Goal: Communication & Community: Answer question/provide support

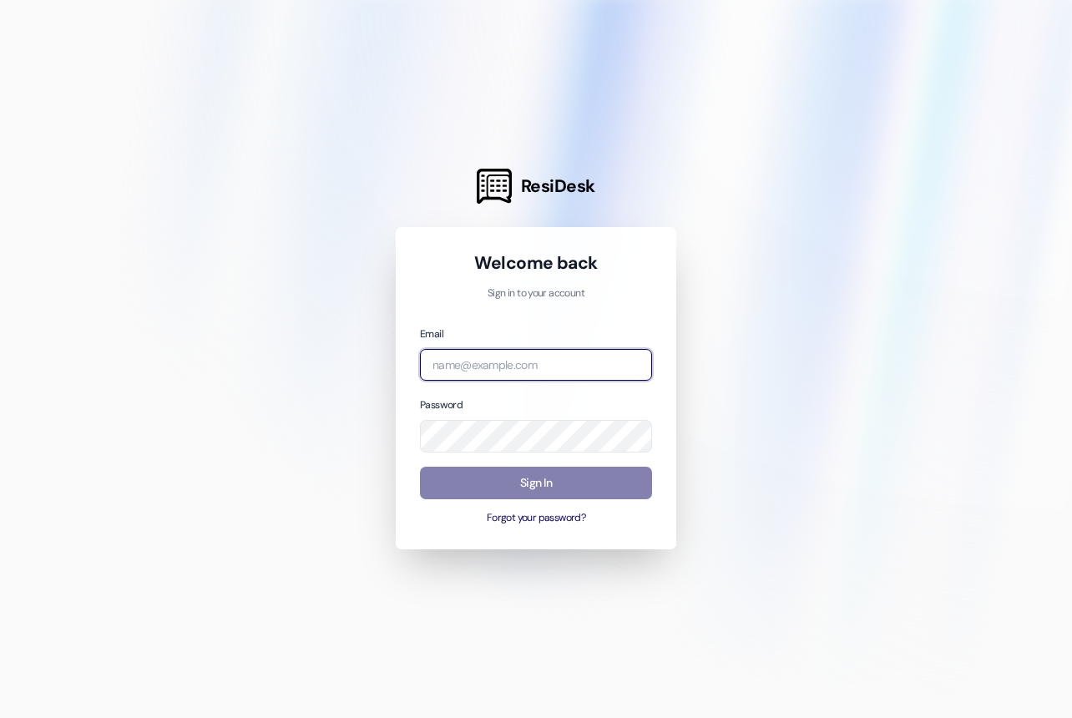
click at [521, 373] on input "email" at bounding box center [536, 365] width 232 height 33
type input "[EMAIL_ADDRESS][DOMAIN_NAME]"
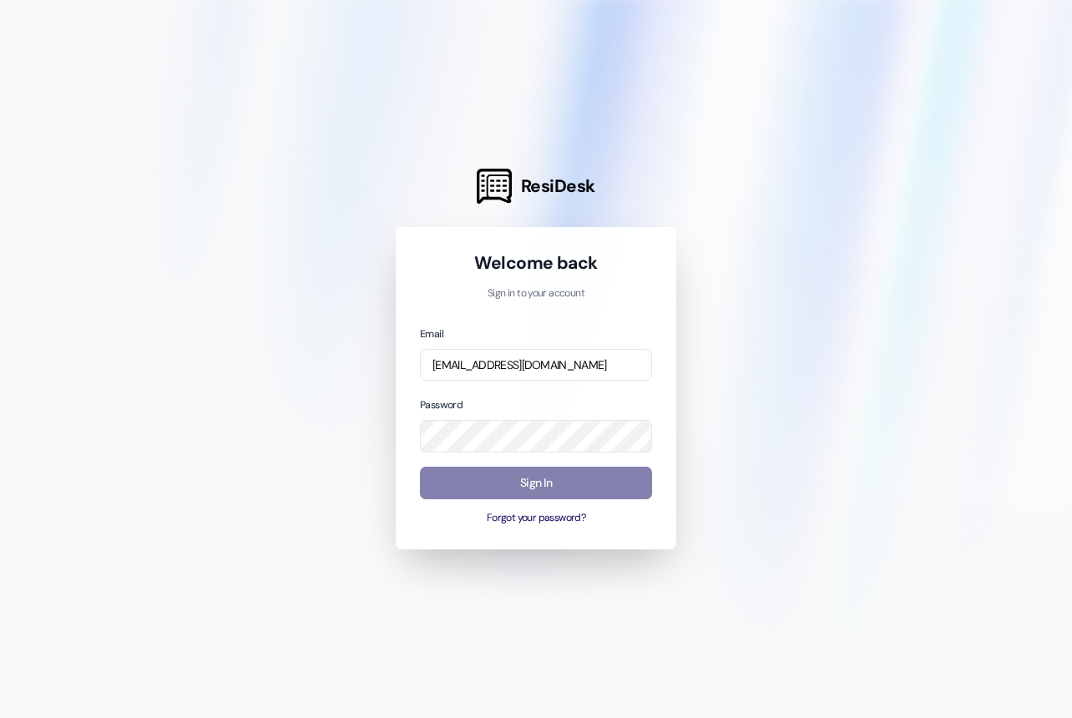
click at [522, 453] on div "Email [EMAIL_ADDRESS][DOMAIN_NAME] Password Sign In Forgot your password?" at bounding box center [536, 425] width 232 height 201
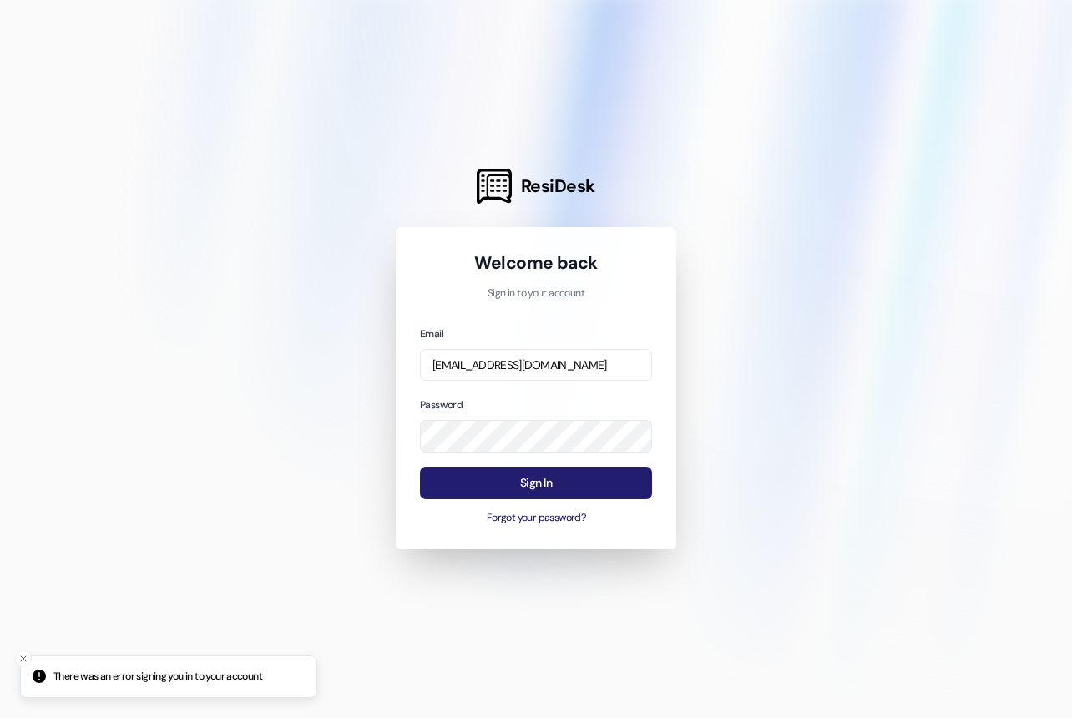
click at [529, 487] on button "Sign In" at bounding box center [536, 483] width 232 height 33
click at [530, 481] on button "Sign In" at bounding box center [536, 483] width 232 height 33
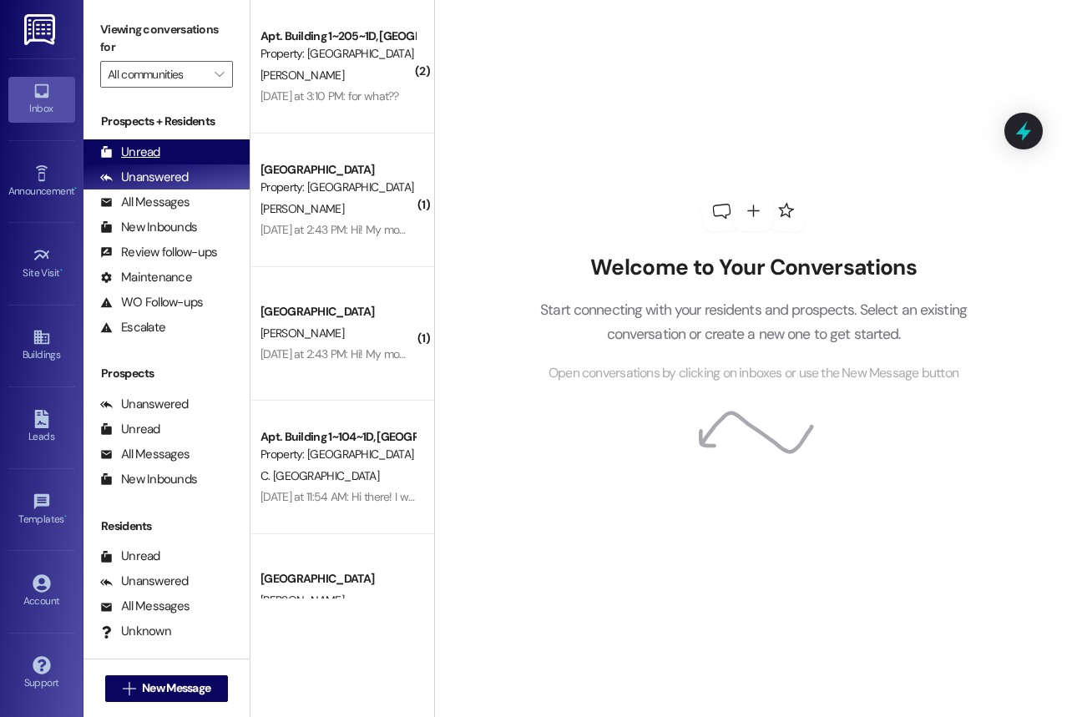
click at [161, 158] on div "Unread (0)" at bounding box center [167, 151] width 166 height 25
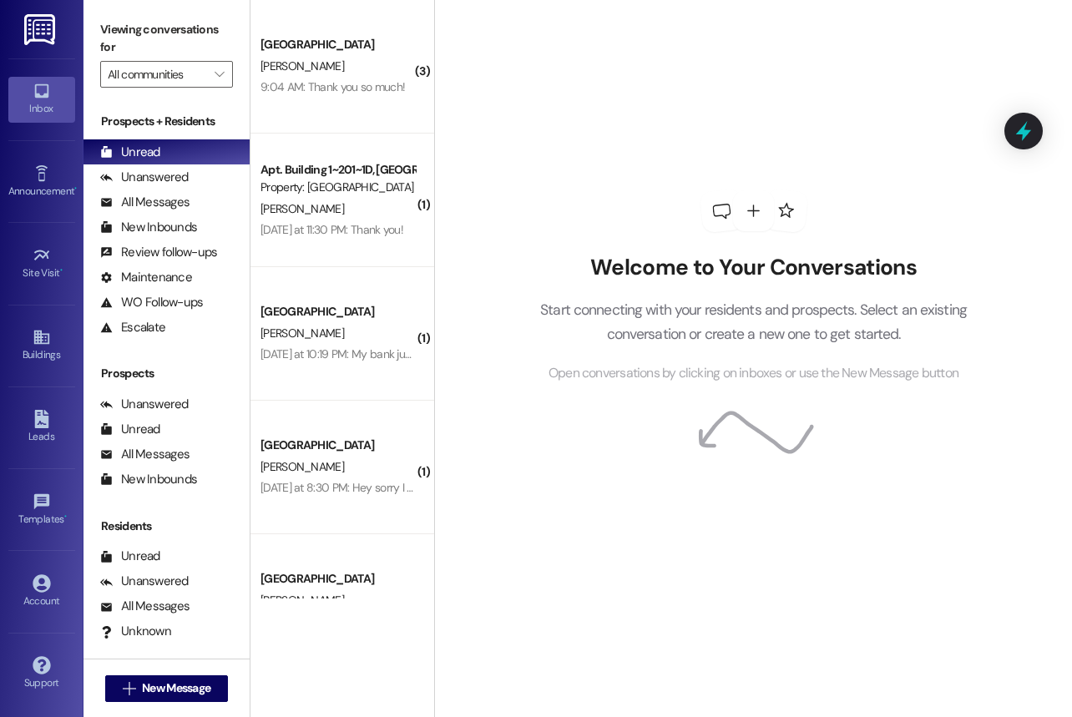
click at [1068, 64] on div "Welcome to Your Conversations Start connecting with your residents and prospect…" at bounding box center [753, 358] width 638 height 717
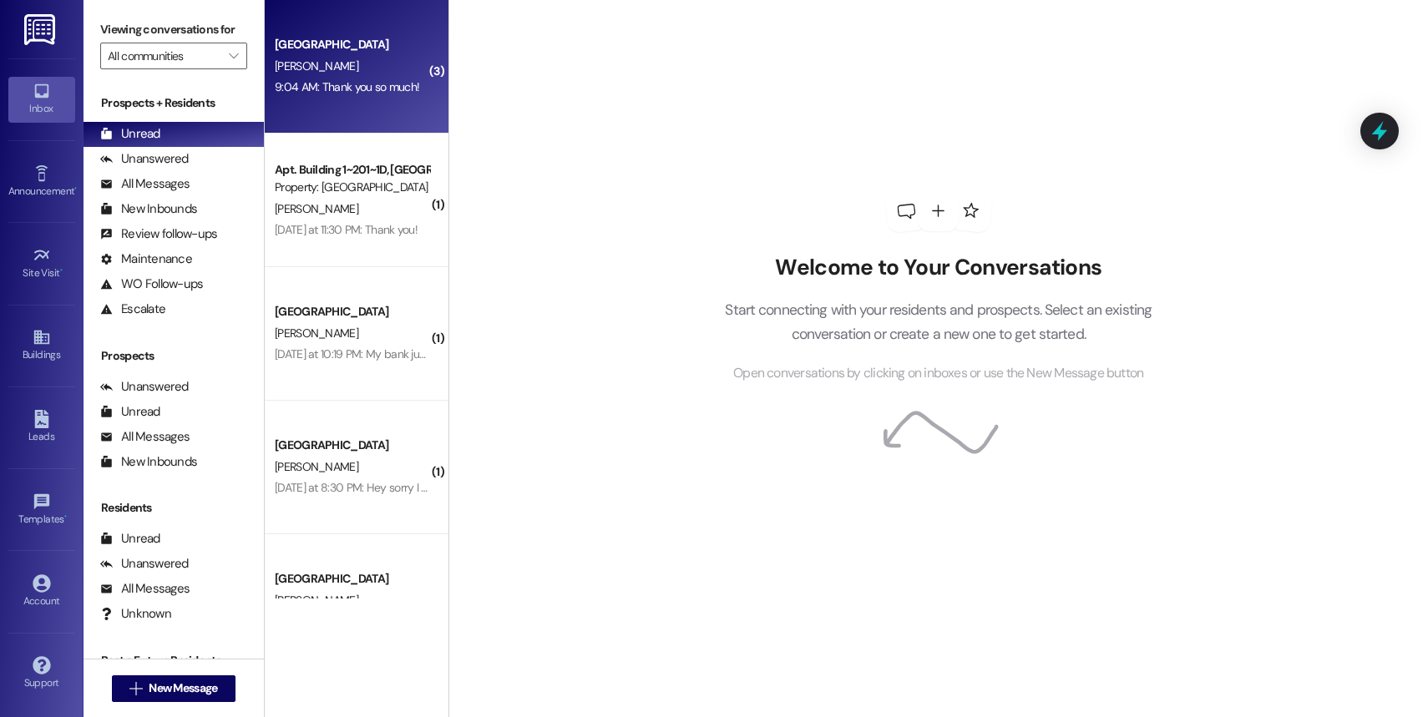
click at [301, 79] on div "9:04 AM: Thank you so much! 9:04 AM: Thank you so much!" at bounding box center [347, 86] width 144 height 15
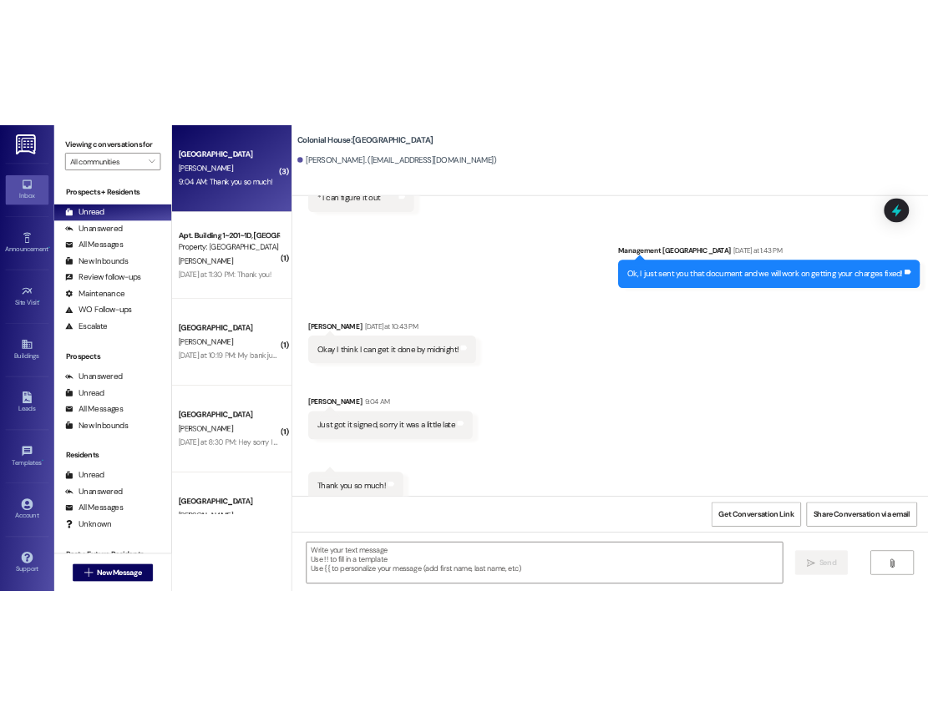
scroll to position [5524, 0]
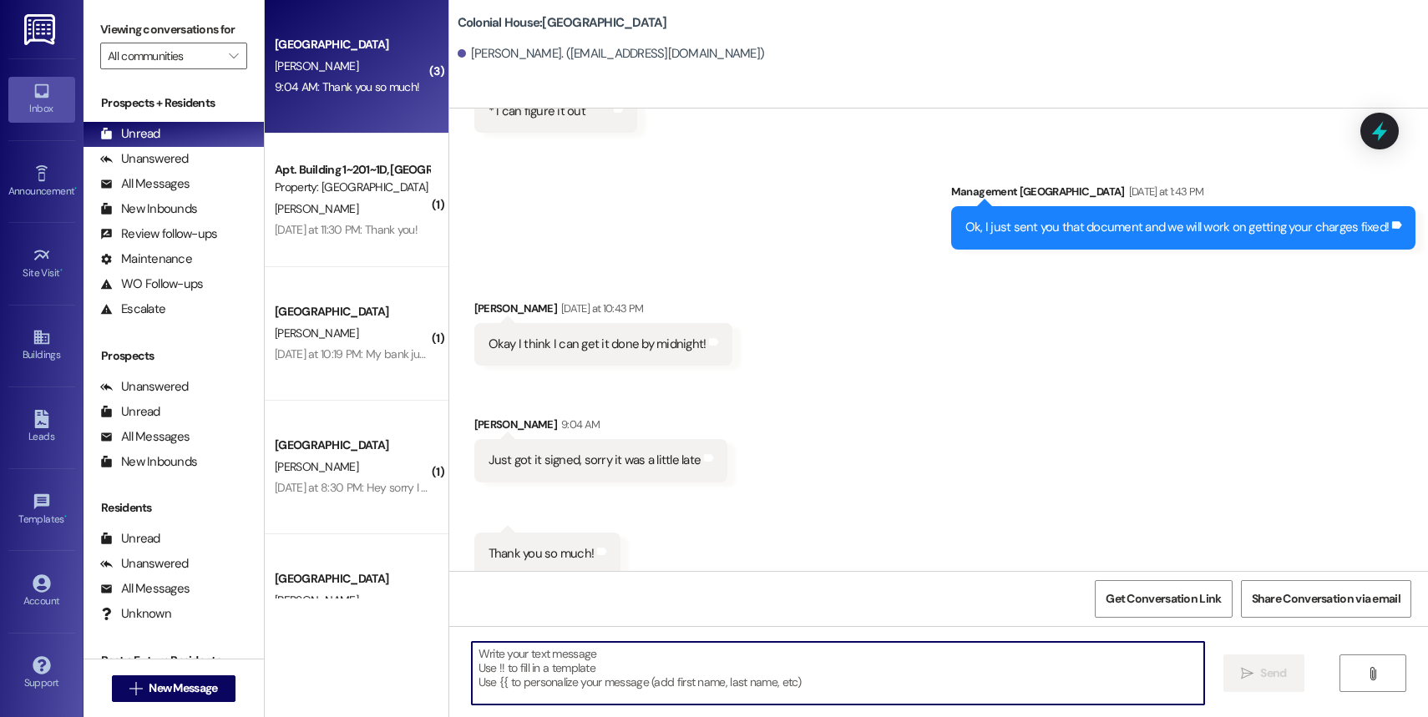
click at [592, 656] on textarea at bounding box center [838, 673] width 732 height 63
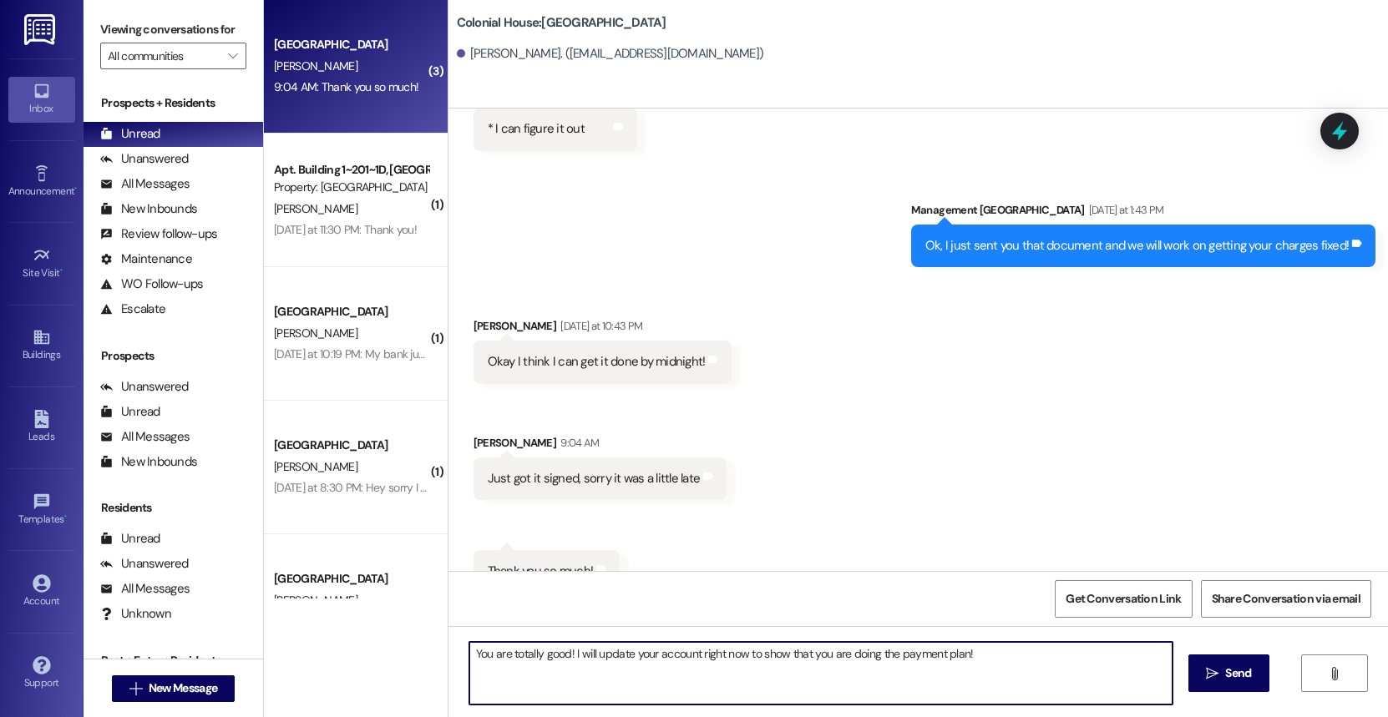
click at [1039, 666] on textarea "You are totally good! I will update your account right now to show that you are…" at bounding box center [820, 673] width 703 height 63
click at [811, 650] on textarea "You are totally good! I will update your account right now to show that you are…" at bounding box center [820, 673] width 703 height 63
type textarea "You are totally good! I will update your account right now to show that you are…"
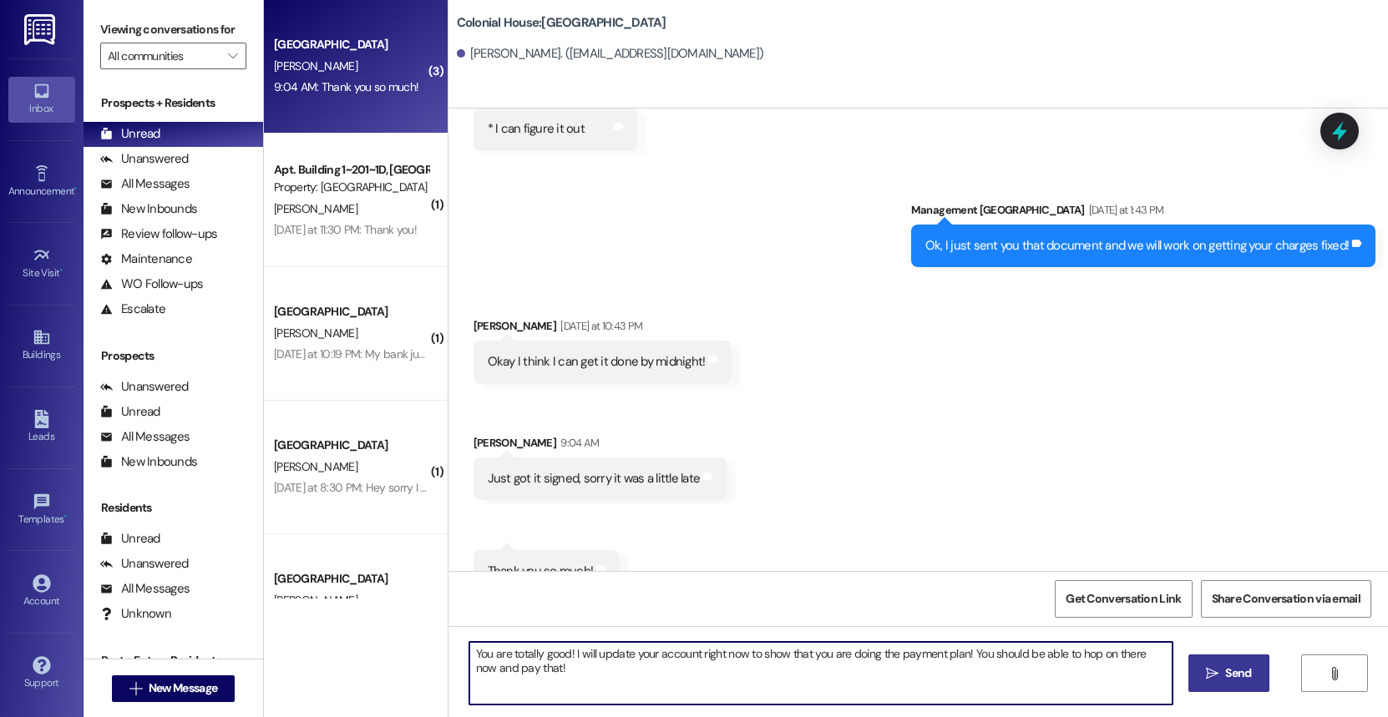
click at [1071, 661] on button " Send" at bounding box center [1228, 674] width 81 height 38
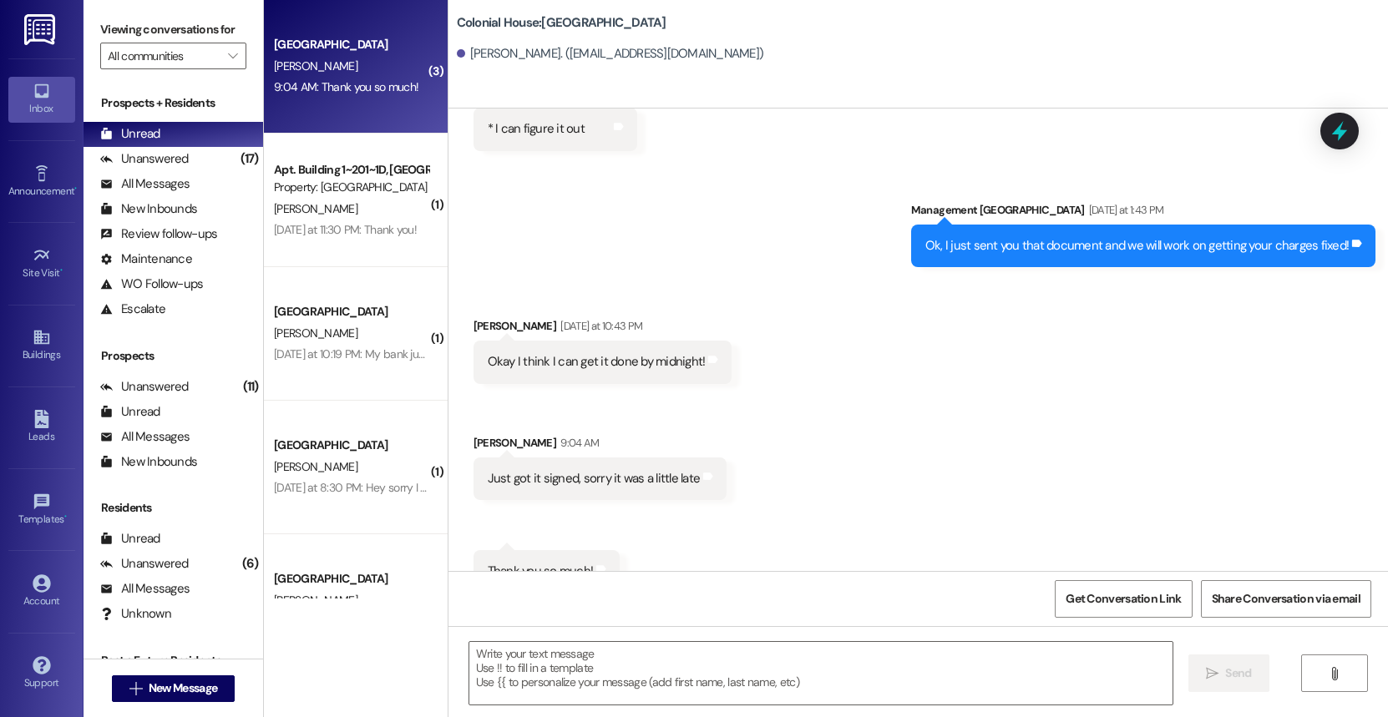
scroll to position [5524, 0]
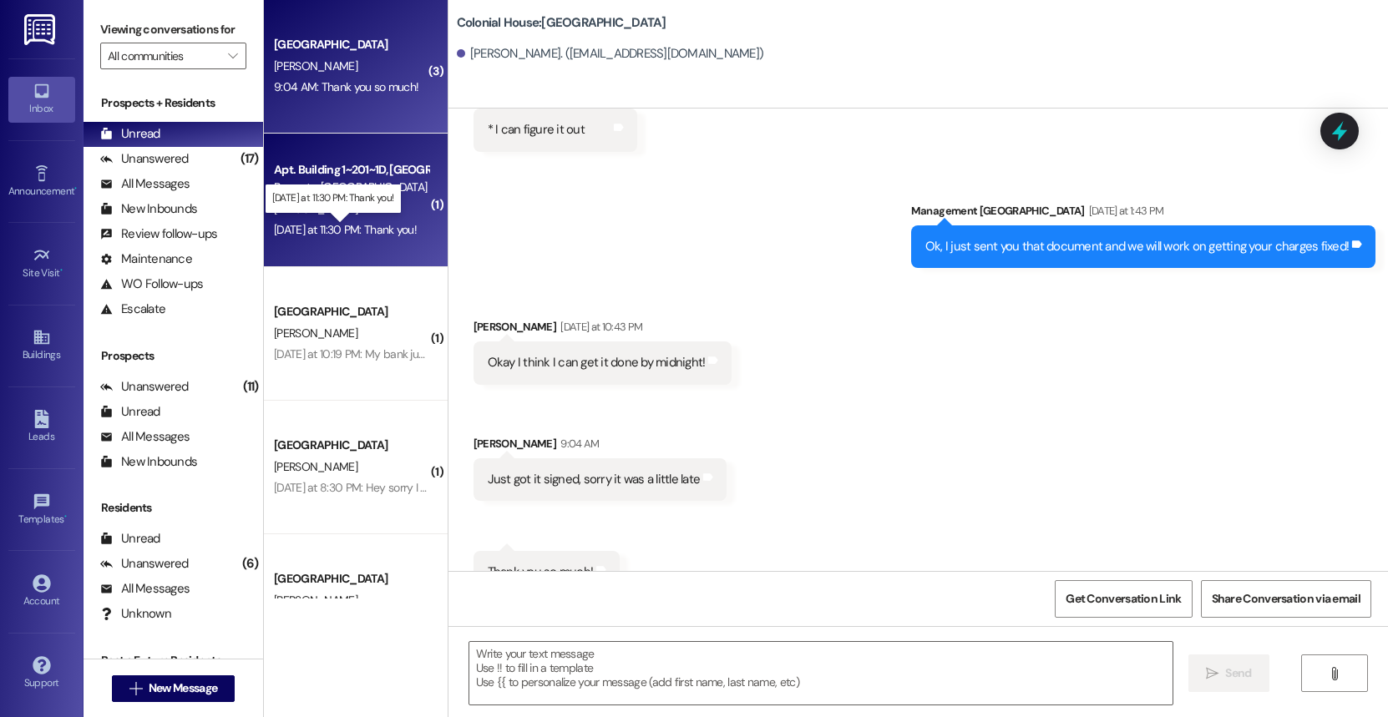
click at [352, 232] on div "[DATE] at 11:30 PM: Thank you! [DATE] at 11:30 PM: Thank you!" at bounding box center [345, 229] width 143 height 15
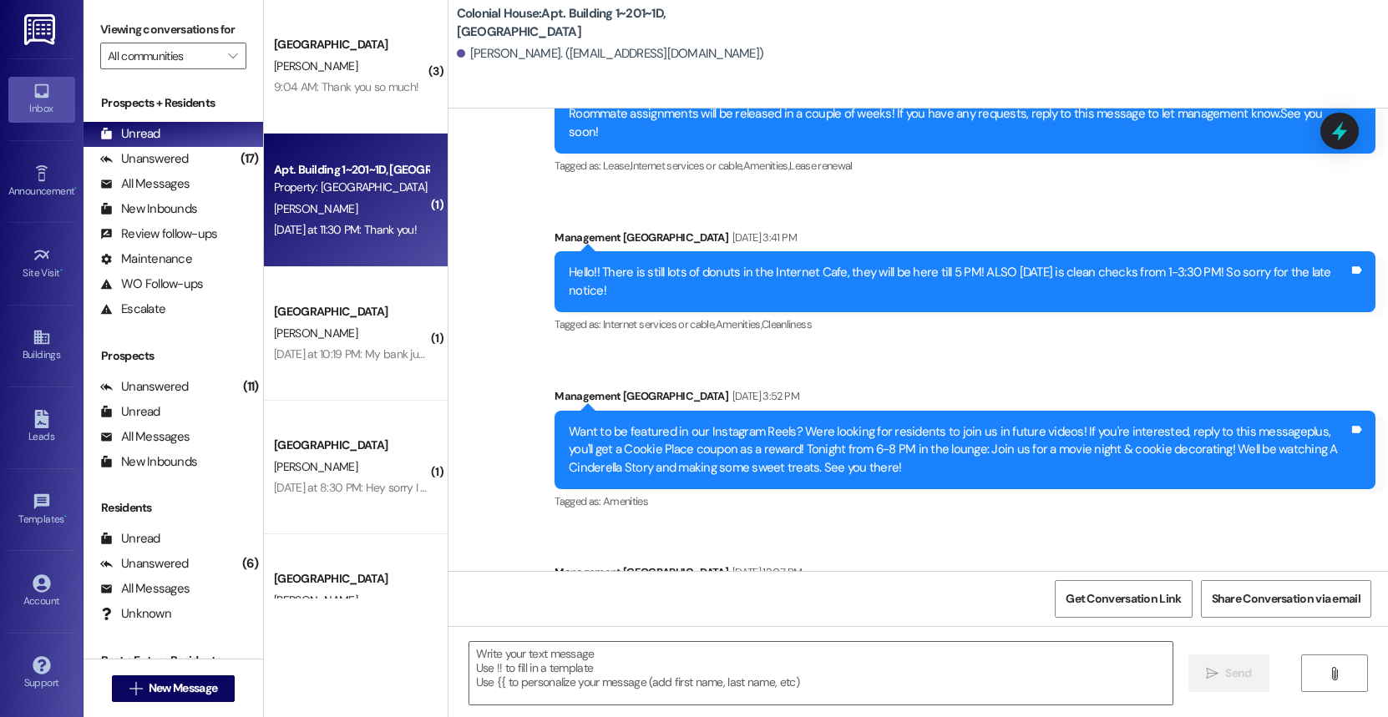
scroll to position [26333, 0]
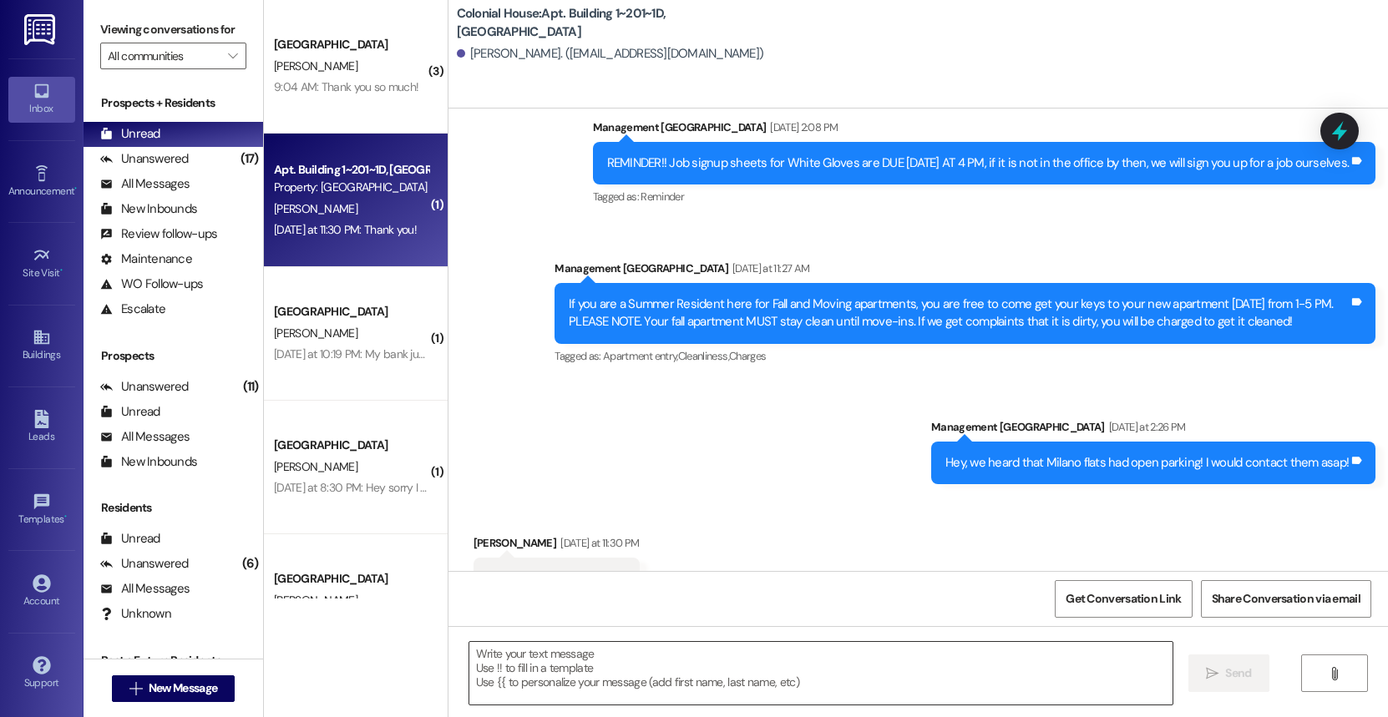
click at [583, 656] on textarea at bounding box center [820, 673] width 703 height 63
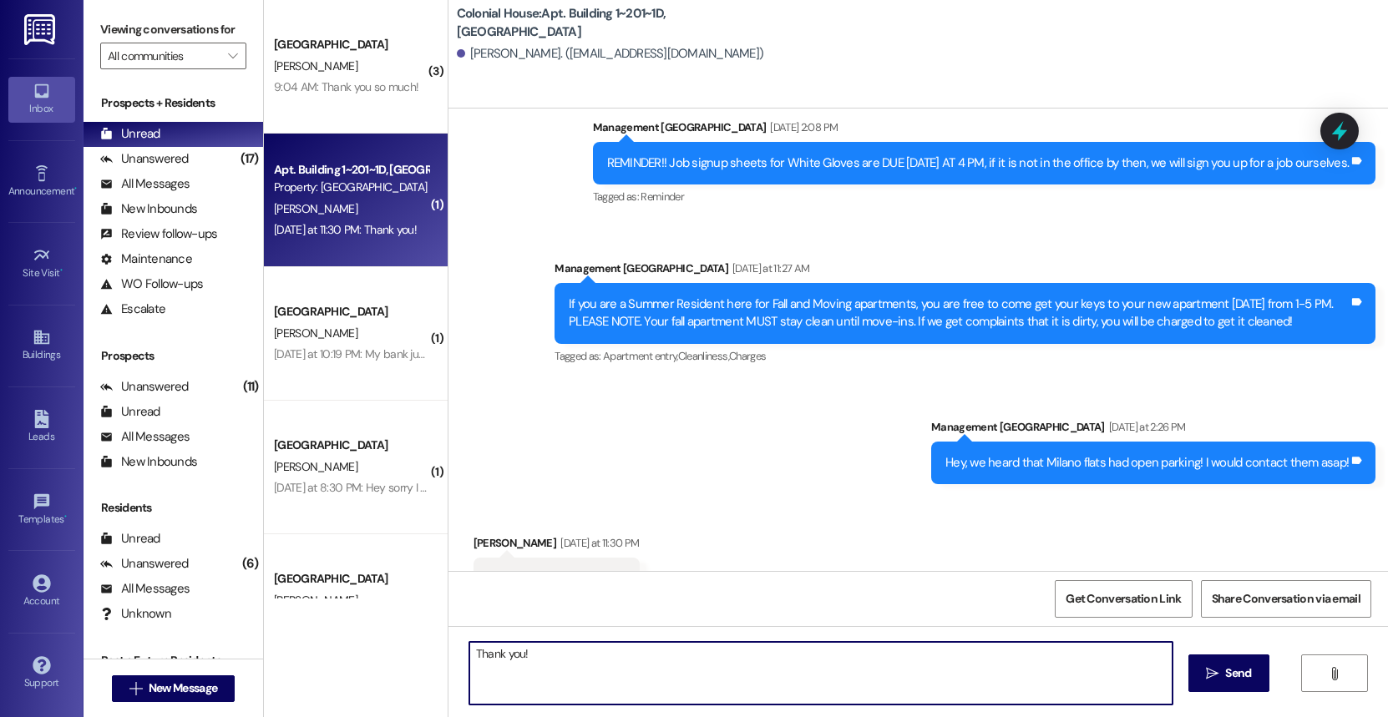
type textarea "Thank you!!"
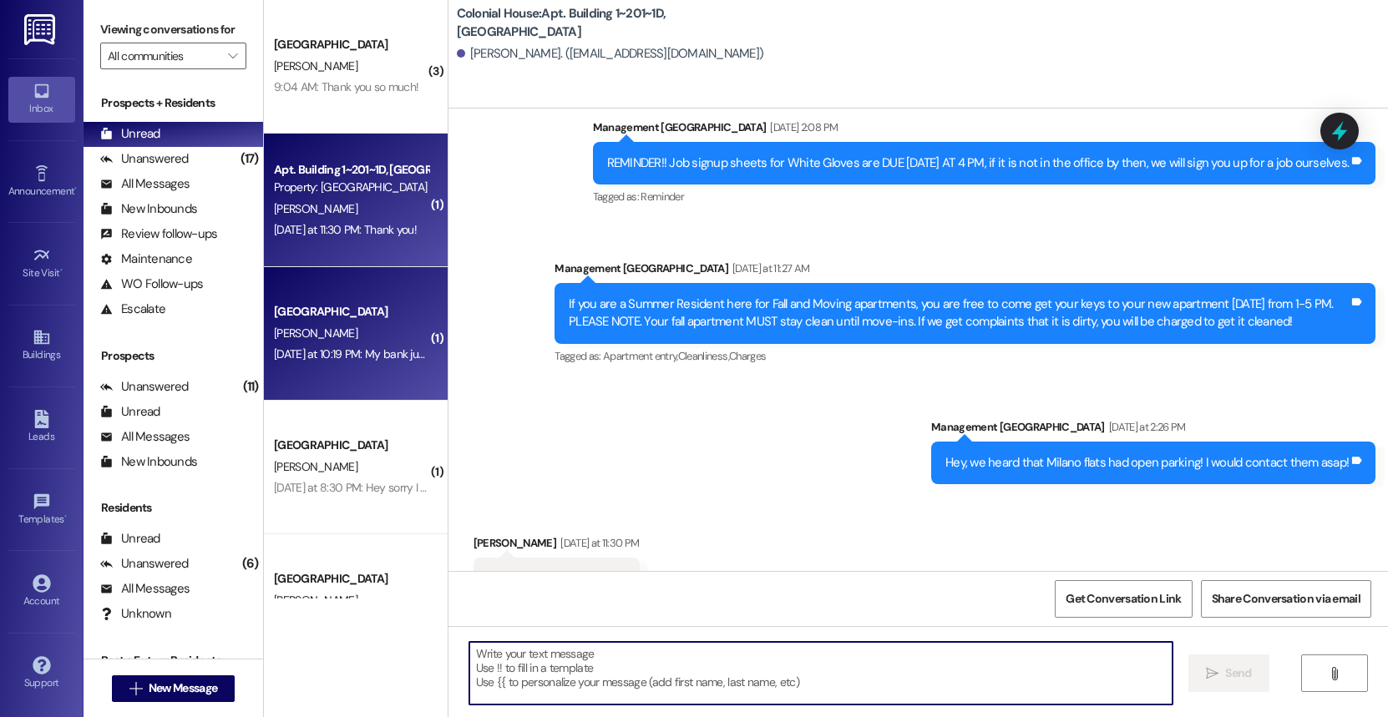
scroll to position [26332, 0]
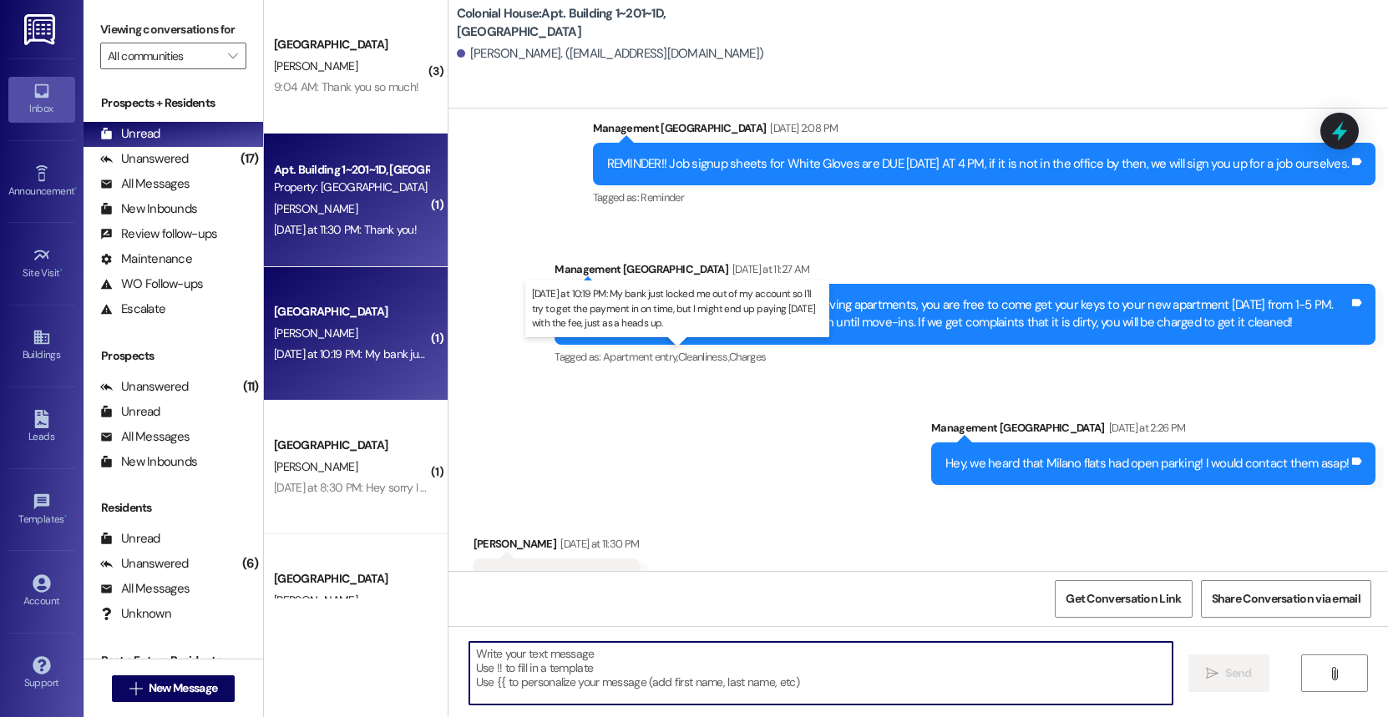
click at [332, 361] on div "[DATE] at 10:19 PM: My bank just locked me out of my account so I'll try to get…" at bounding box center [675, 354] width 803 height 15
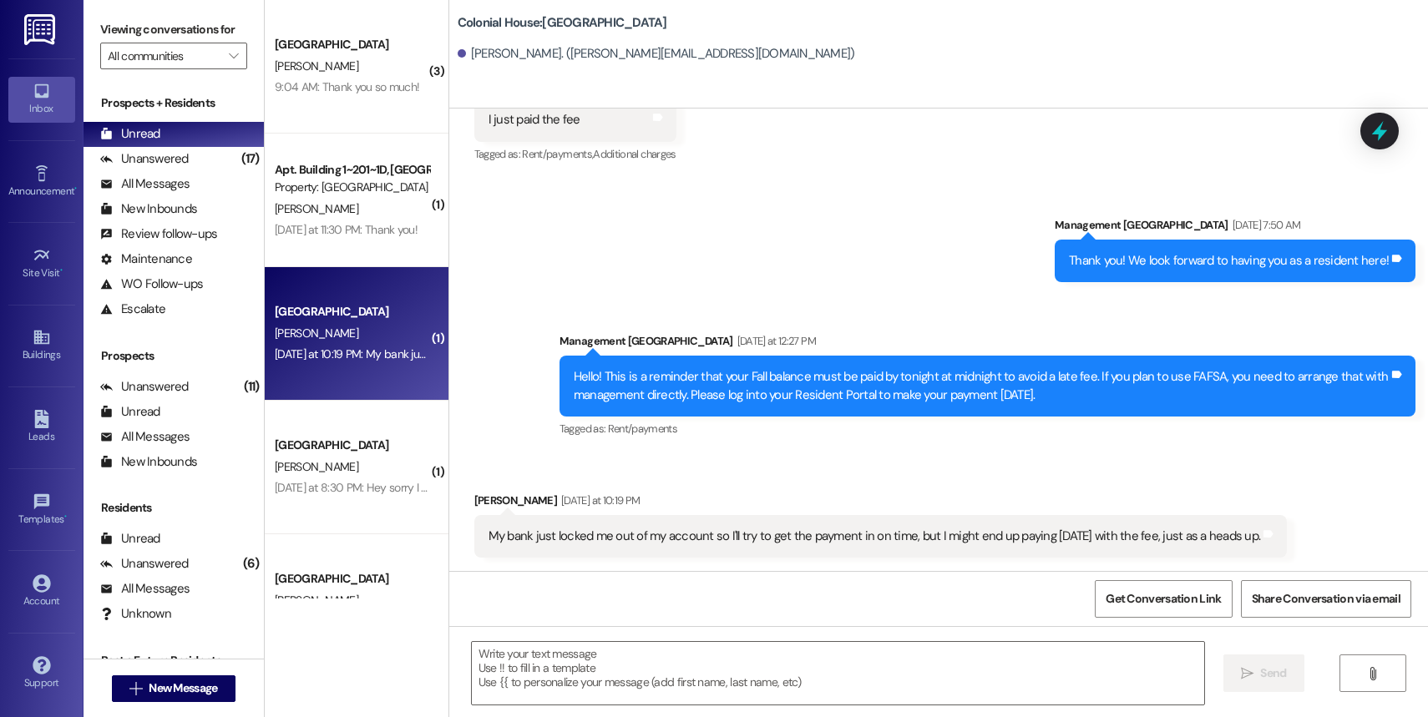
scroll to position [1509, 0]
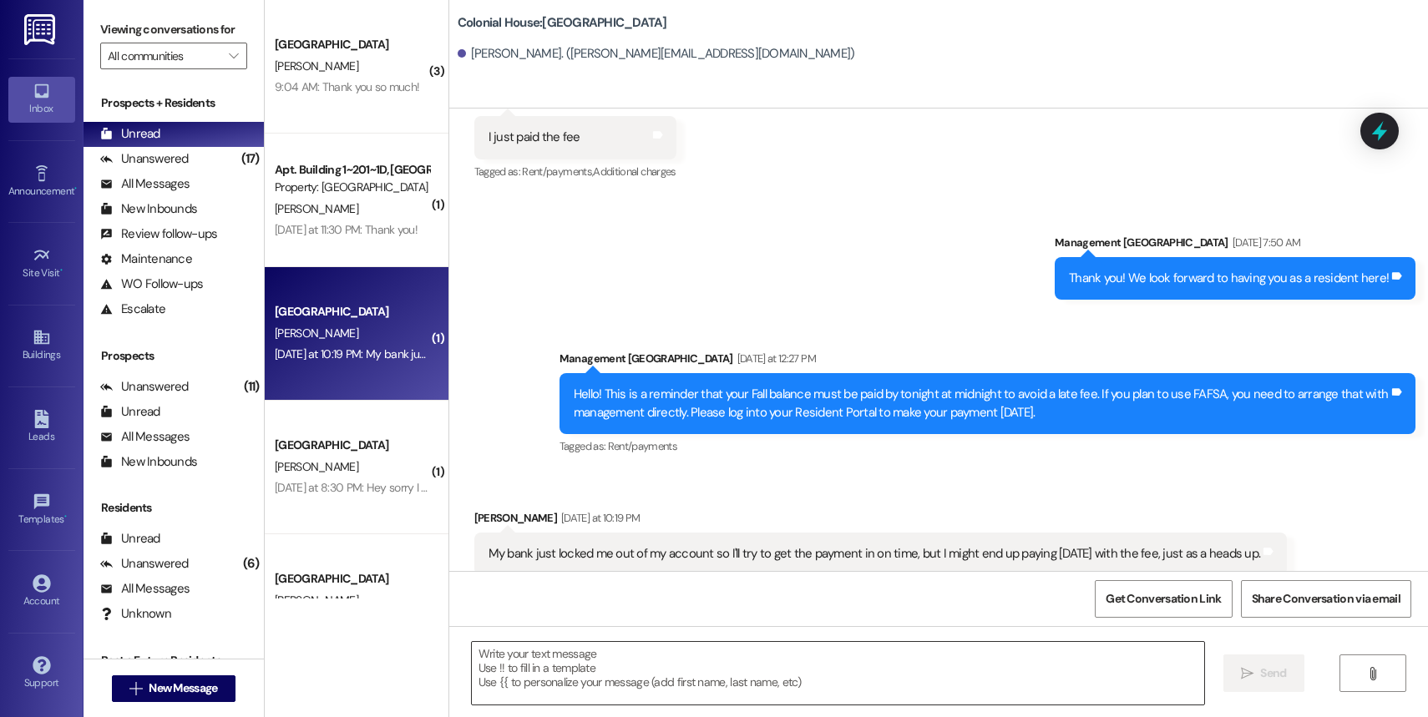
click at [527, 694] on textarea at bounding box center [838, 673] width 732 height 63
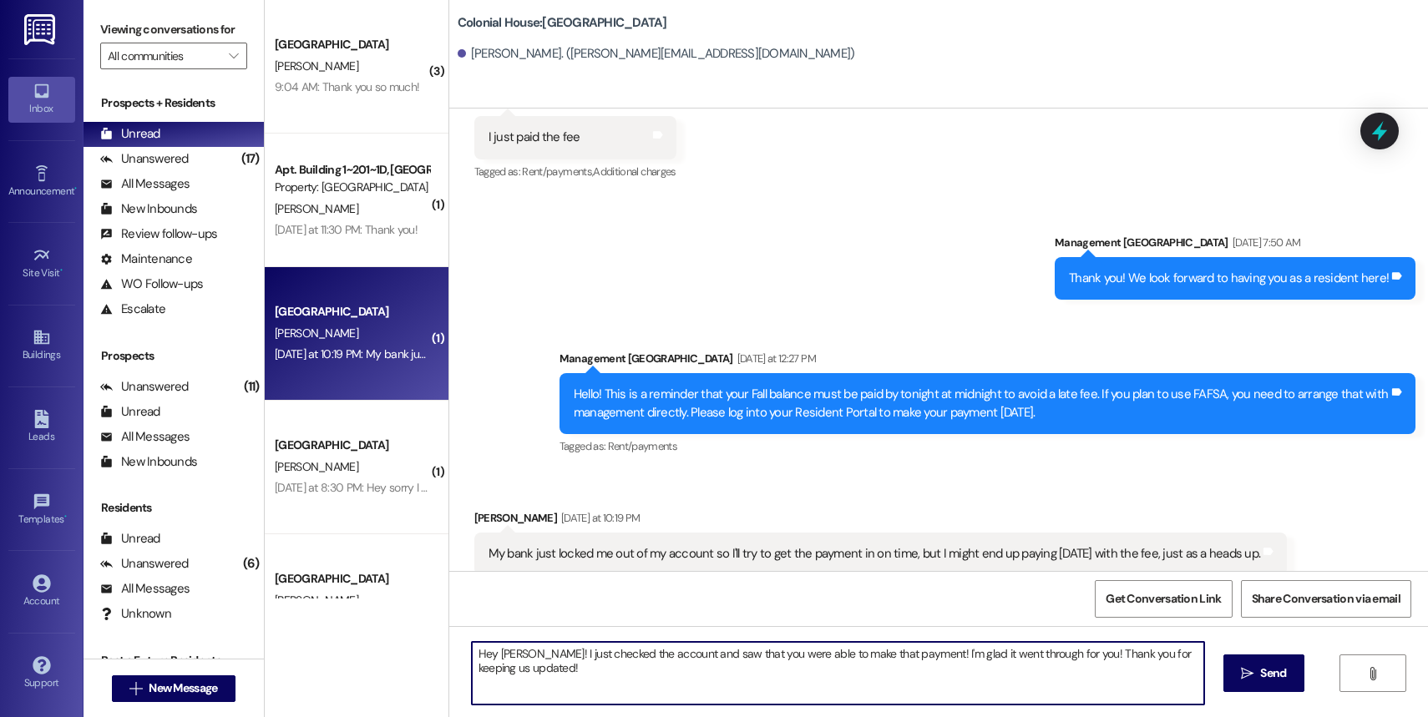
click at [560, 651] on textarea "Hey [PERSON_NAME]! I just checked the account and saw that you were able to mak…" at bounding box center [838, 673] width 732 height 63
type textarea "Hey [PERSON_NAME]! I just checked the account and saw that you were able to mak…"
click at [1071, 693] on div "Hey [PERSON_NAME]! I just checked the account and saw that you were able to mak…" at bounding box center [938, 688] width 979 height 125
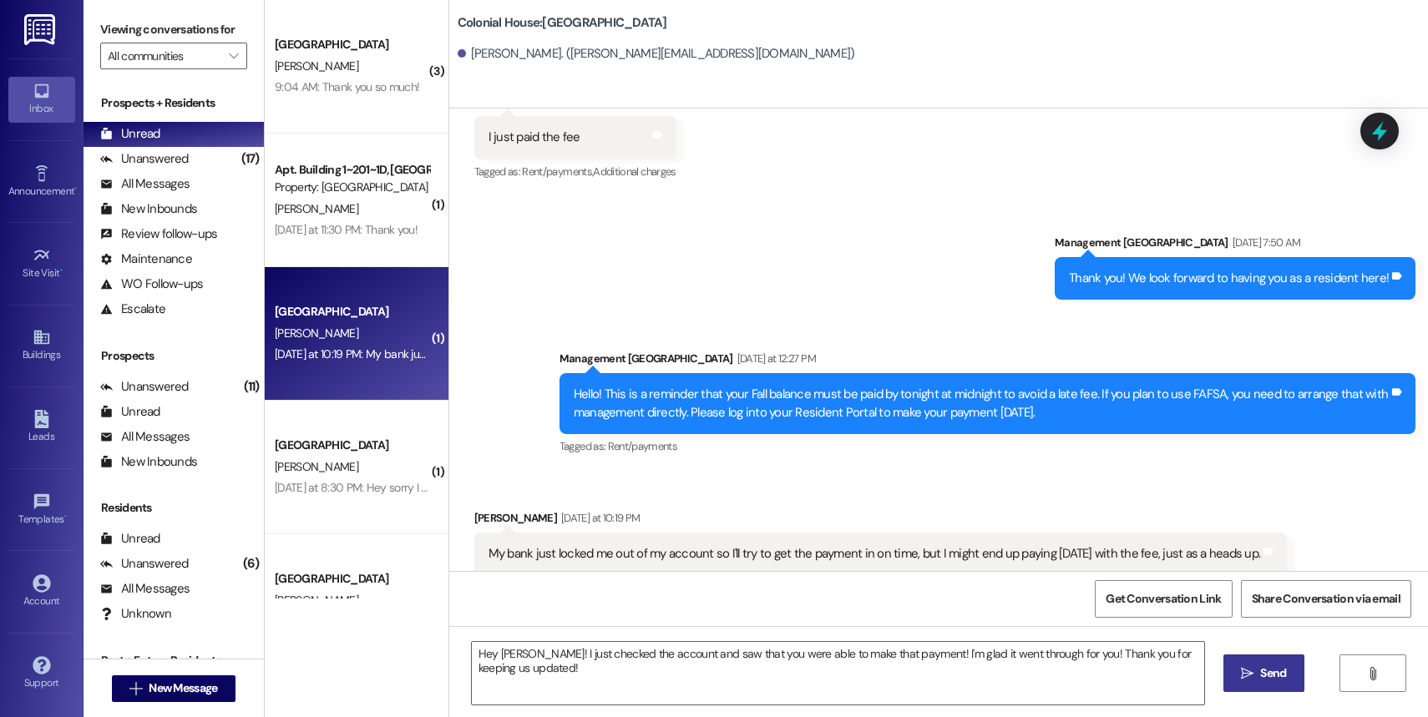
click at [1071, 685] on button " Send" at bounding box center [1263, 674] width 81 height 38
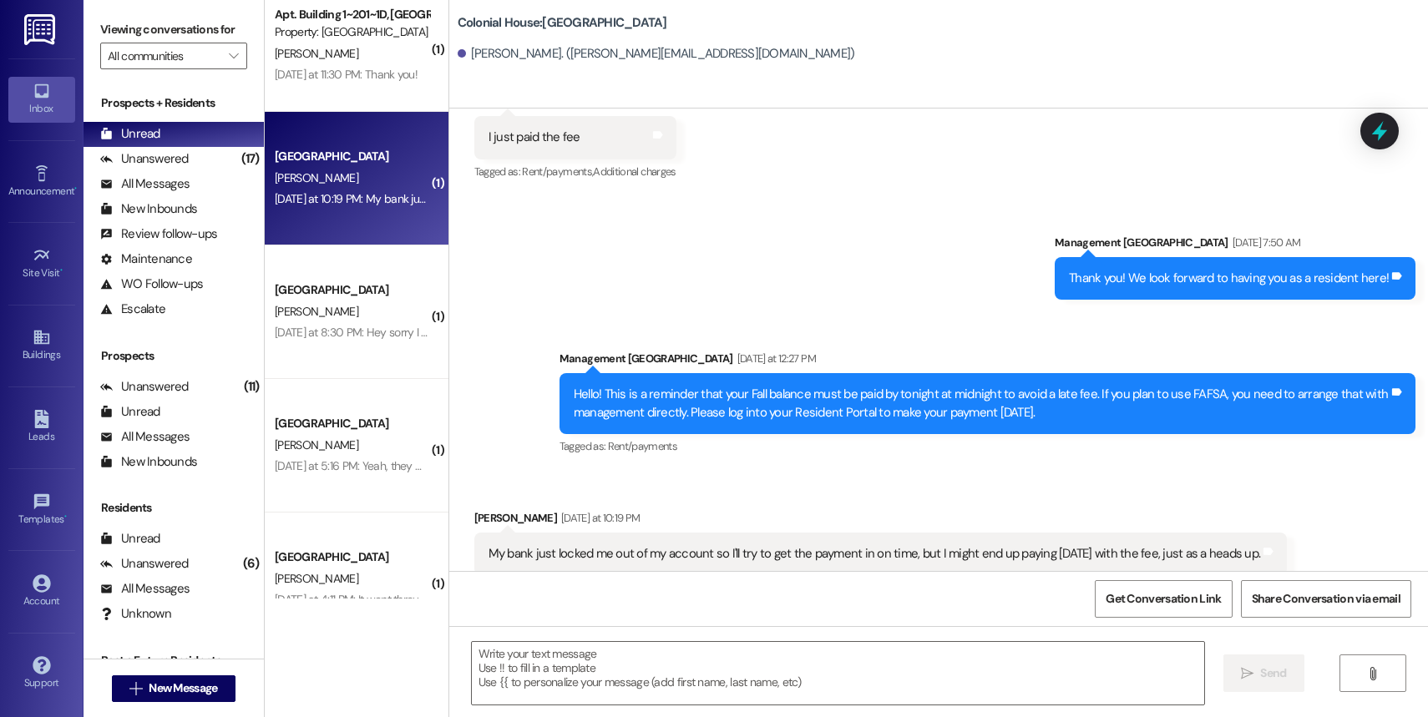
scroll to position [164, 0]
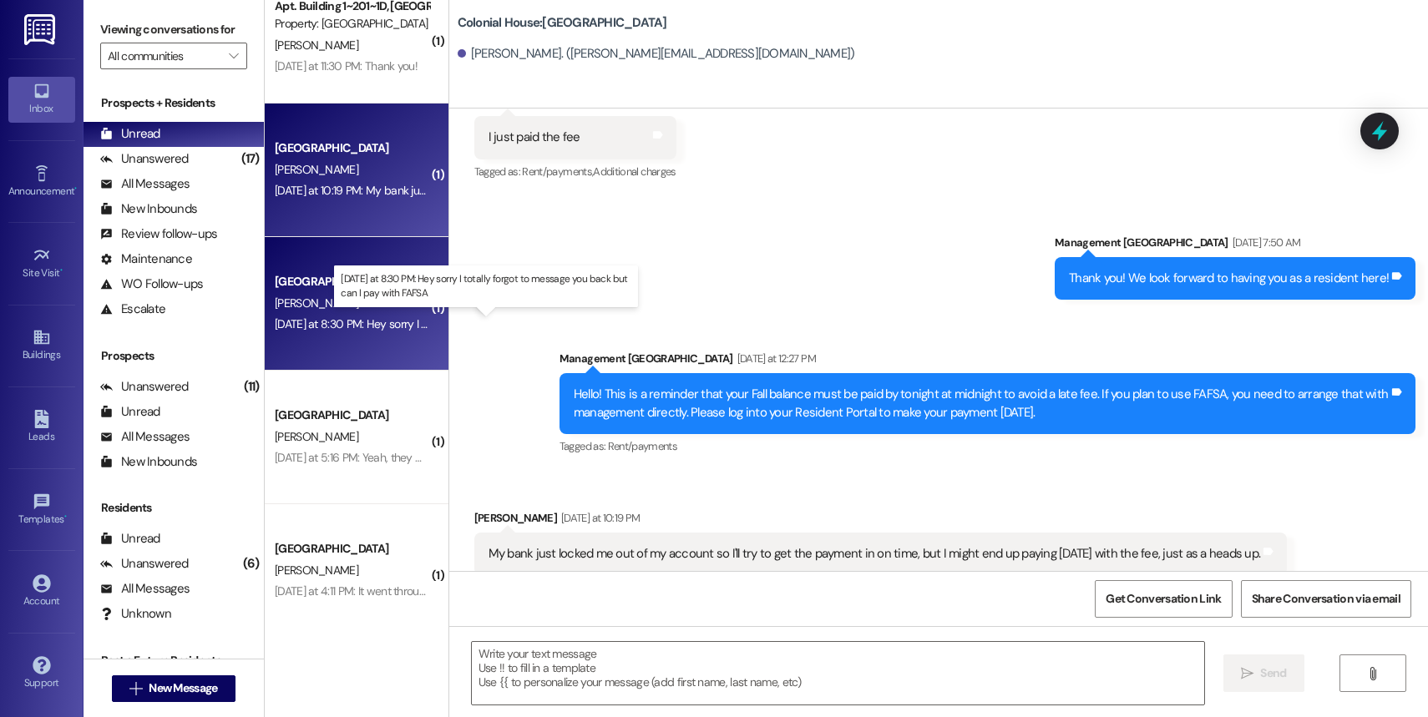
click at [330, 324] on div "[DATE] at 8:30 PM: Hey sorry I totally forgot to message you back but can I pay…" at bounding box center [493, 324] width 437 height 15
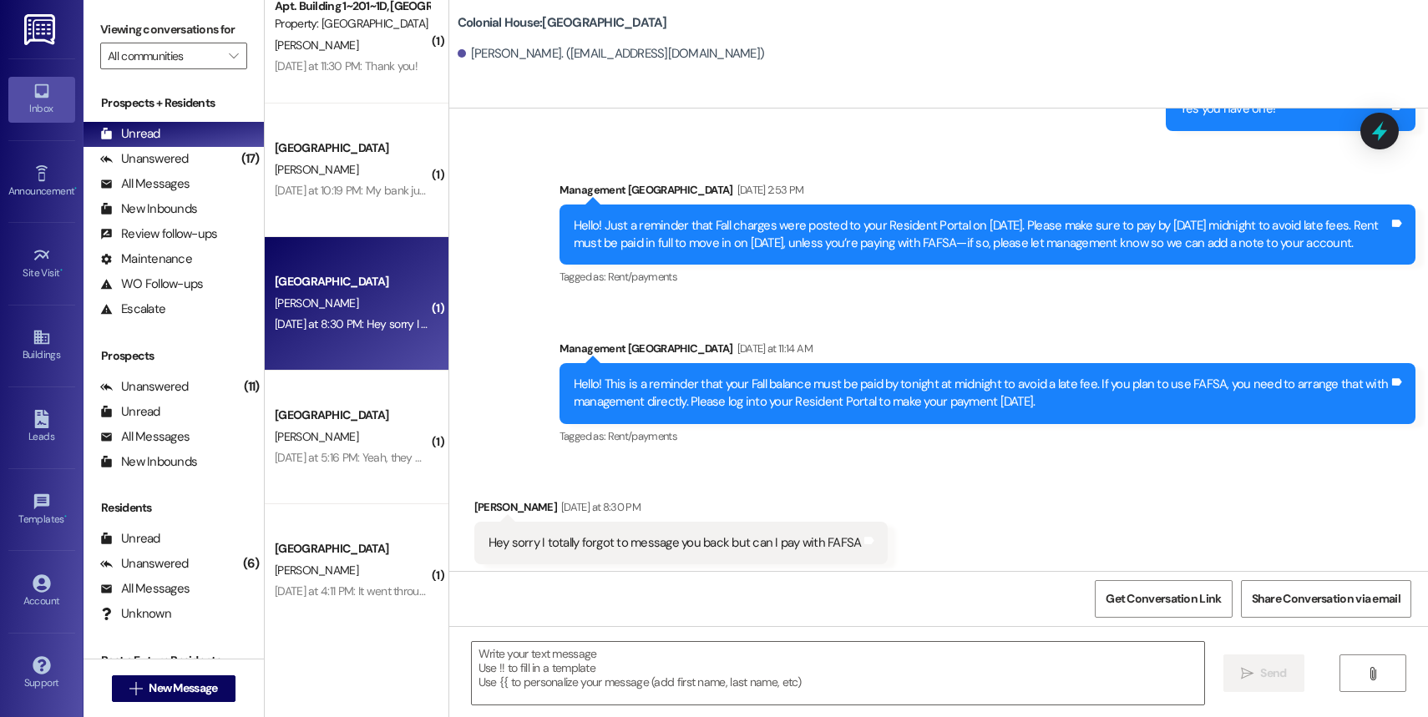
scroll to position [4739, 0]
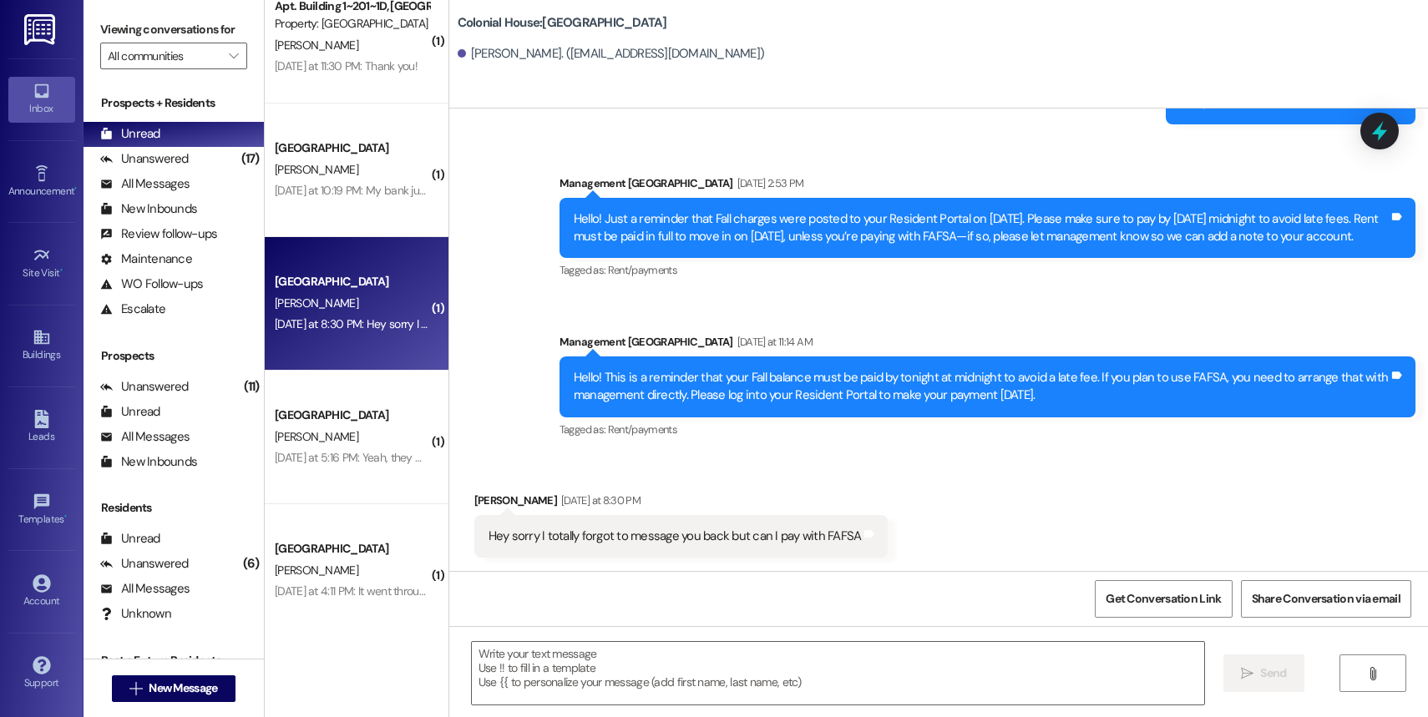
click at [576, 637] on div " Send " at bounding box center [938, 688] width 979 height 125
click at [561, 666] on textarea at bounding box center [838, 673] width 732 height 63
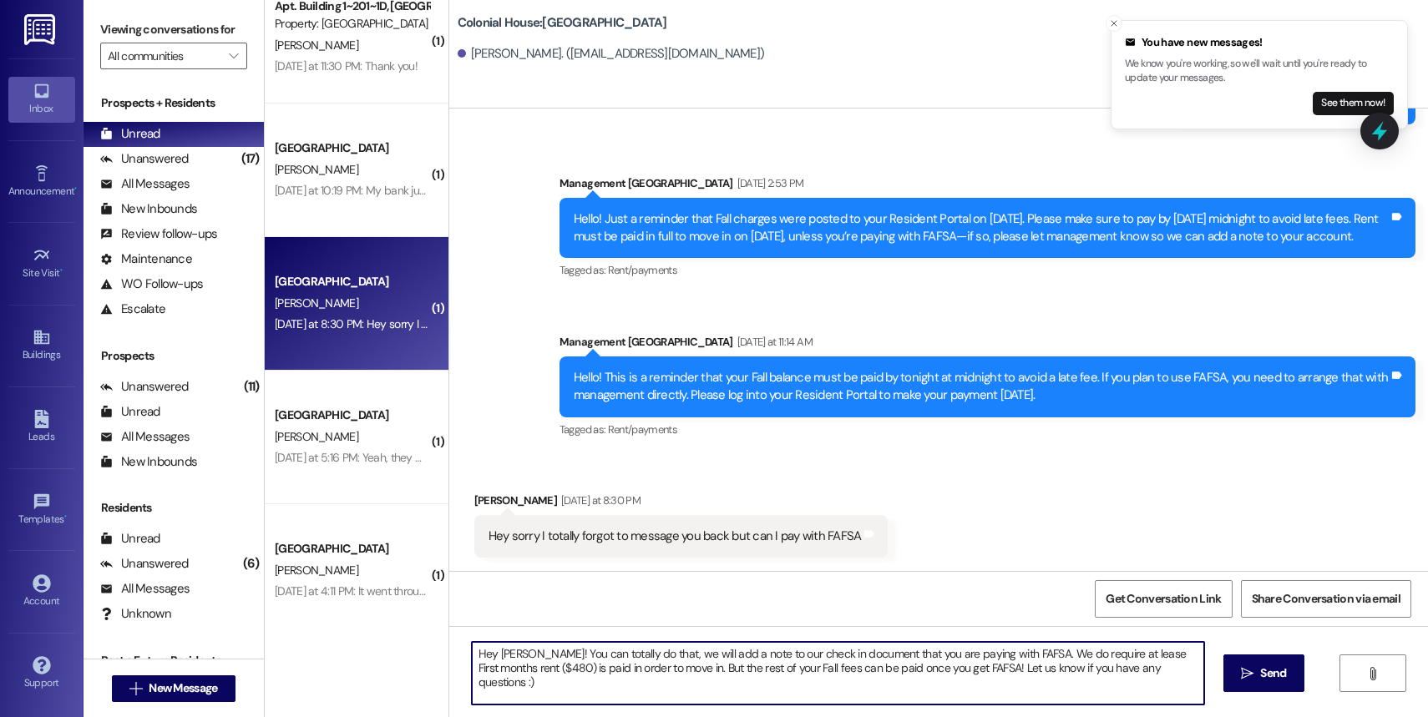
click at [827, 670] on textarea "Hey [PERSON_NAME]! You can totally do that, we will add a note to our check in …" at bounding box center [838, 673] width 732 height 63
type textarea "Hey [PERSON_NAME]! You can totally do that, we will add a note to our check in …"
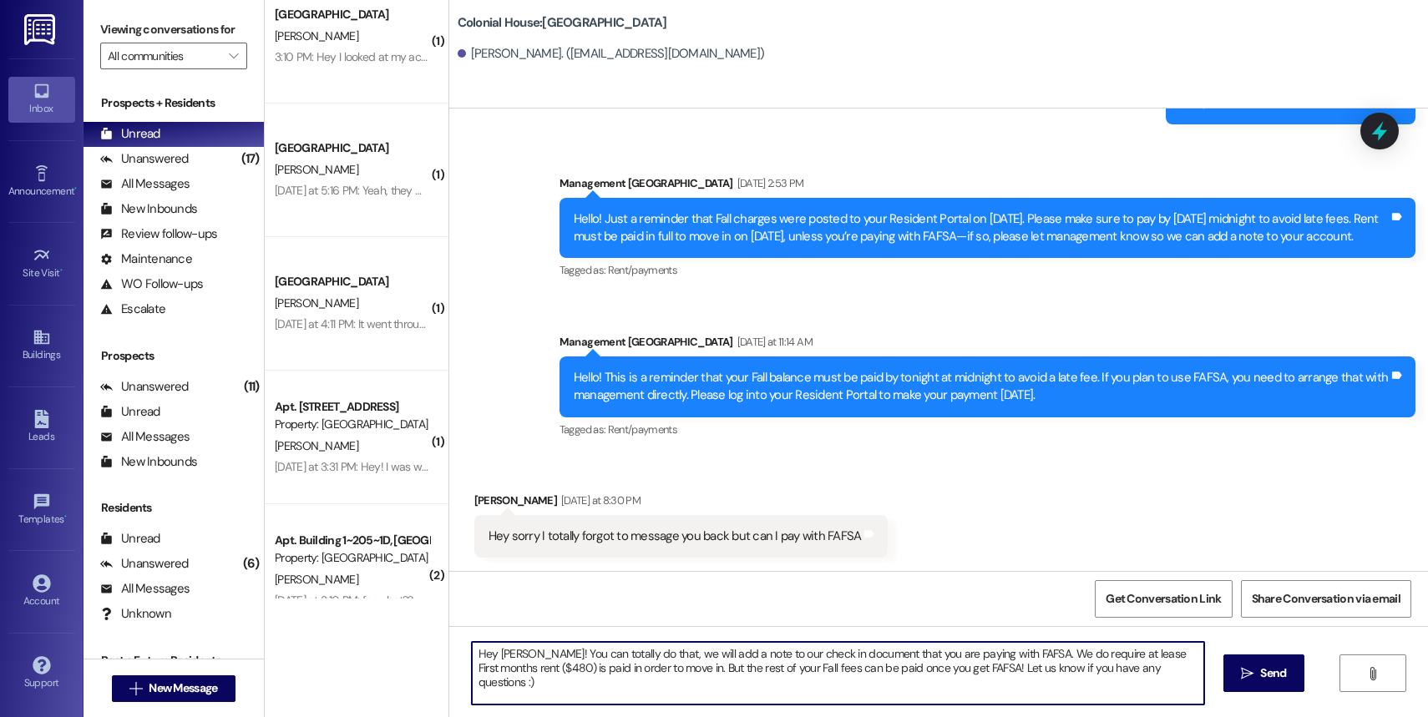
click at [1071, 684] on textarea "Hey [PERSON_NAME]! You can totally do that, we will add a note to our check in …" at bounding box center [838, 673] width 732 height 63
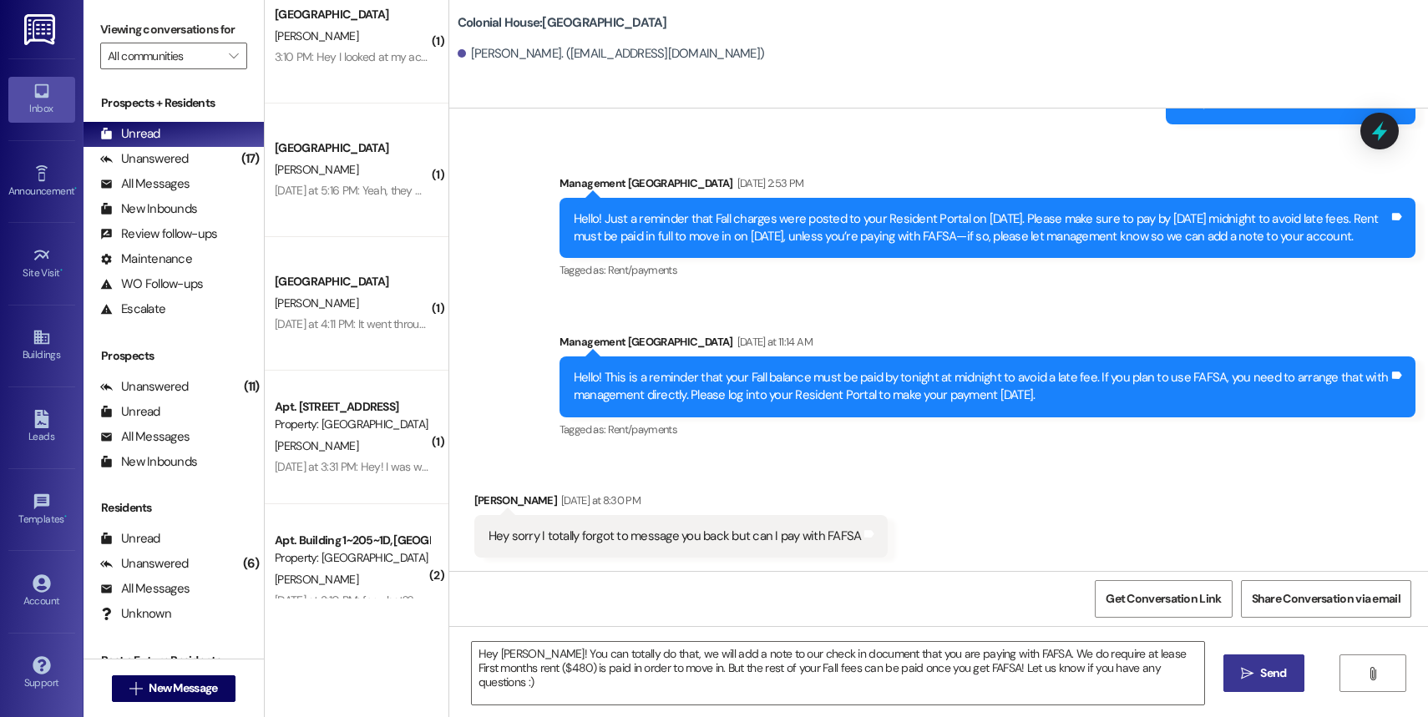
click at [1071, 681] on span " Send" at bounding box center [1264, 674] width 53 height 18
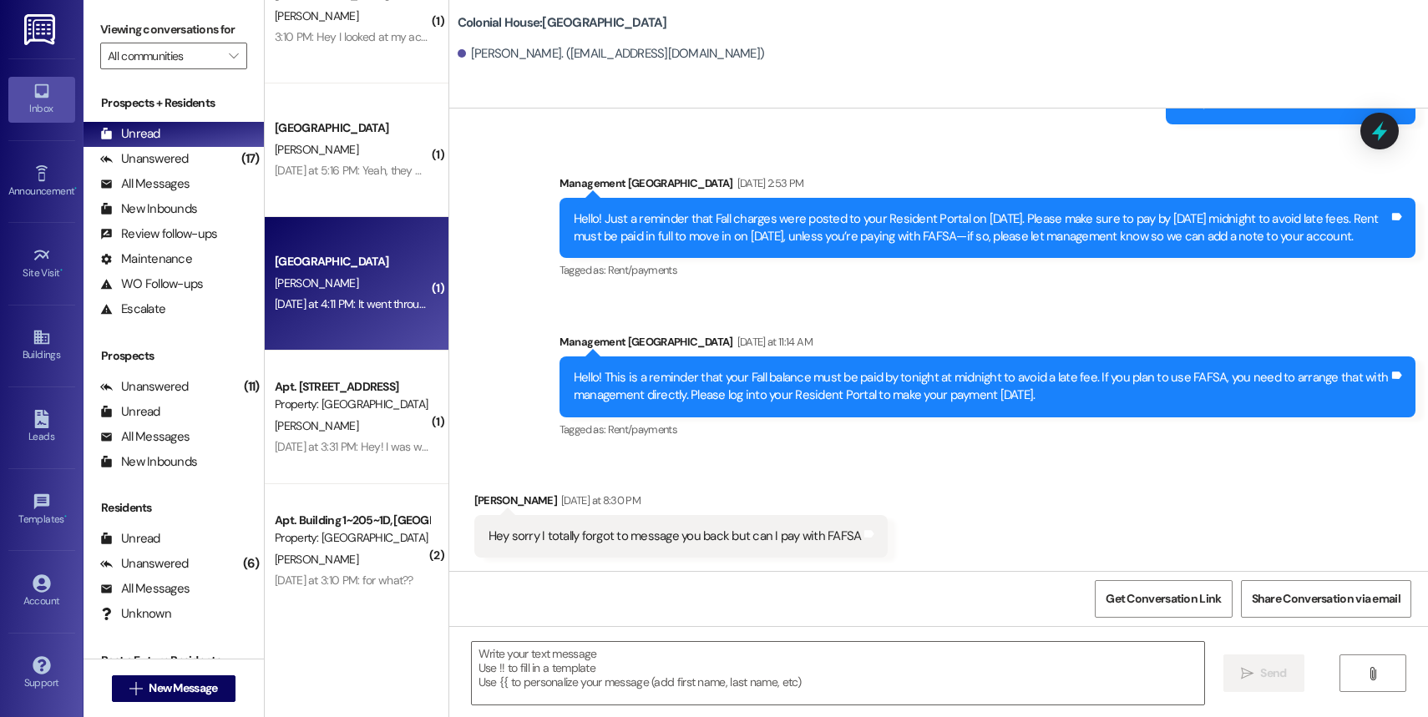
scroll to position [180, 0]
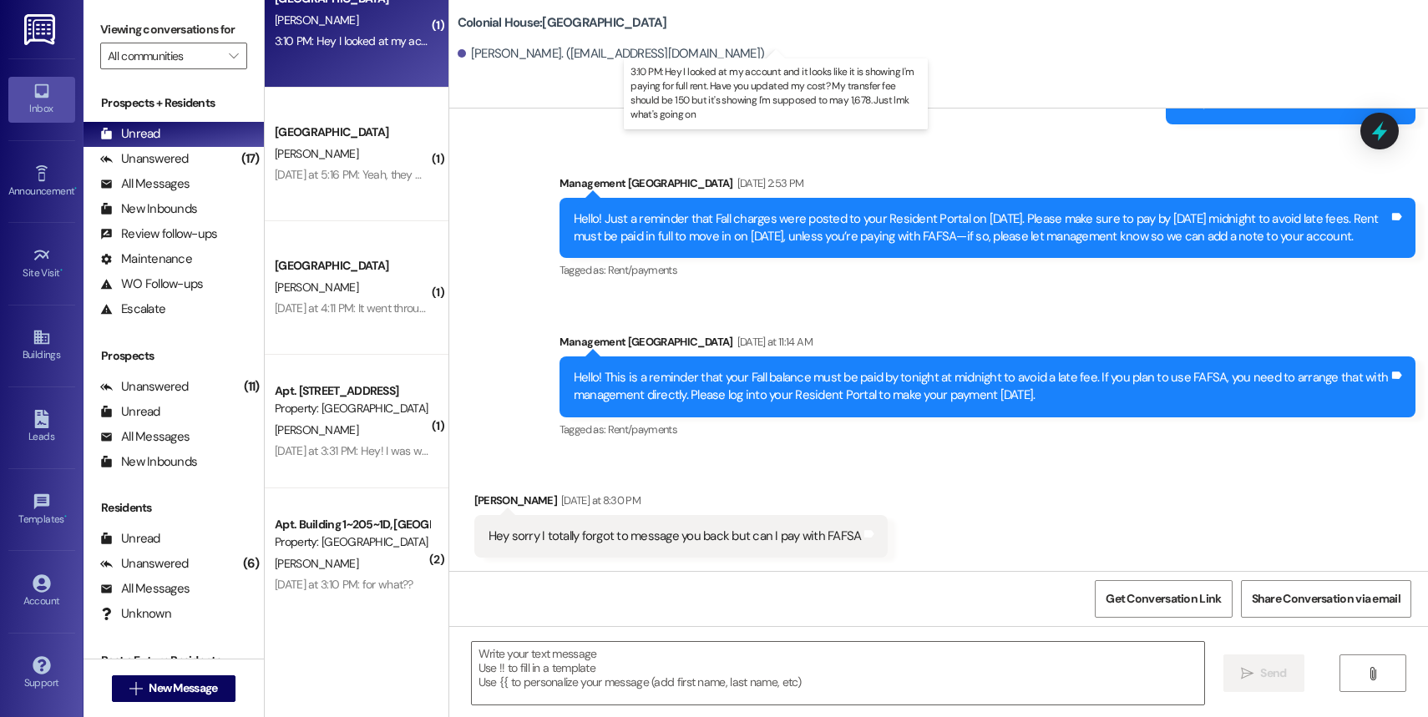
click at [346, 40] on div "3:10 PM: Hey I looked at my account and it looks like it is showing I'm paying …" at bounding box center [793, 40] width 1036 height 15
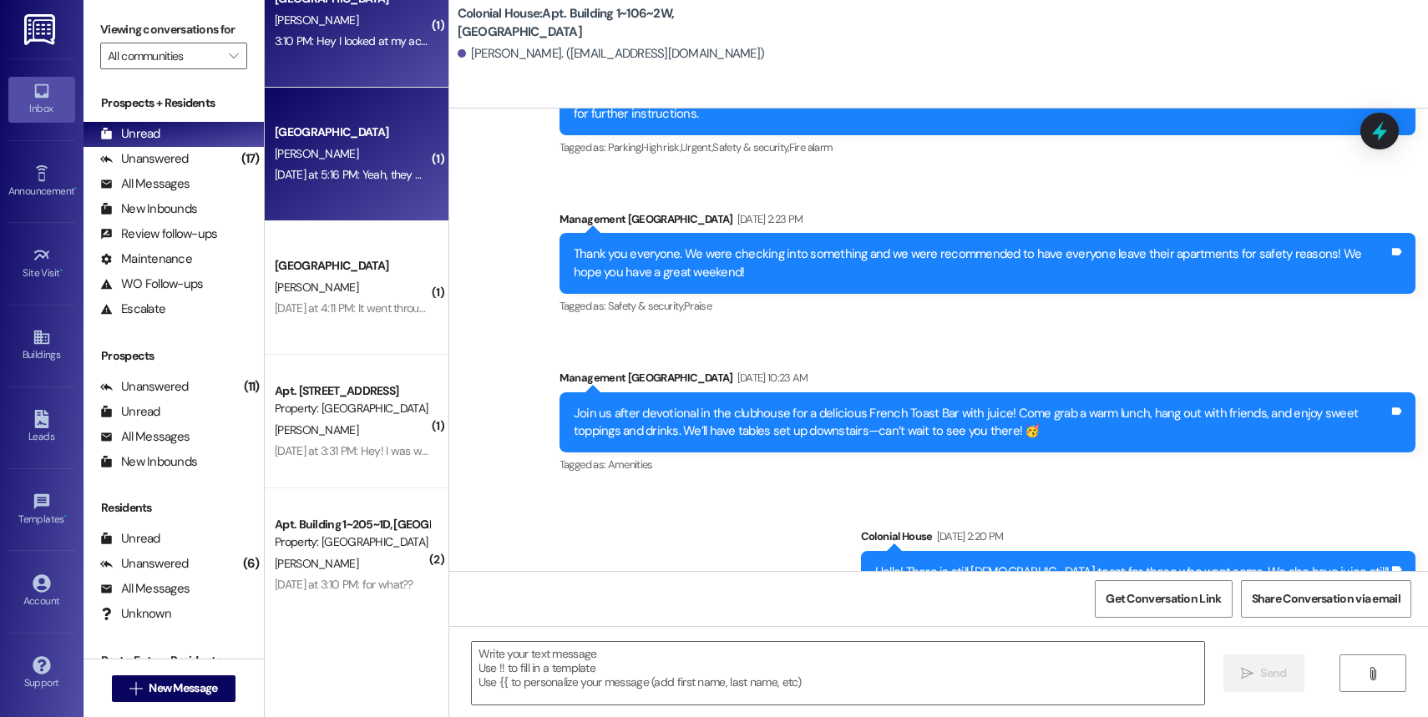
scroll to position [10323, 0]
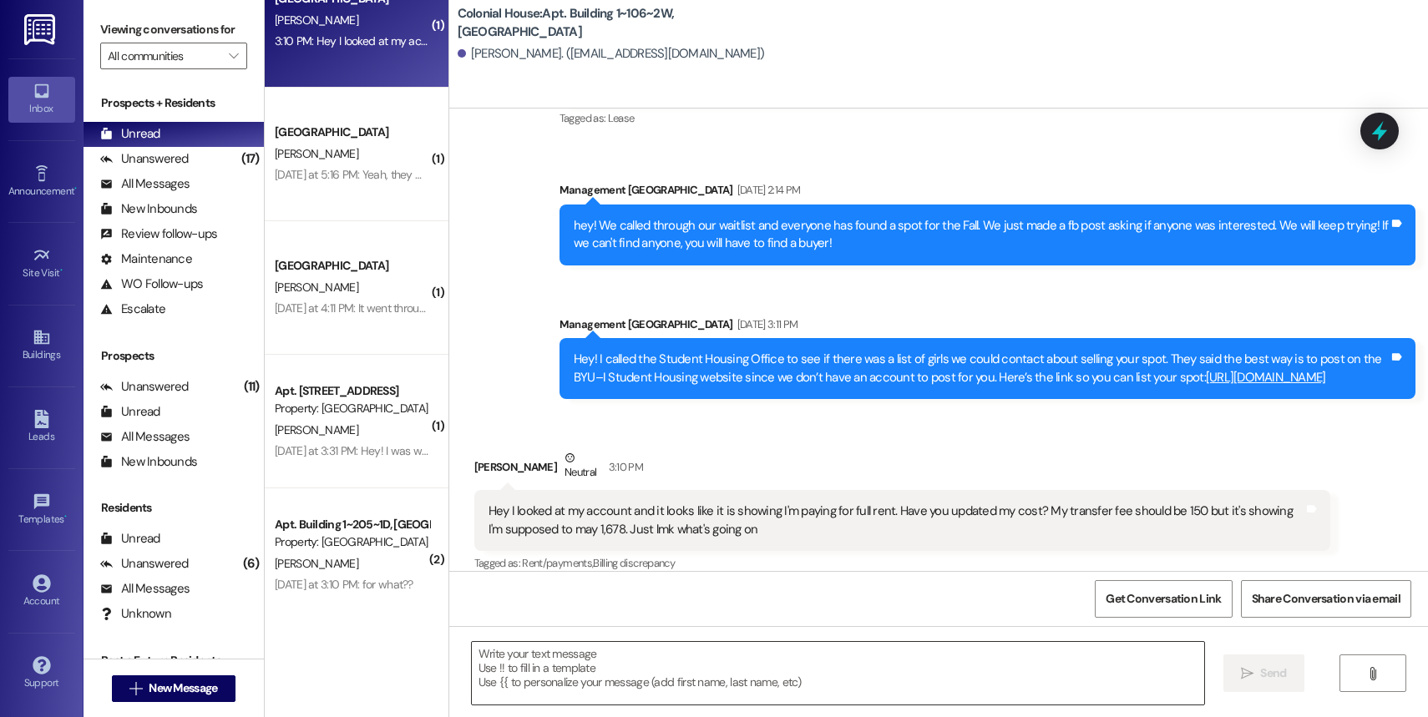
click at [545, 676] on textarea at bounding box center [838, 673] width 732 height 63
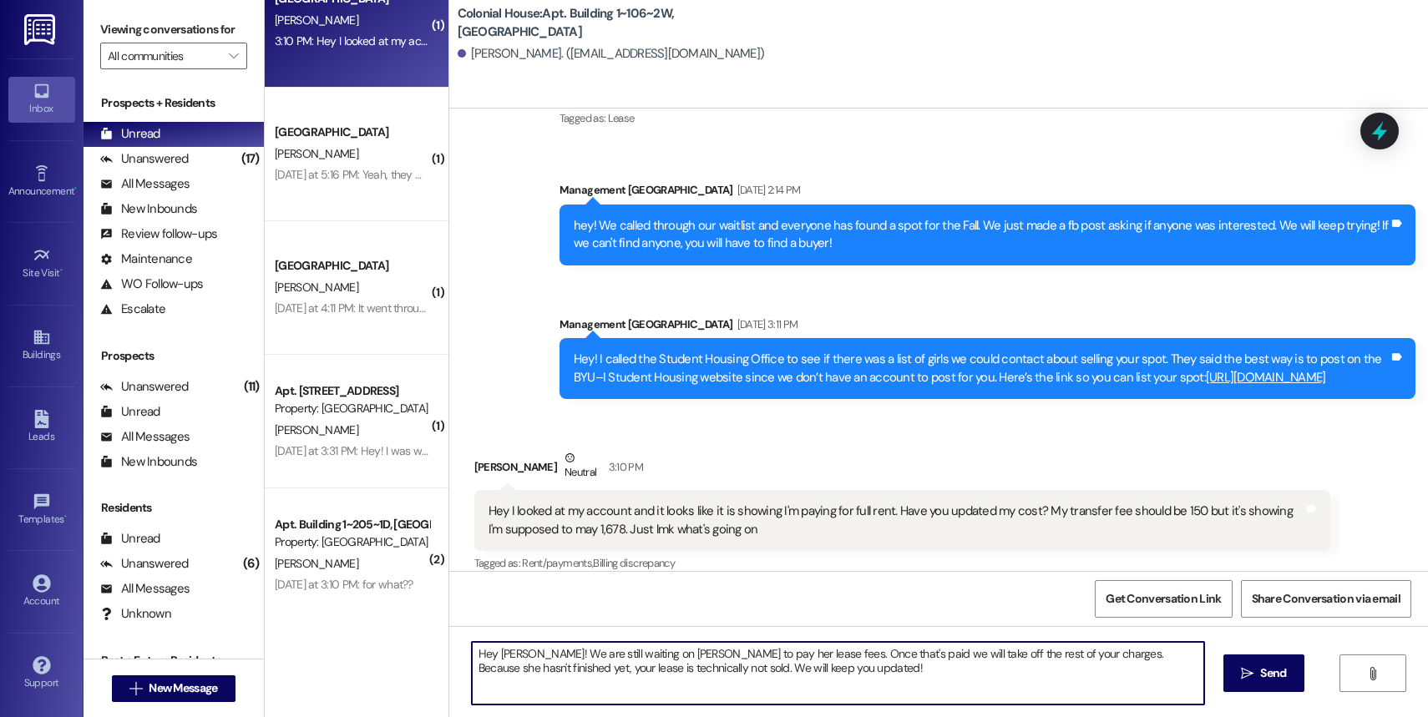
click at [580, 669] on textarea "Hey [PERSON_NAME]! We are still waiting on [PERSON_NAME] to pay her lease fees.…" at bounding box center [838, 673] width 732 height 63
type textarea "Hey [PERSON_NAME]! We are still waiting on [PERSON_NAME] to pay her lease fees.…"
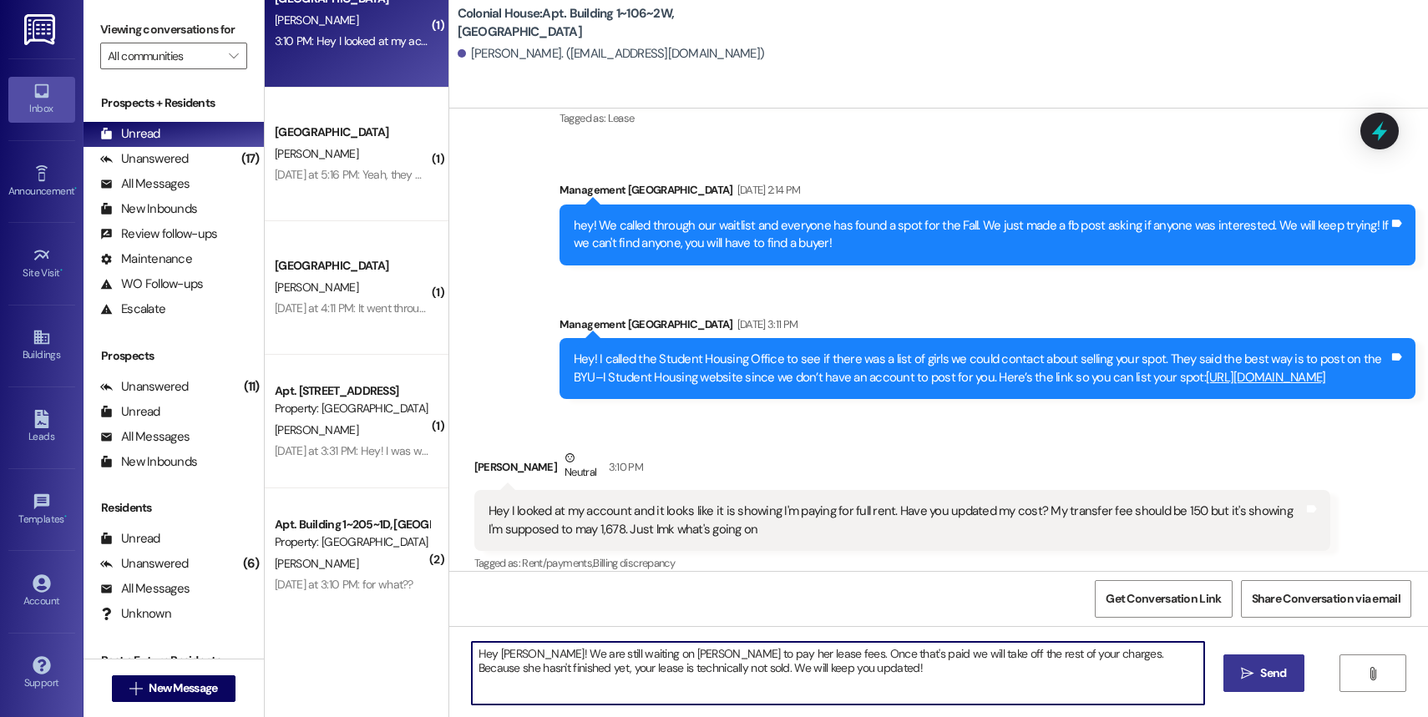
click at [1071, 674] on span "Send" at bounding box center [1273, 674] width 26 height 18
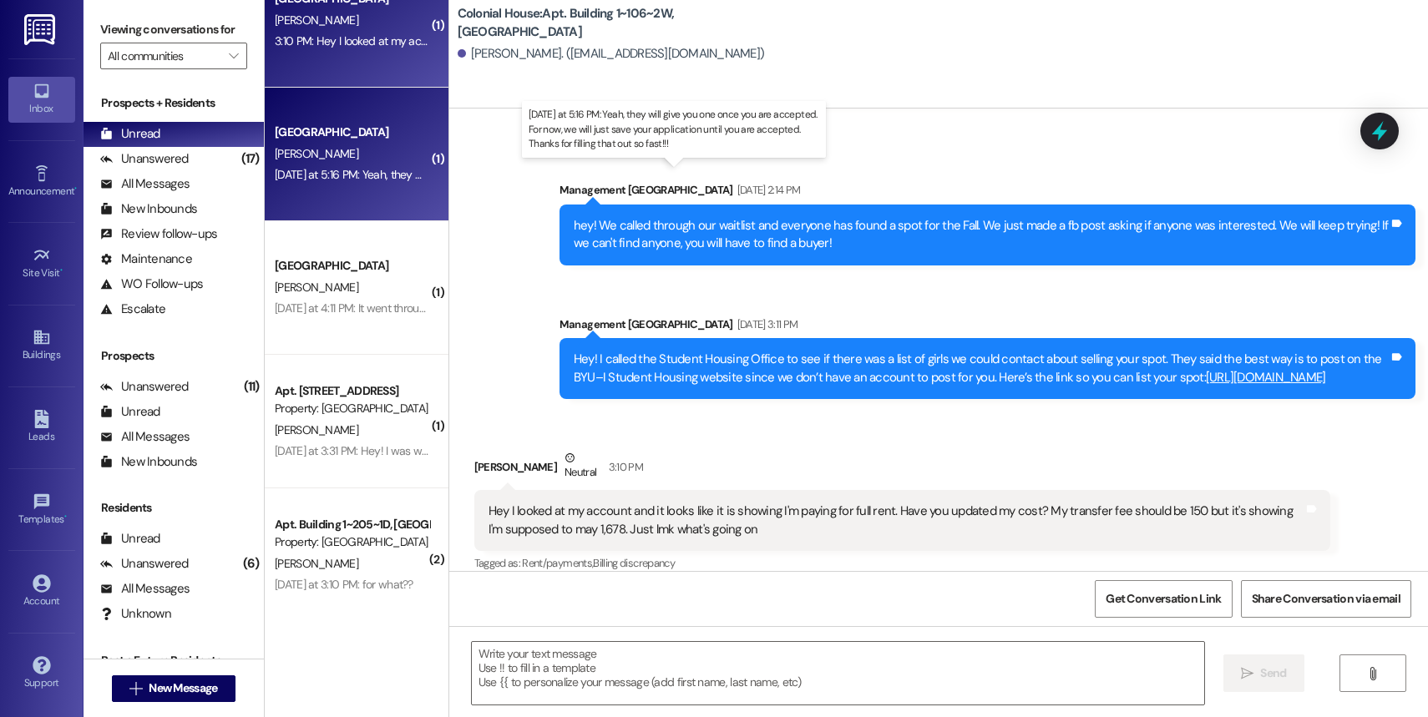
click at [370, 178] on div "[DATE] at 5:16 PM: Yeah, they will give you one once you are accepted. For now,…" at bounding box center [684, 174] width 818 height 15
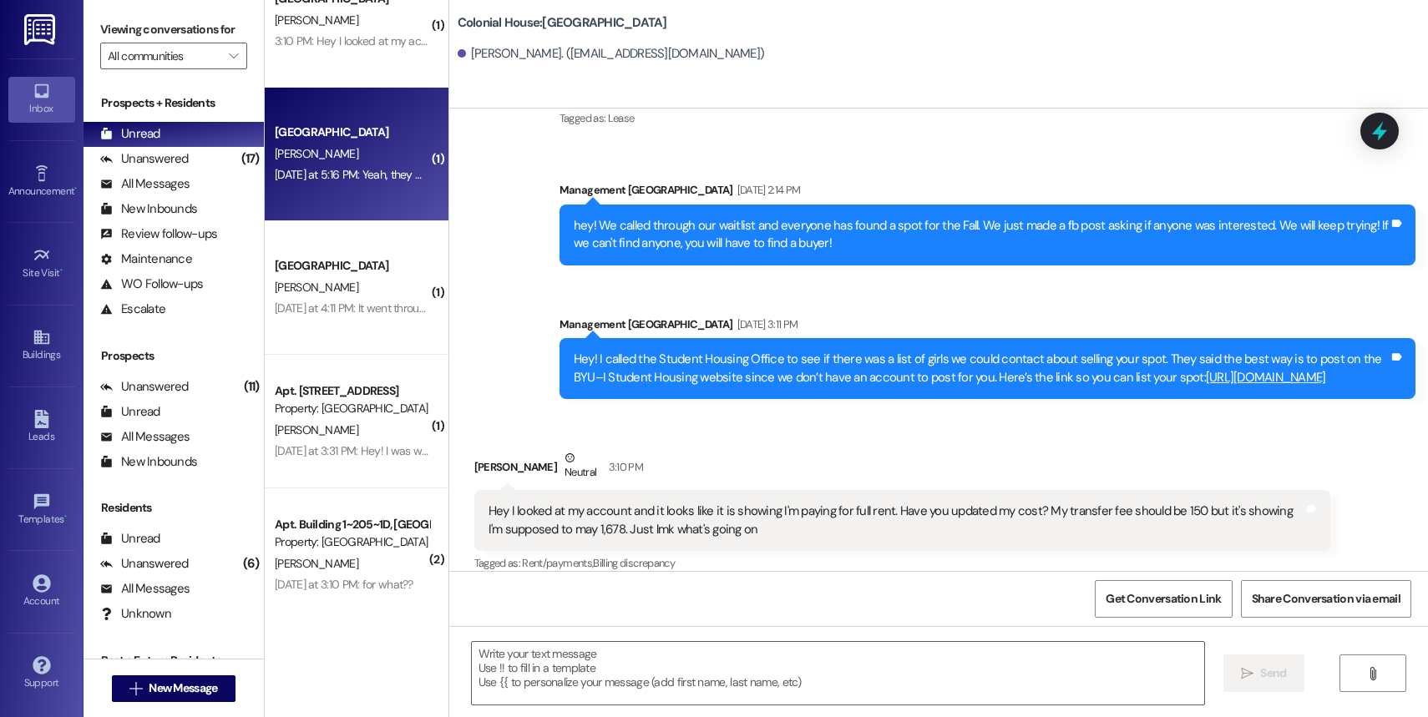
scroll to position [218, 0]
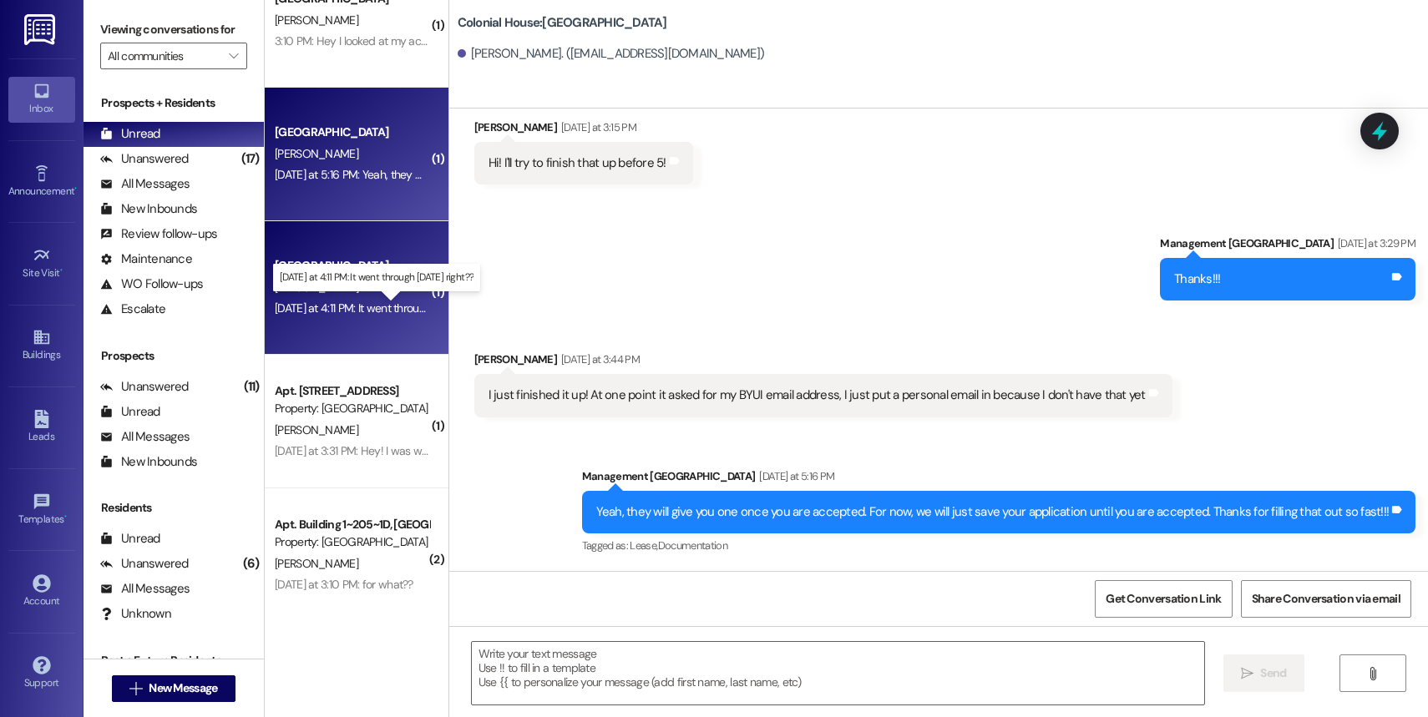
click at [352, 312] on div "[DATE] at 4:11 PM: It went through [DATE] right?? [DATE] at 4:11 PM: It went th…" at bounding box center [387, 308] width 225 height 15
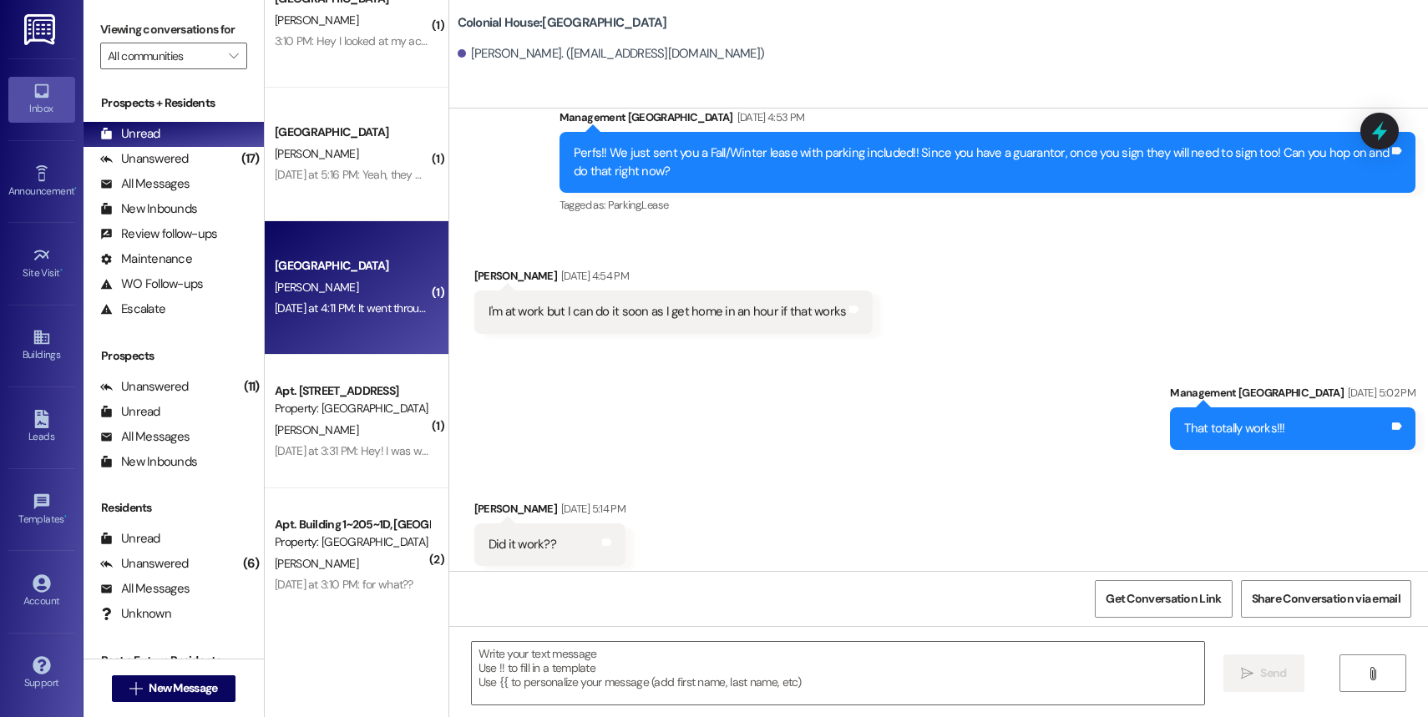
scroll to position [5514, 0]
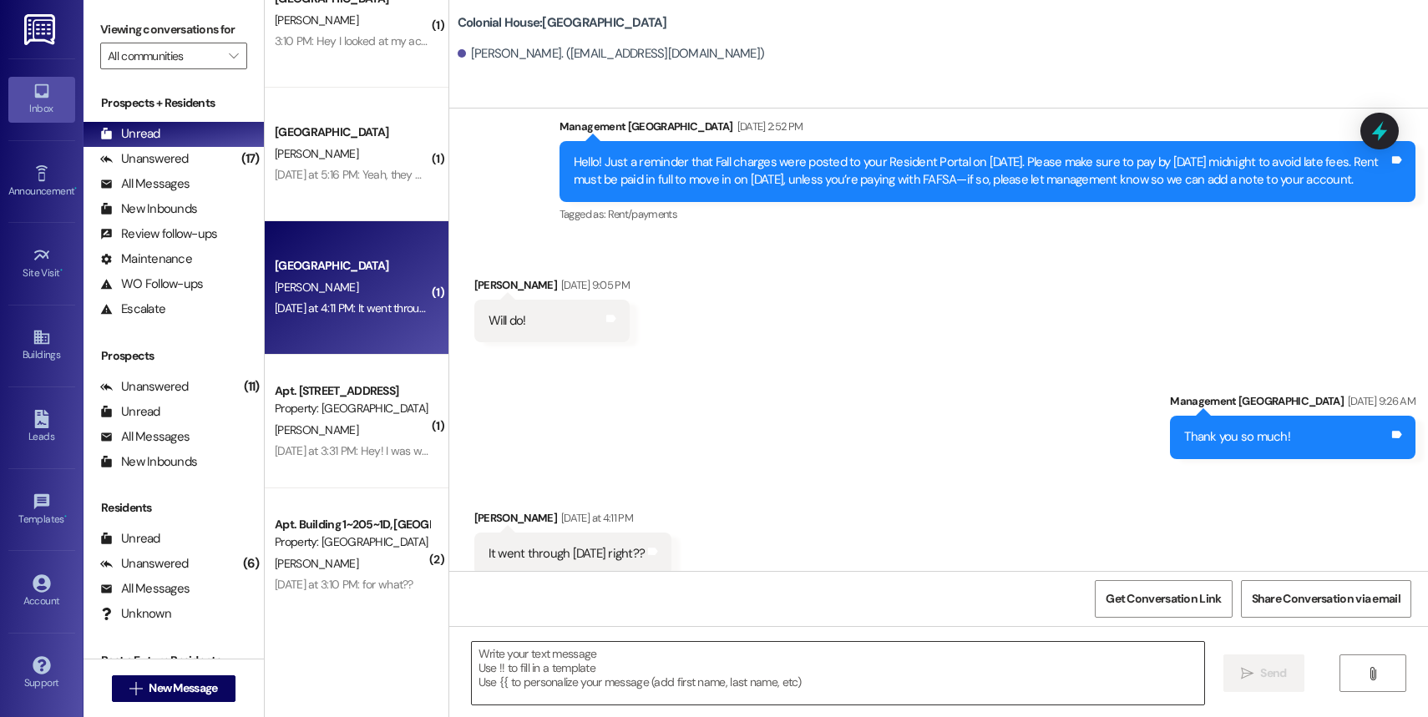
click at [573, 650] on textarea at bounding box center [838, 673] width 732 height 63
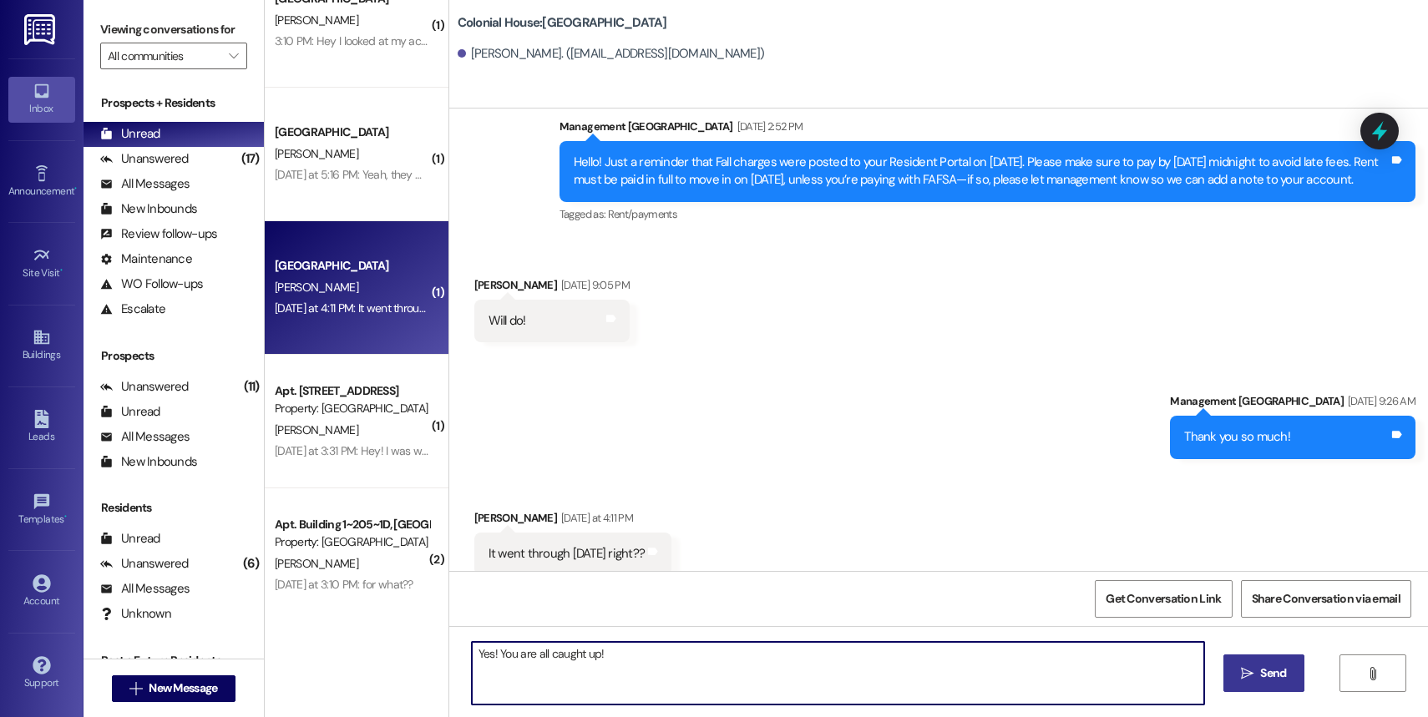
type textarea "Yes! You are all caught up!"
click at [1071, 676] on span "Send" at bounding box center [1273, 674] width 26 height 18
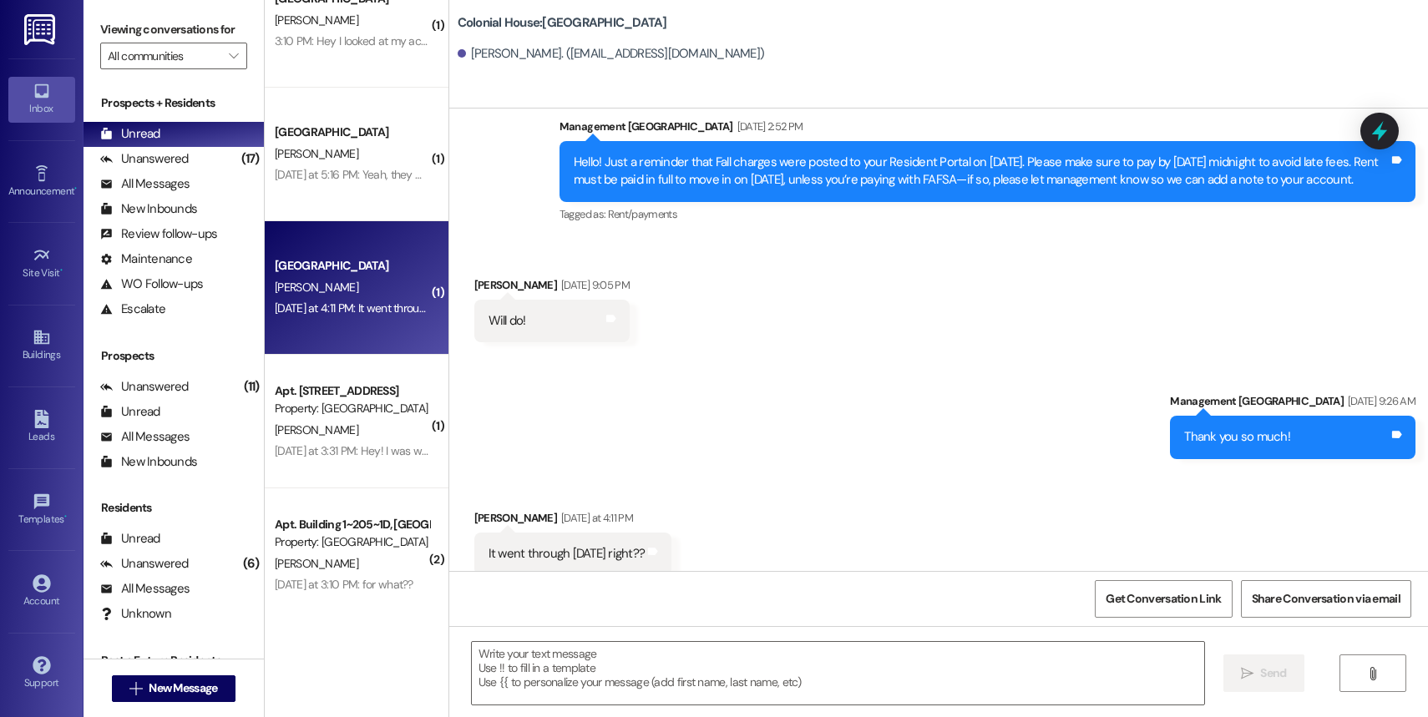
scroll to position [5513, 0]
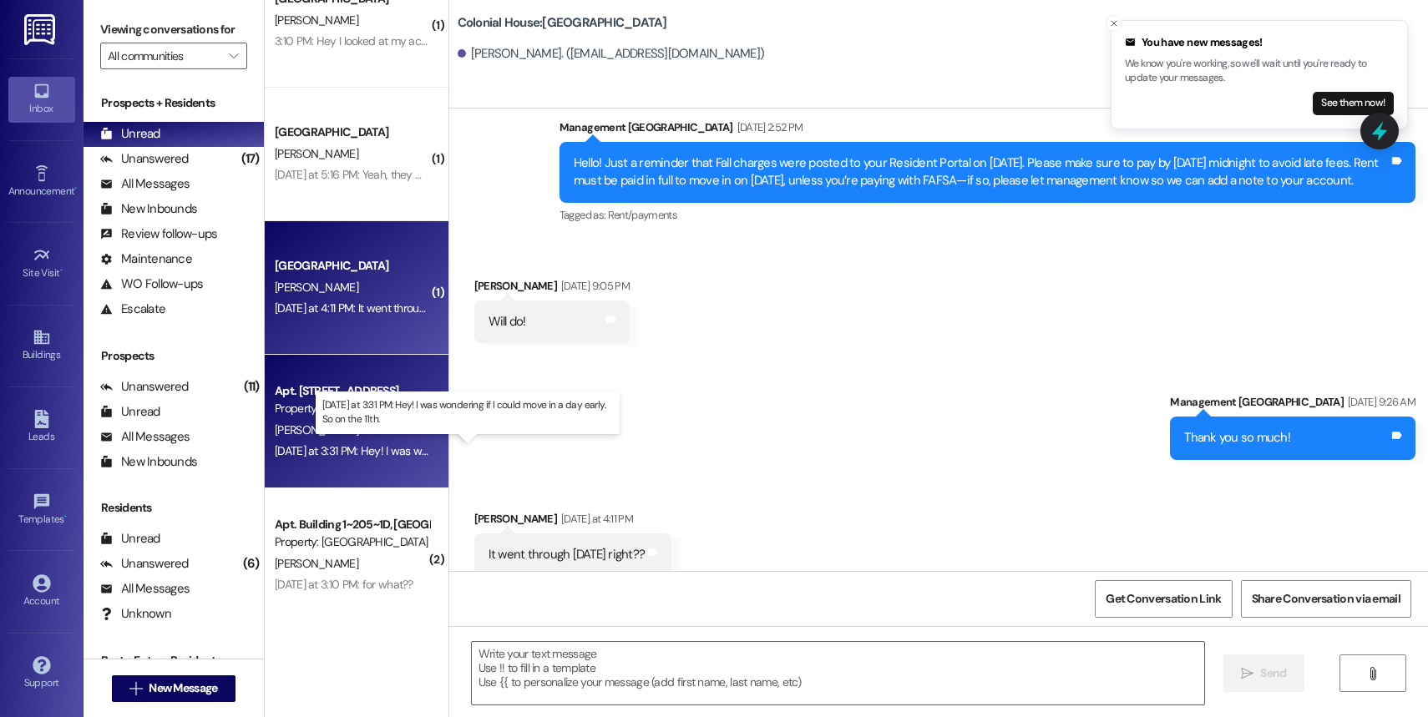
click at [364, 450] on div "[DATE] at 3:31 PM: Hey! I was wondering if I could move in a day early. So on t…" at bounding box center [475, 450] width 400 height 15
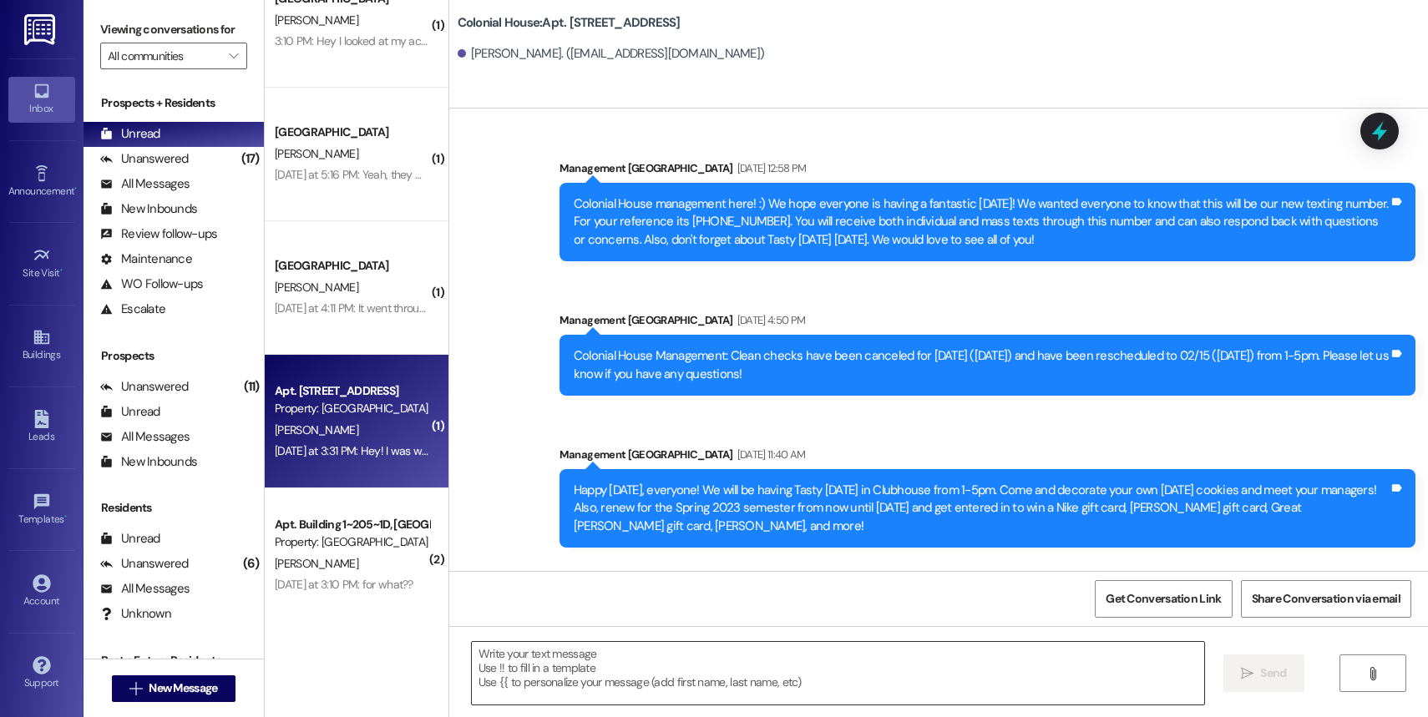
click at [593, 674] on textarea at bounding box center [838, 673] width 732 height 63
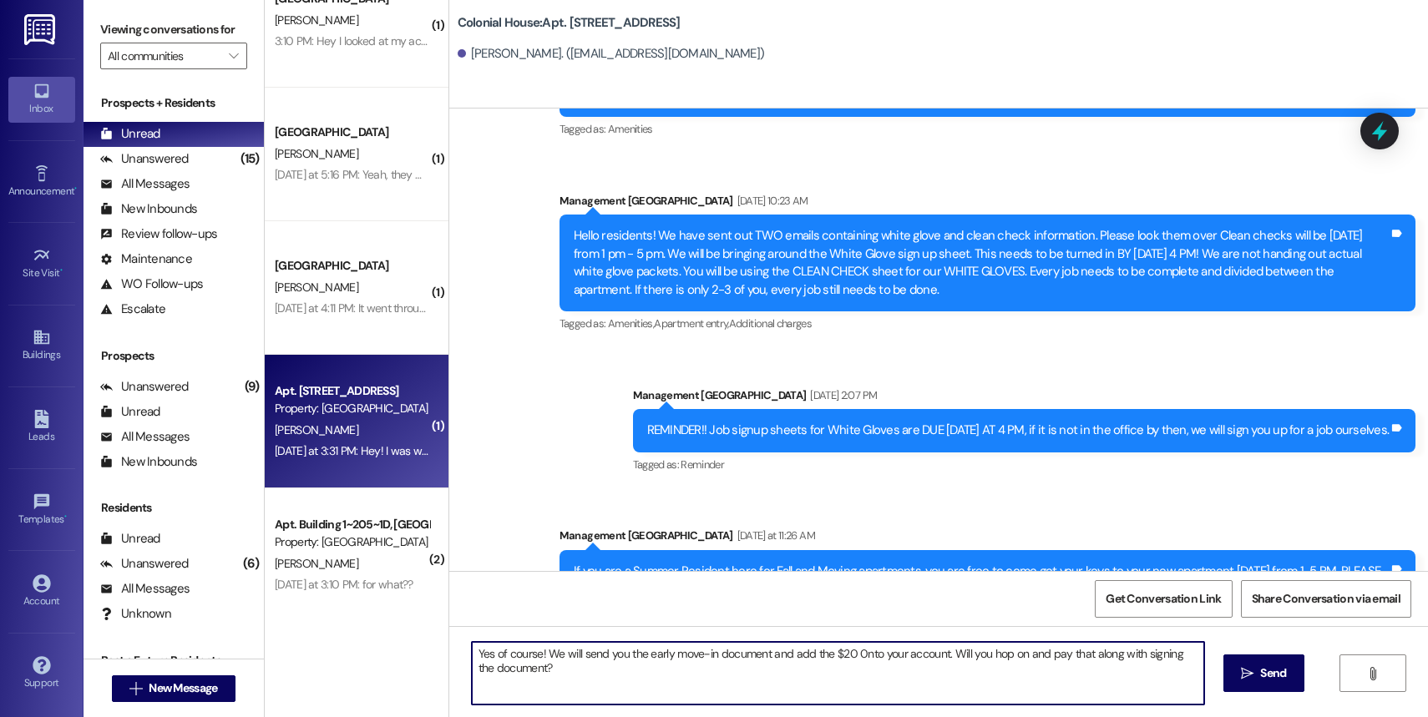
click at [560, 689] on textarea "Yes of course! We will send you the early move-in document and add the $20 0nto…" at bounding box center [838, 673] width 732 height 63
type textarea "Yes of course! We will send you the early move-in document and add the $20 0nto…"
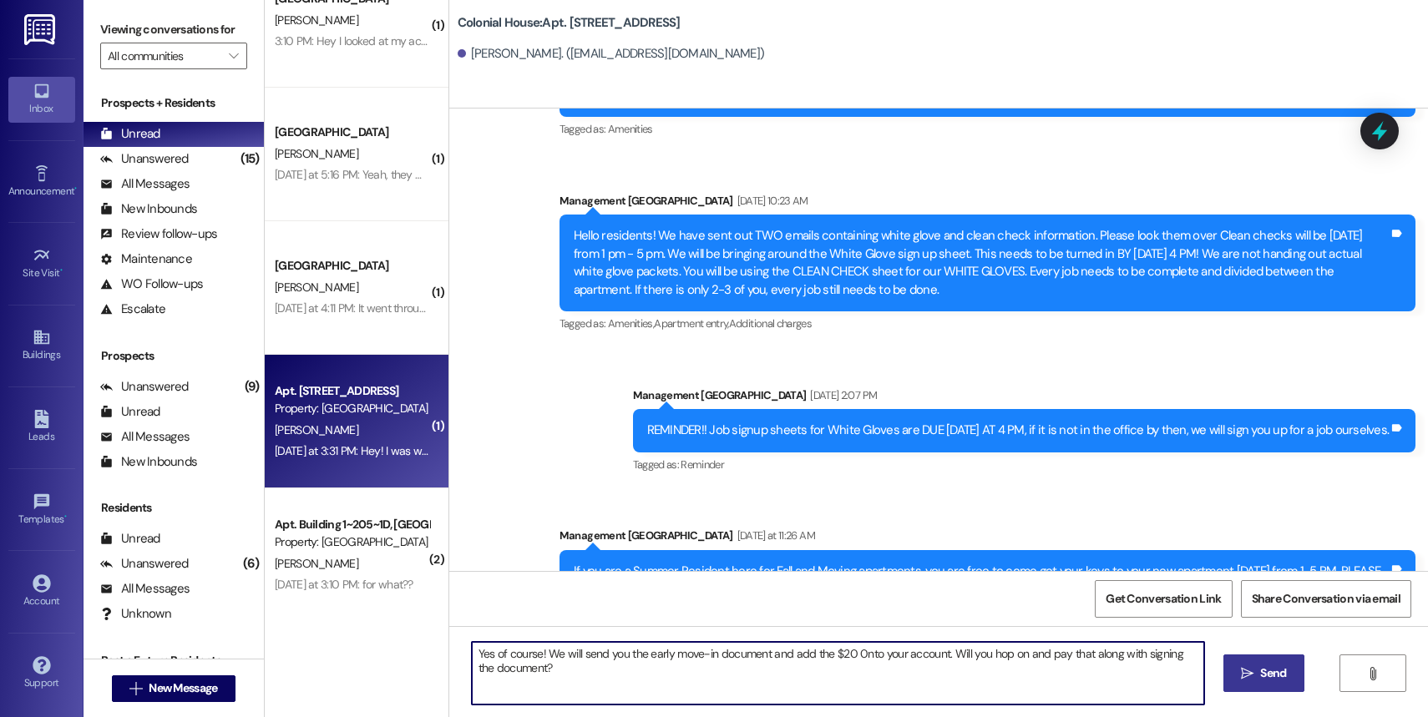
click at [1071, 677] on span "Send" at bounding box center [1273, 674] width 26 height 18
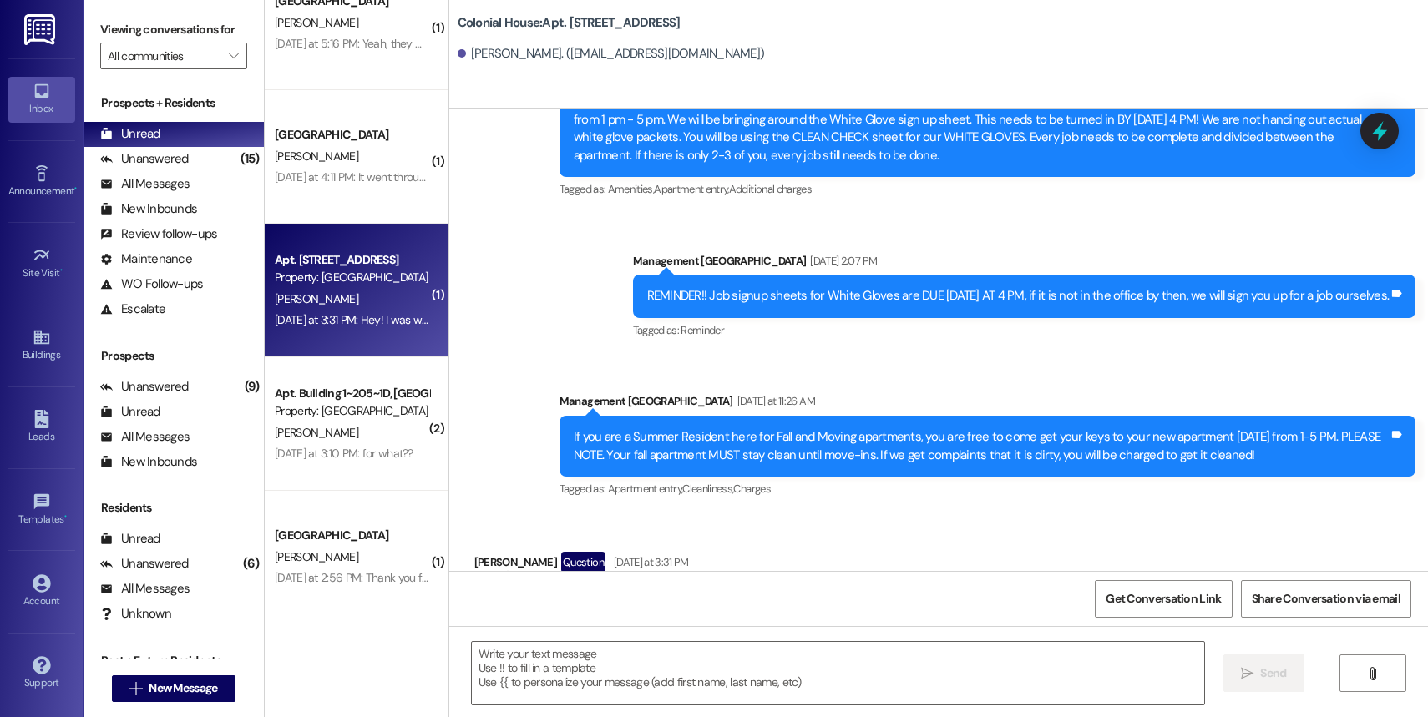
scroll to position [317, 0]
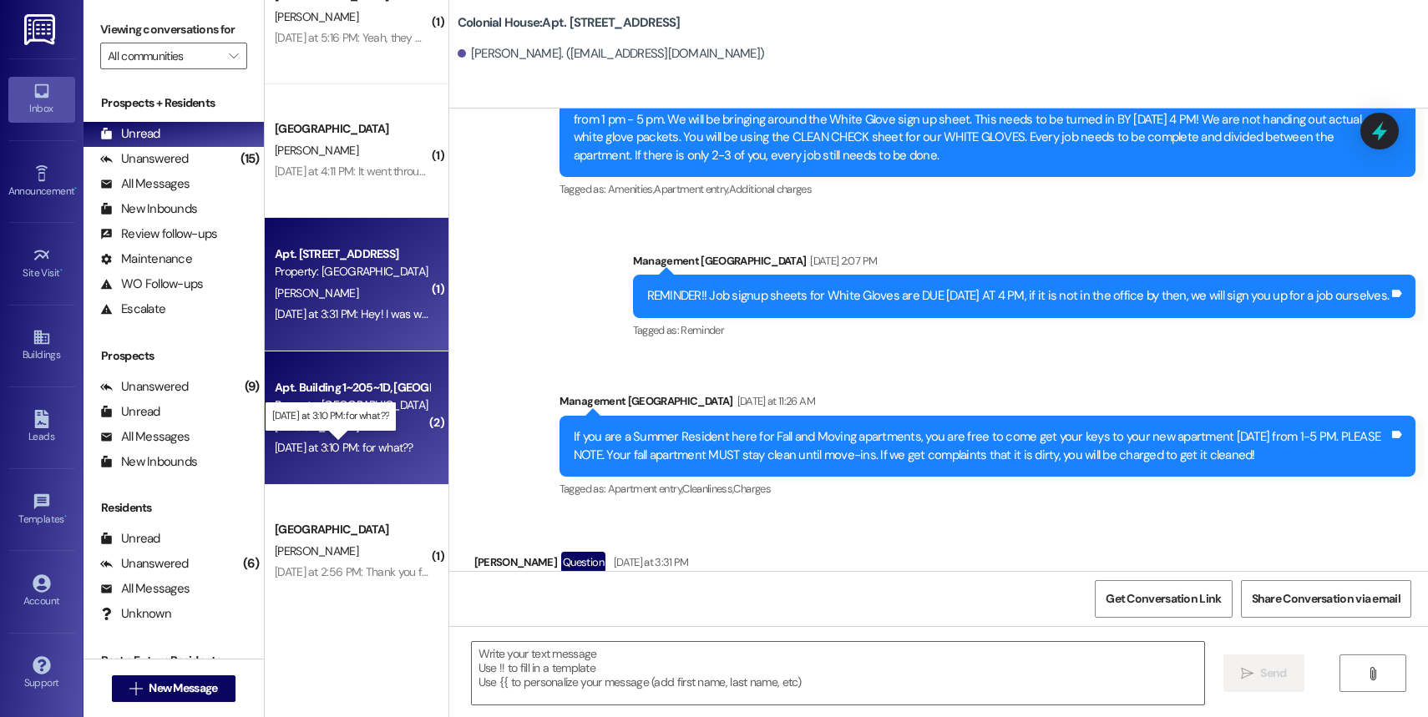
click at [320, 450] on div "[DATE] at 3:10 PM: for what?? [DATE] at 3:10 PM: for what??" at bounding box center [344, 447] width 139 height 15
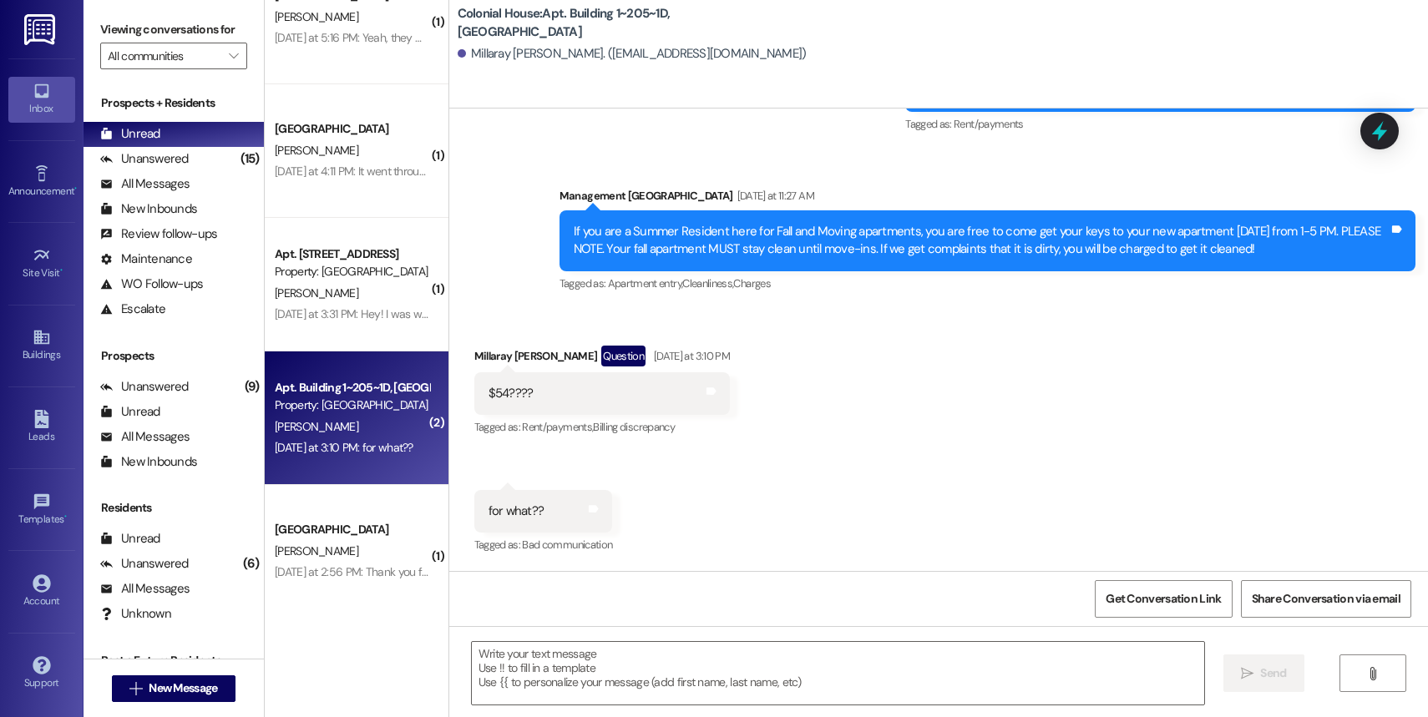
scroll to position [27013, 0]
click at [548, 670] on textarea at bounding box center [838, 673] width 732 height 63
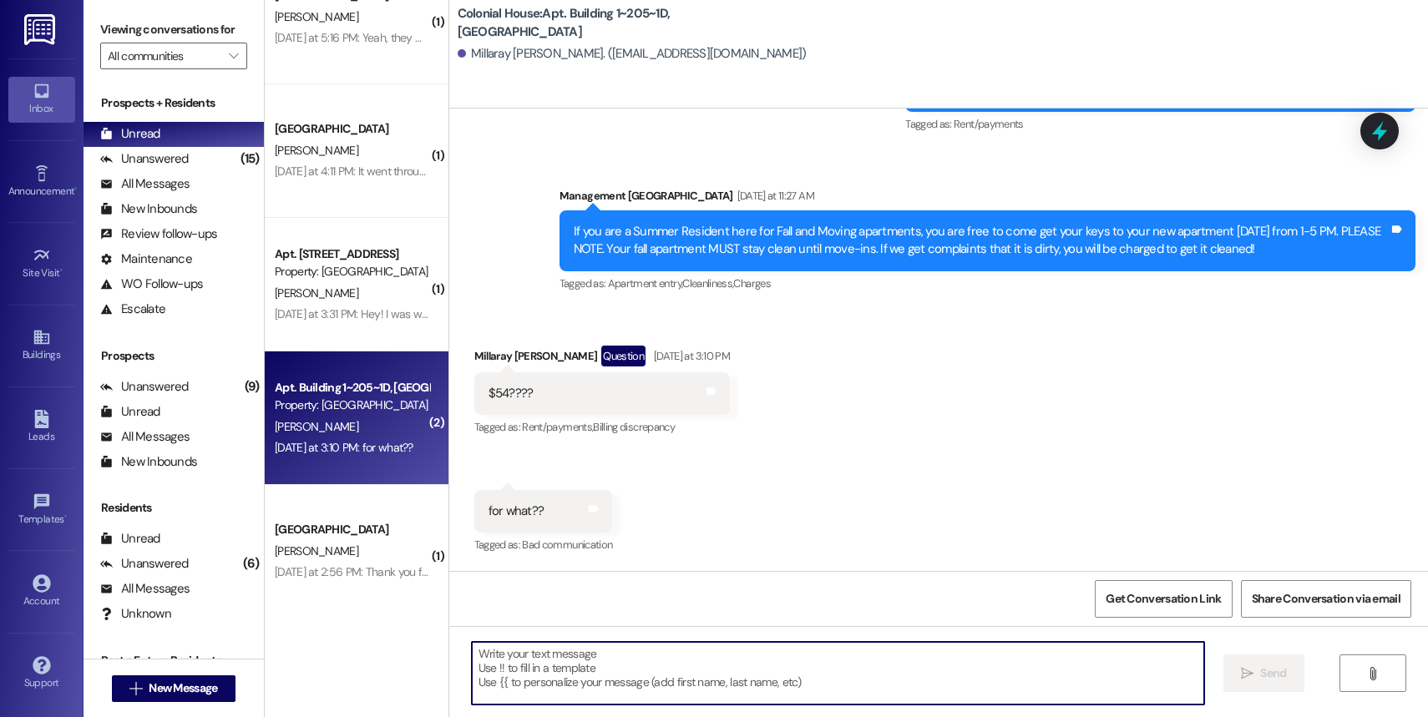
type textarea "."
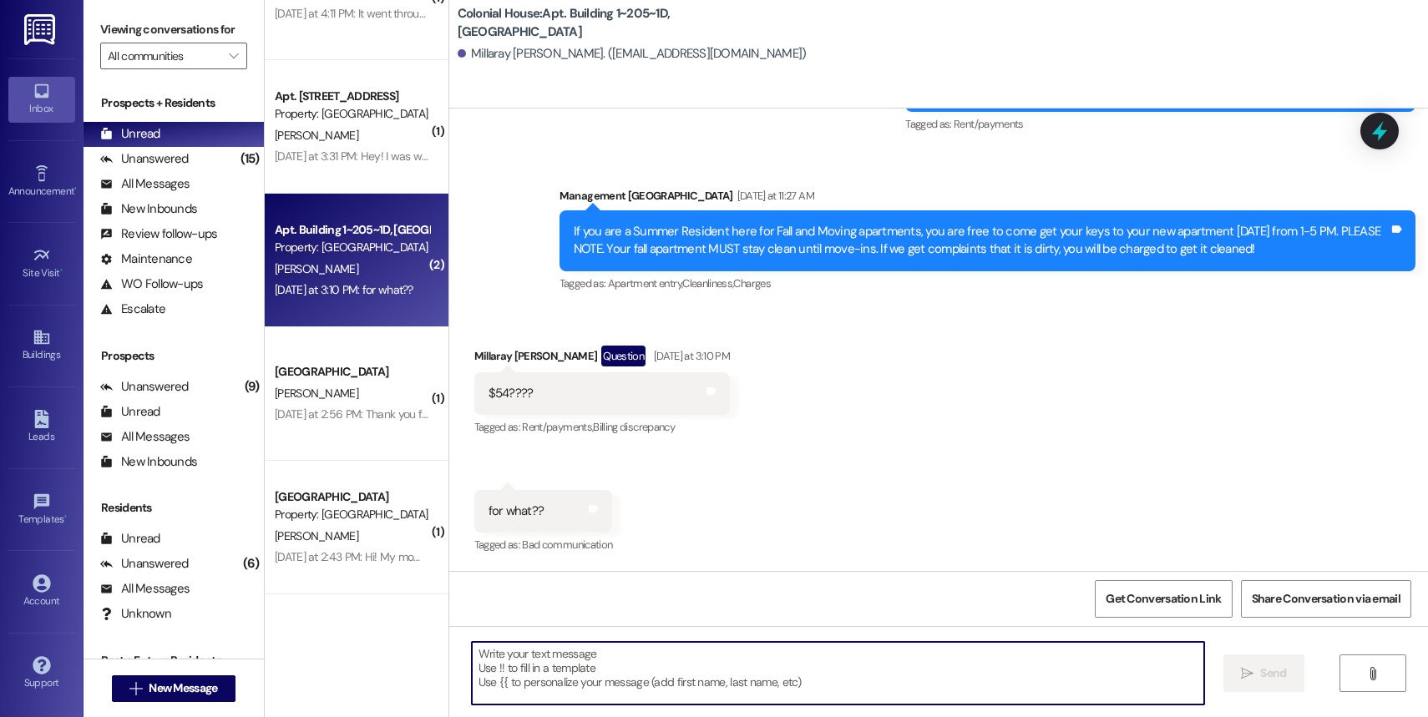
scroll to position [27013, 0]
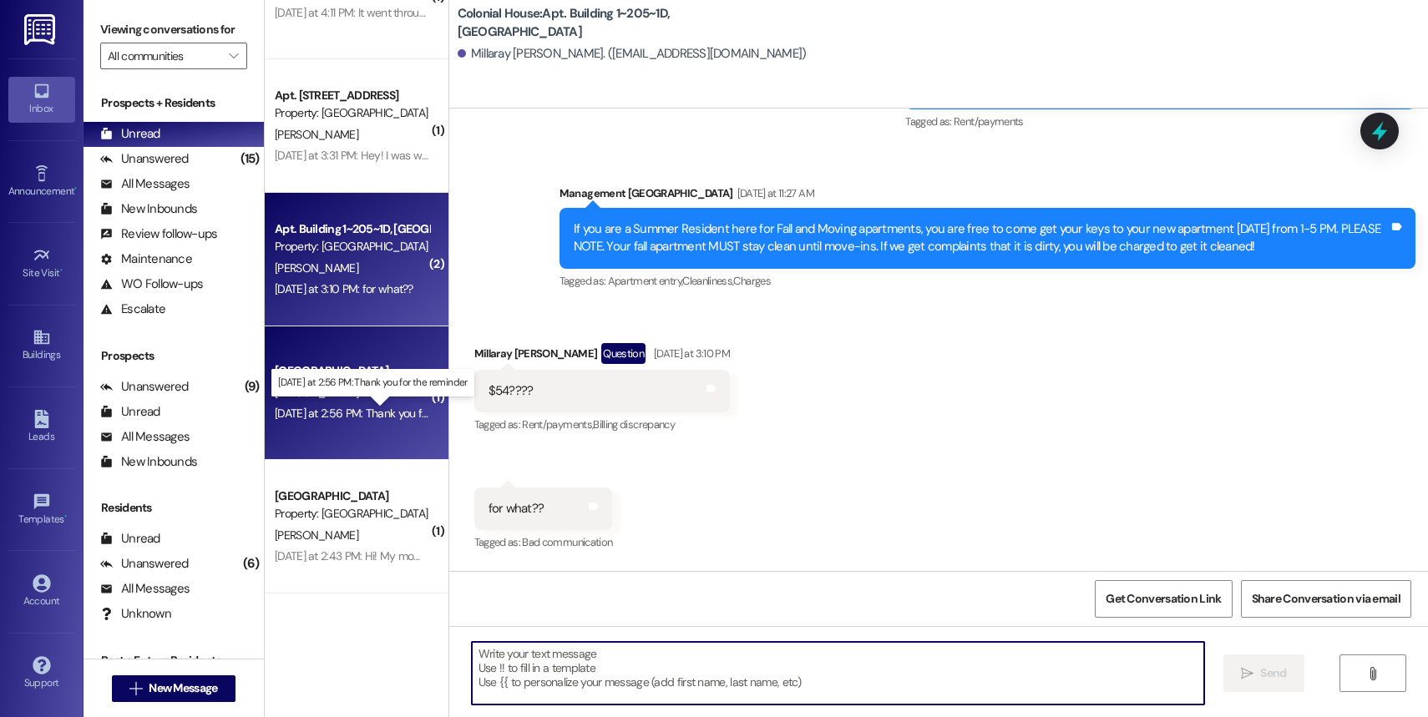
click at [309, 416] on div "[DATE] at 2:56 PM: Thank you for the reminder [DATE] at 2:56 PM: Thank you for …" at bounding box center [386, 413] width 222 height 15
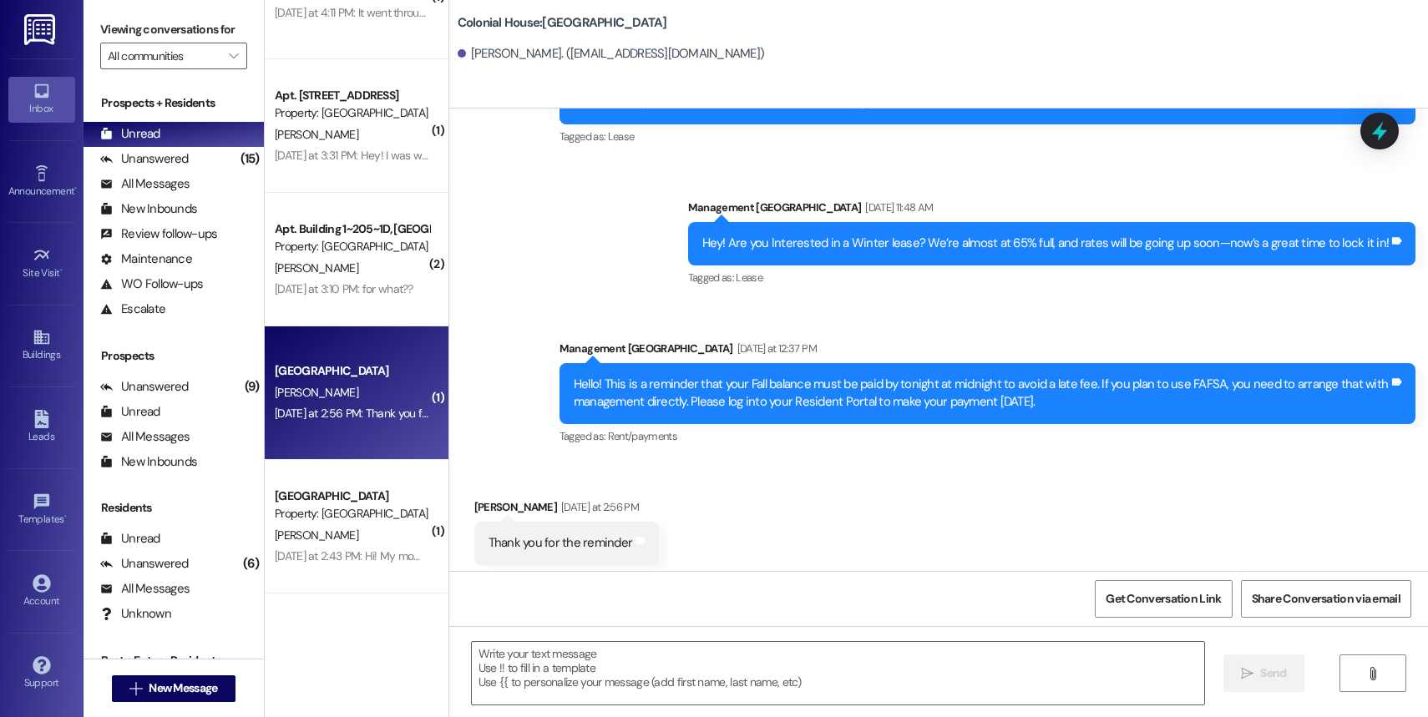
scroll to position [2550, 0]
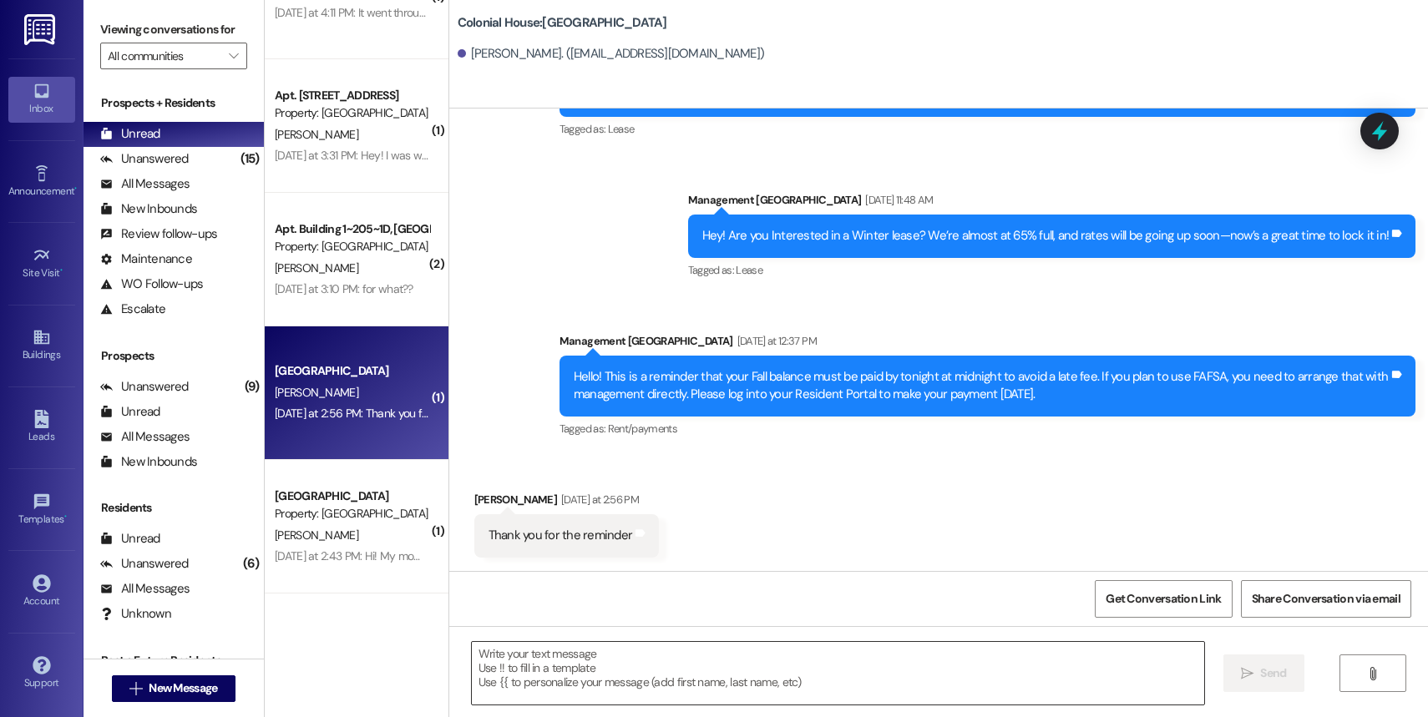
click at [559, 679] on textarea at bounding box center [838, 673] width 732 height 63
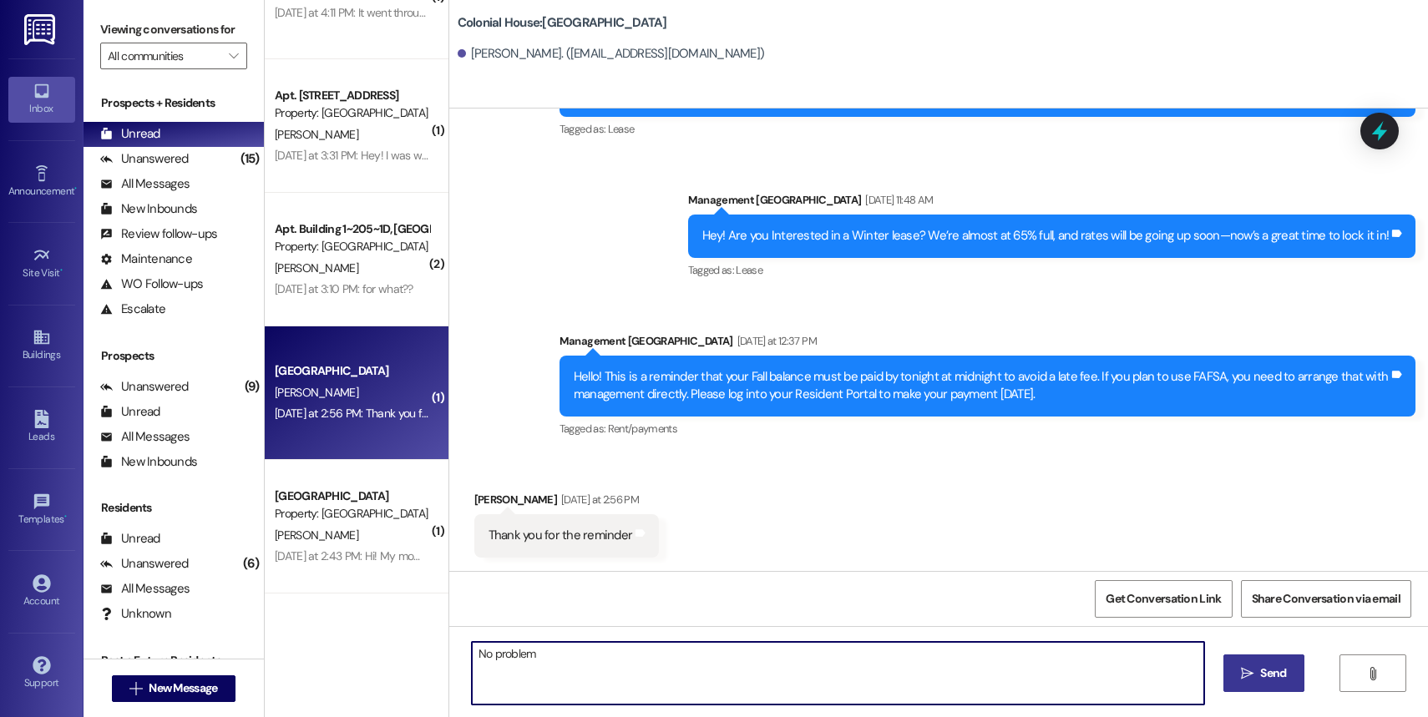
type textarea "No problem!"
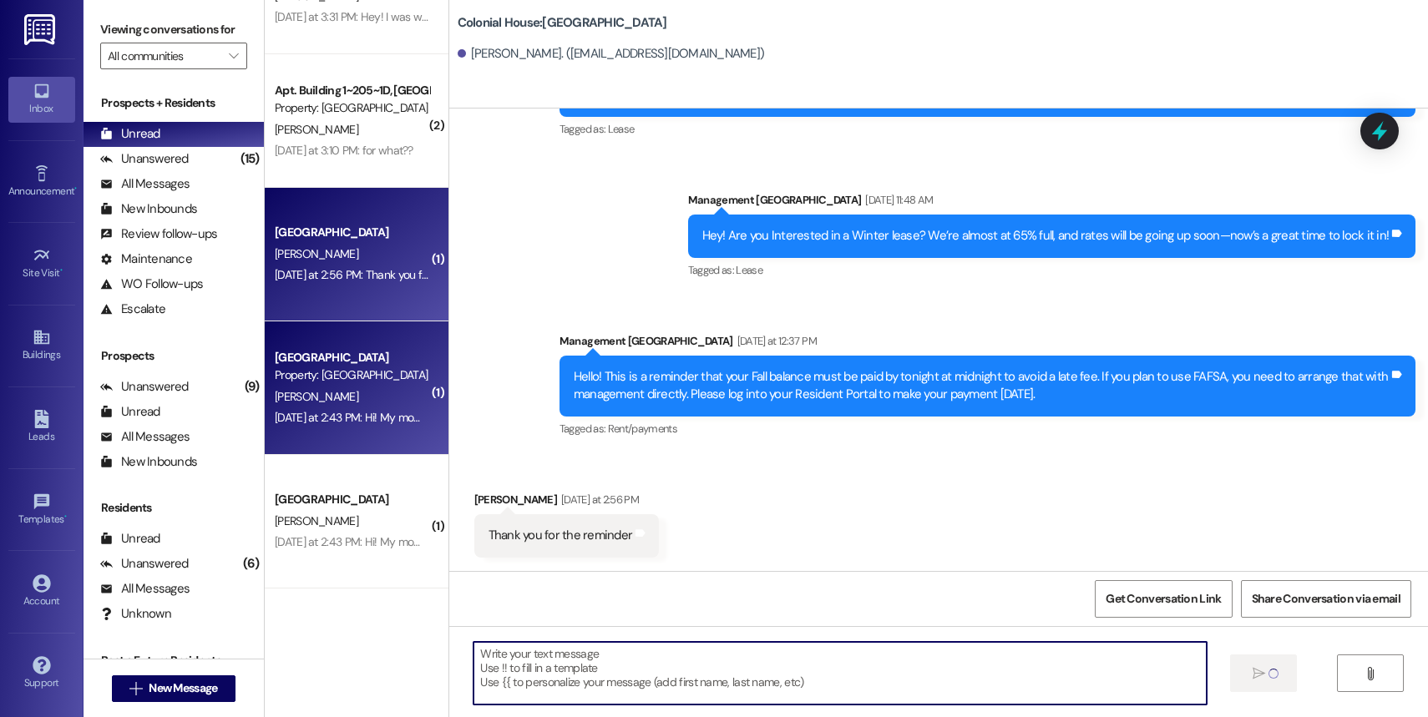
scroll to position [621, 0]
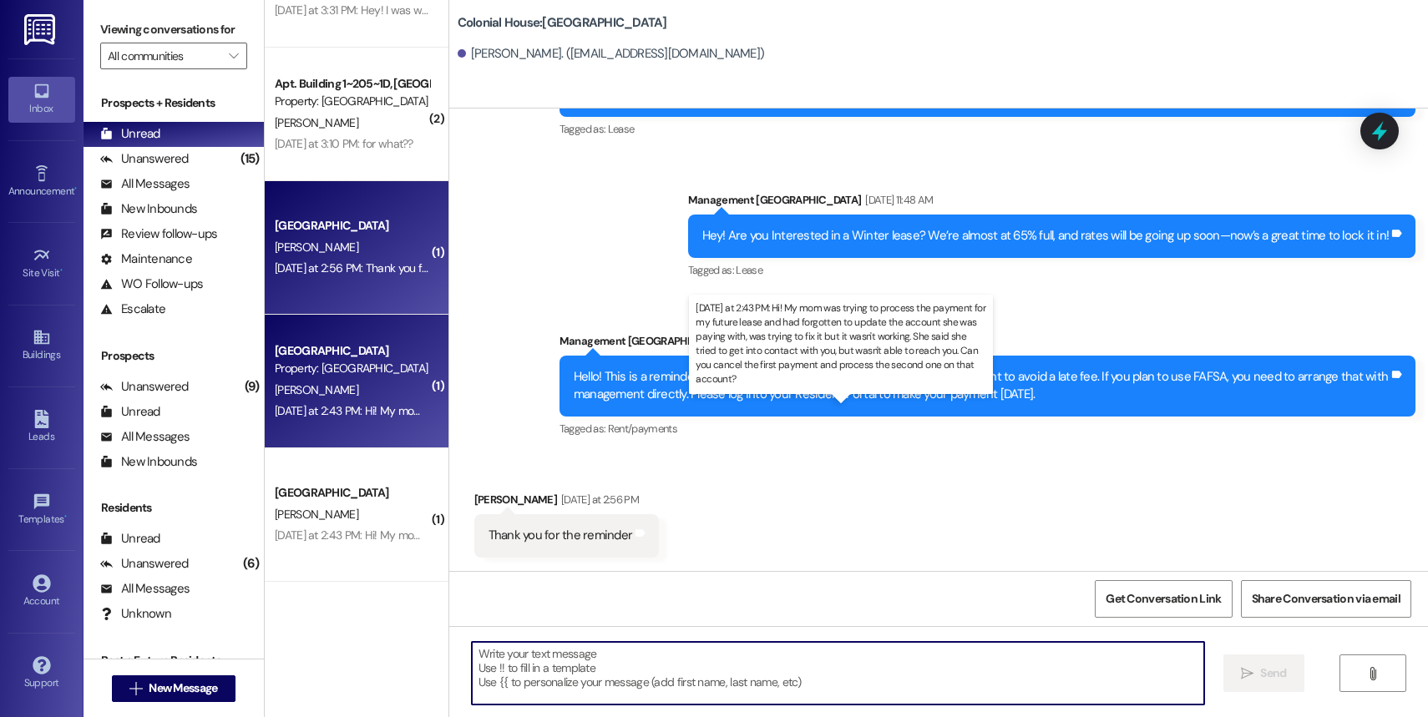
click at [367, 412] on div "[DATE] at 2:43 PM: Hi! My mom was trying to process the payment for my future l…" at bounding box center [1111, 410] width 1673 height 15
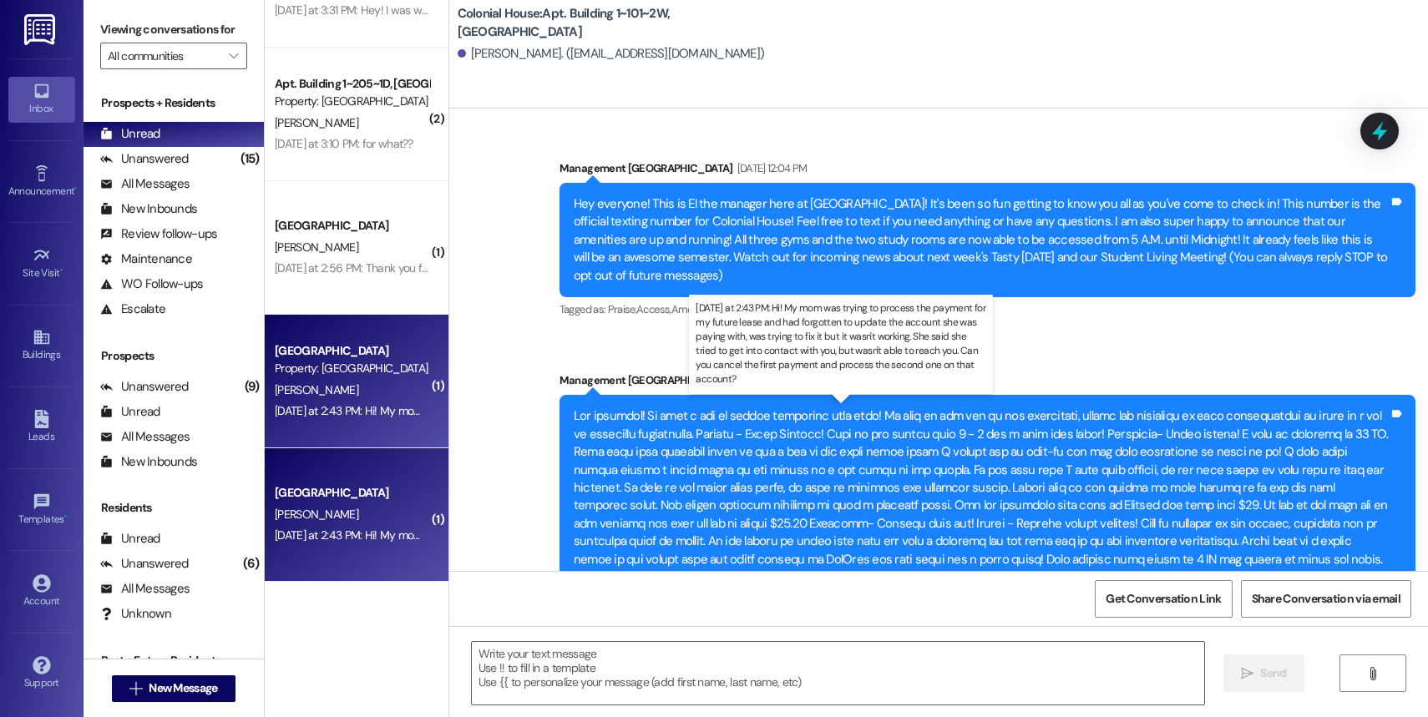
scroll to position [54530, 0]
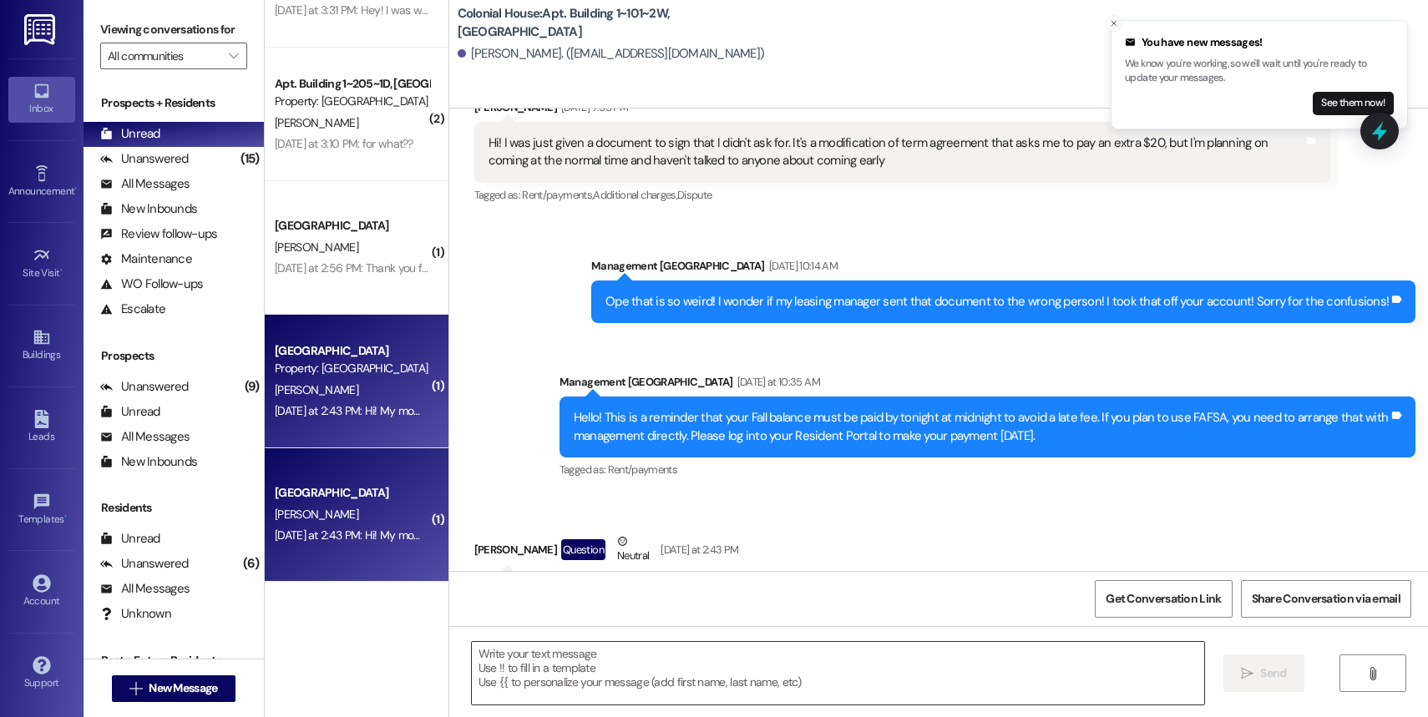
click at [588, 662] on textarea at bounding box center [838, 673] width 732 height 63
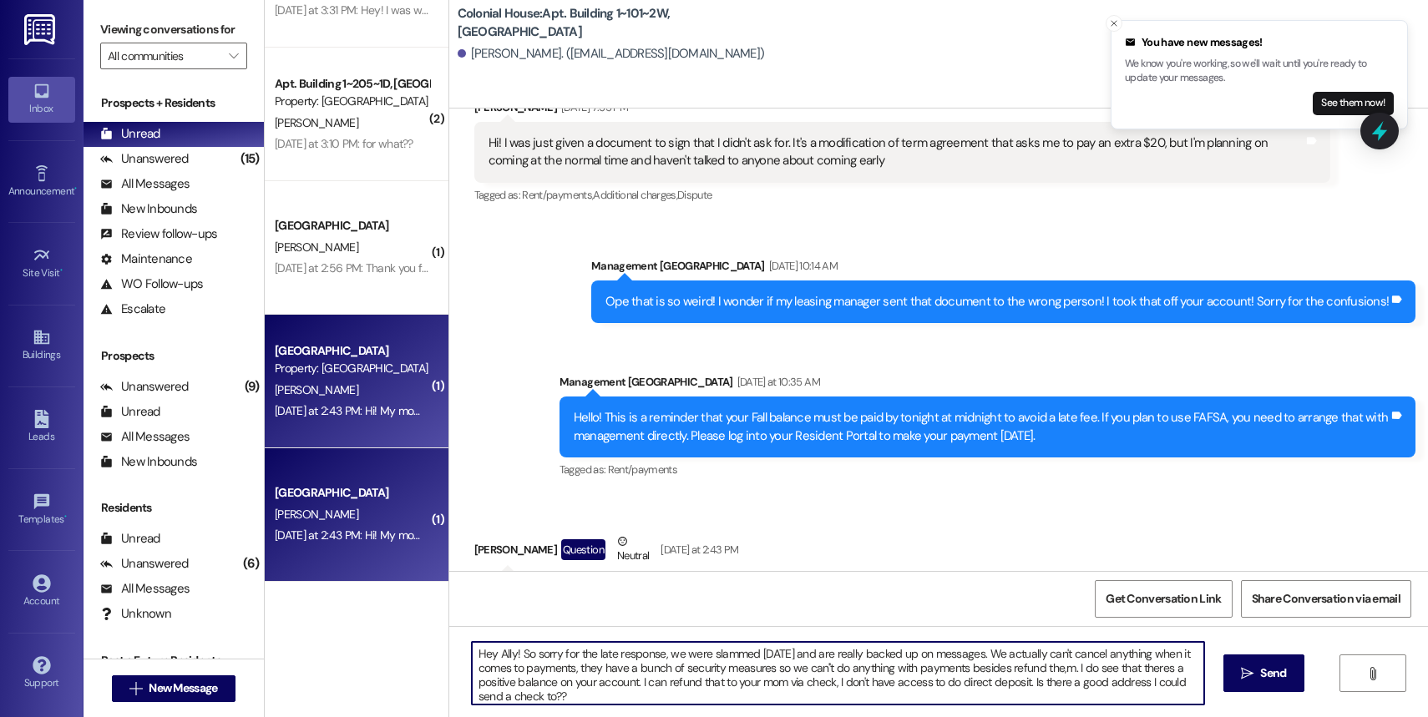
click at [545, 691] on textarea "Hey Ally! So sorry for the late response, we were slammed [DATE] and are really…" at bounding box center [838, 673] width 732 height 63
type textarea "Hey Ally! So sorry for the late response, we were slammed [DATE] and are really…"
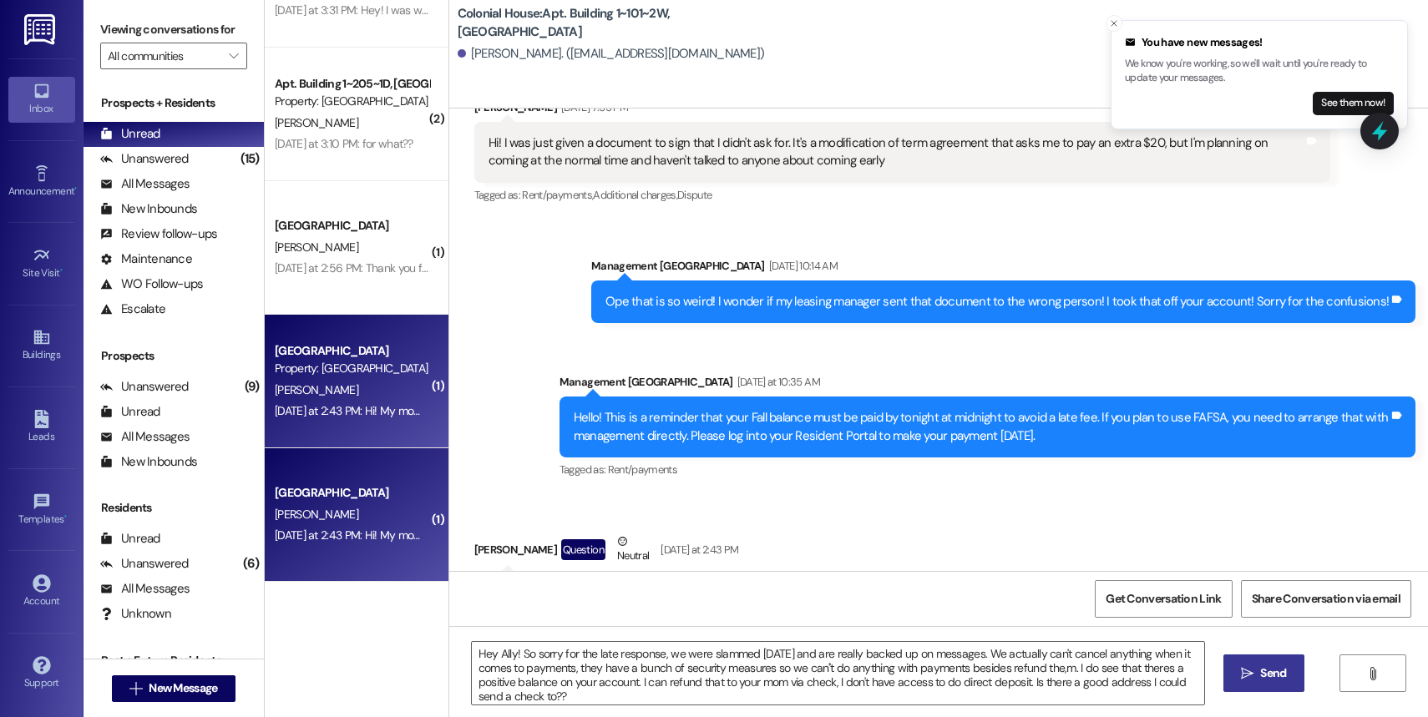
click at [1071, 683] on button " Send" at bounding box center [1263, 674] width 81 height 38
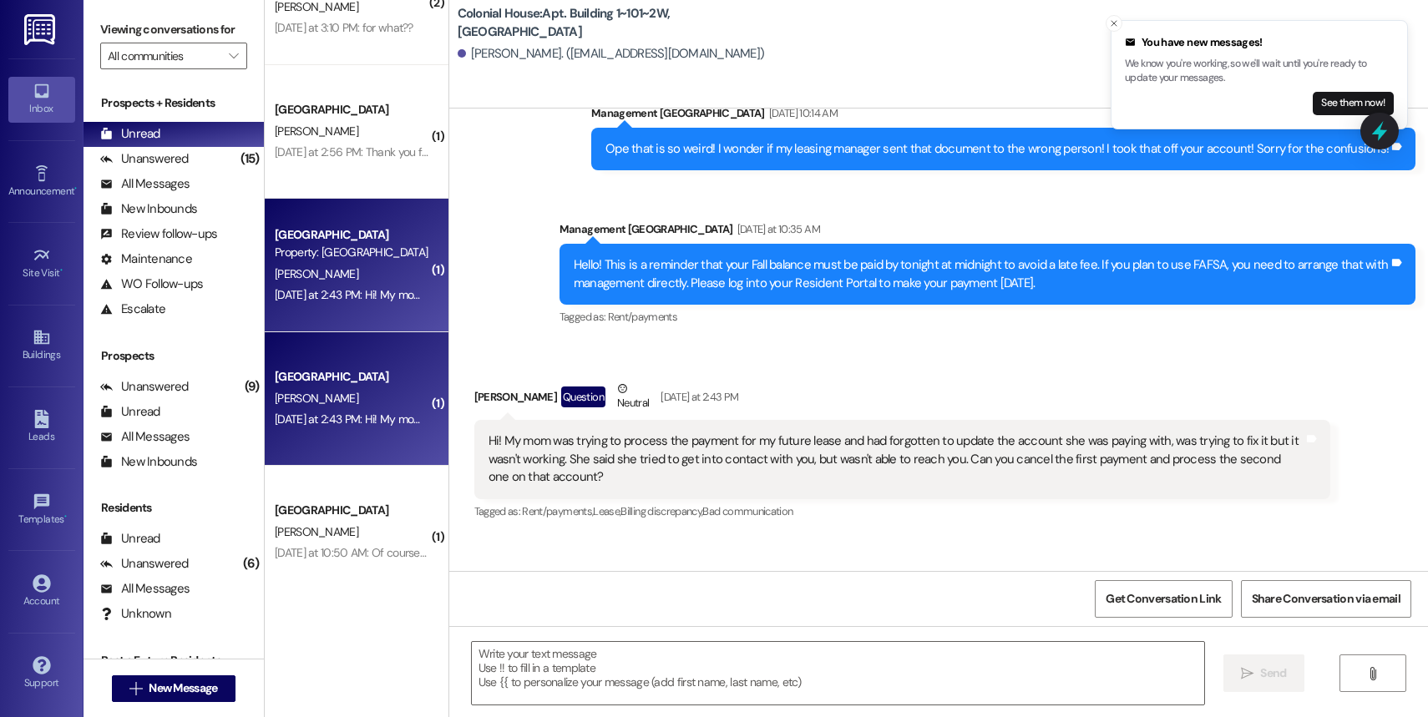
scroll to position [737, 0]
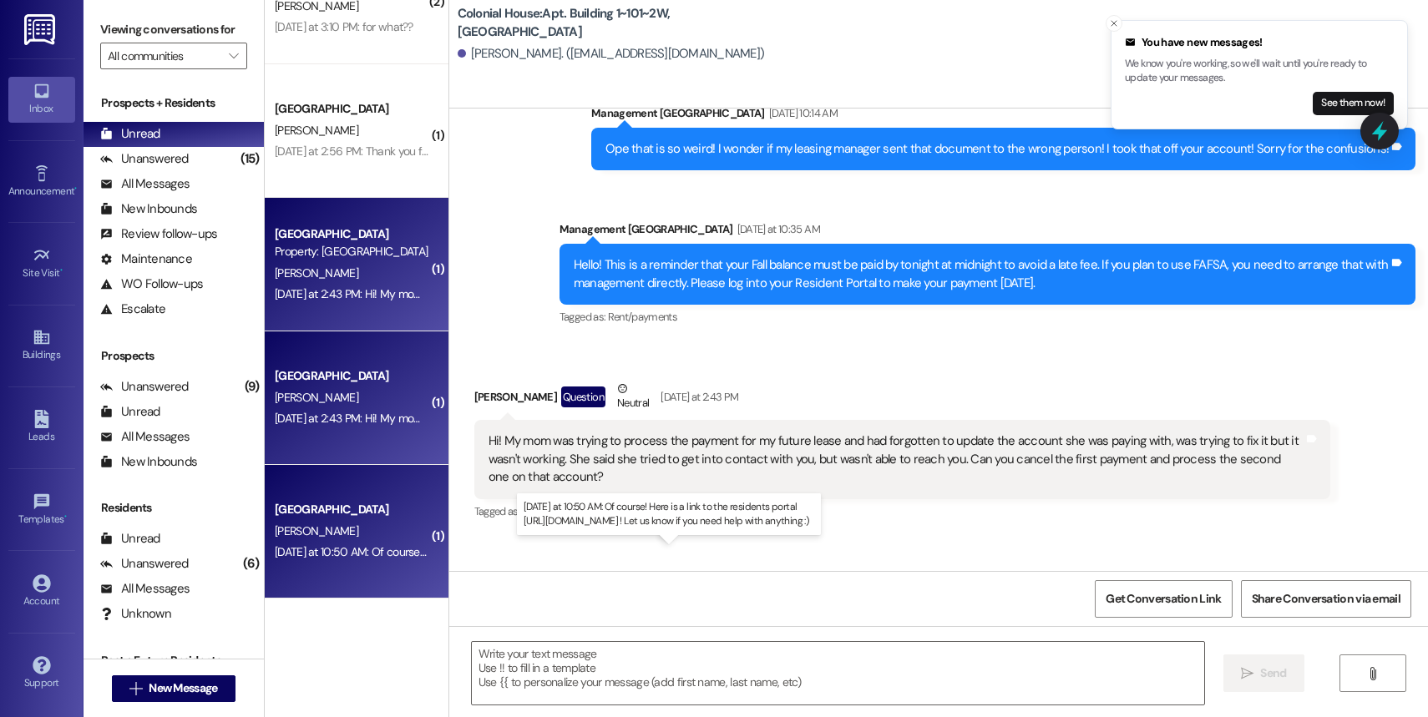
click at [352, 550] on div "[DATE] at 10:50 AM: Of course! Here is a link to the residents portal [URL][DOM…" at bounding box center [602, 552] width 655 height 15
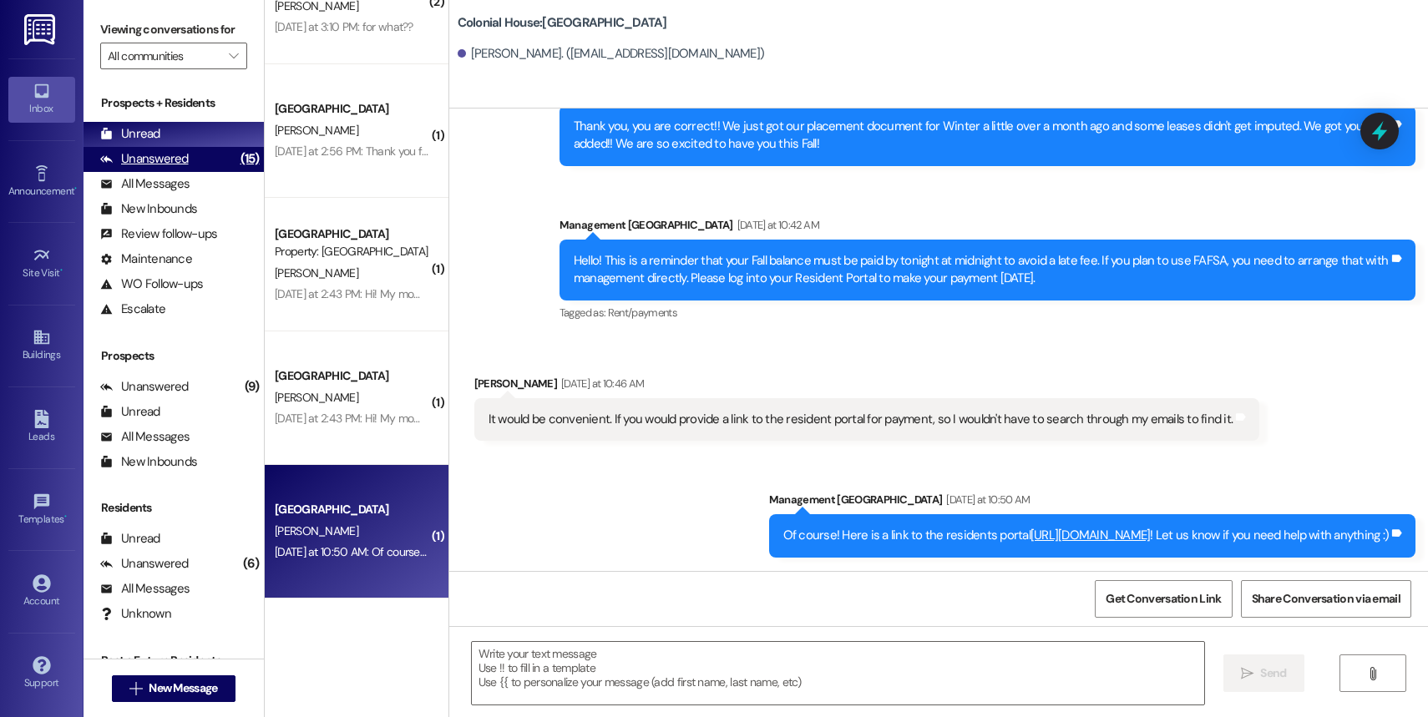
scroll to position [3897, 0]
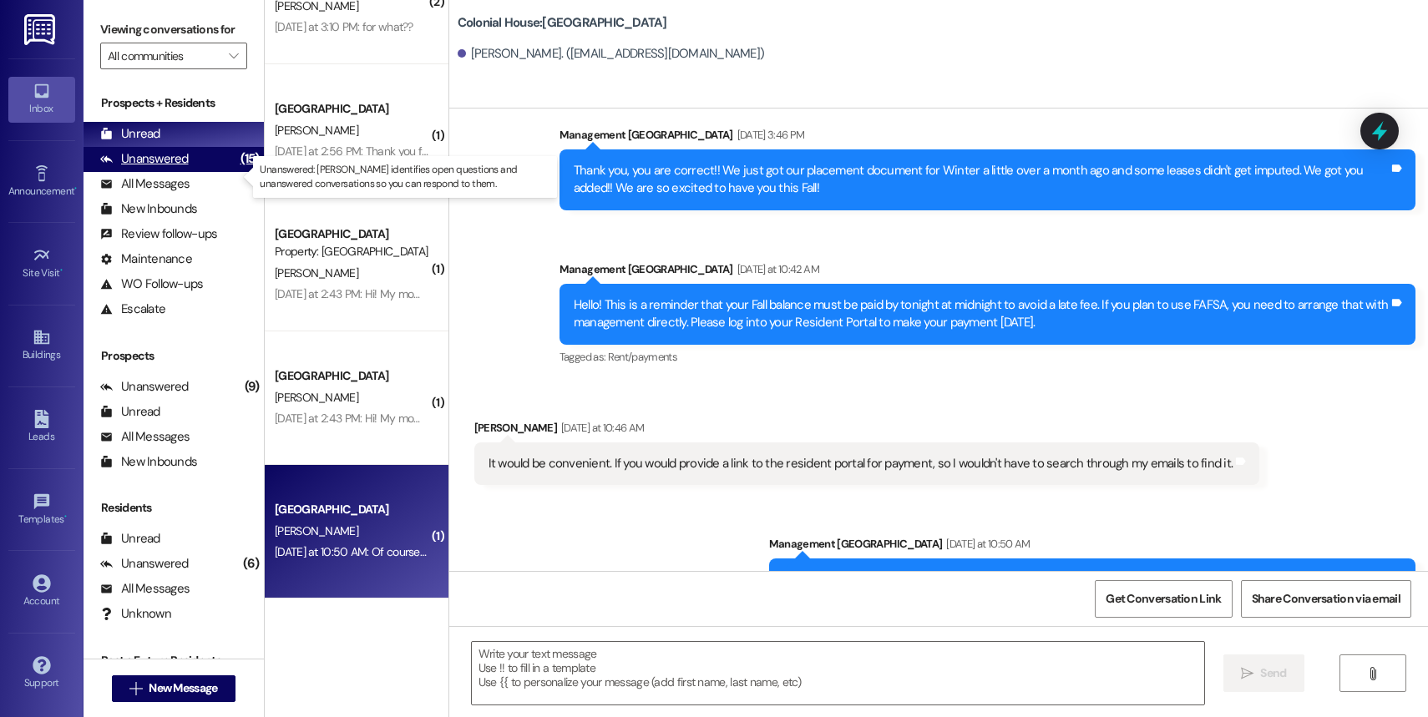
click at [189, 172] on div "Unanswered (15)" at bounding box center [174, 159] width 180 height 25
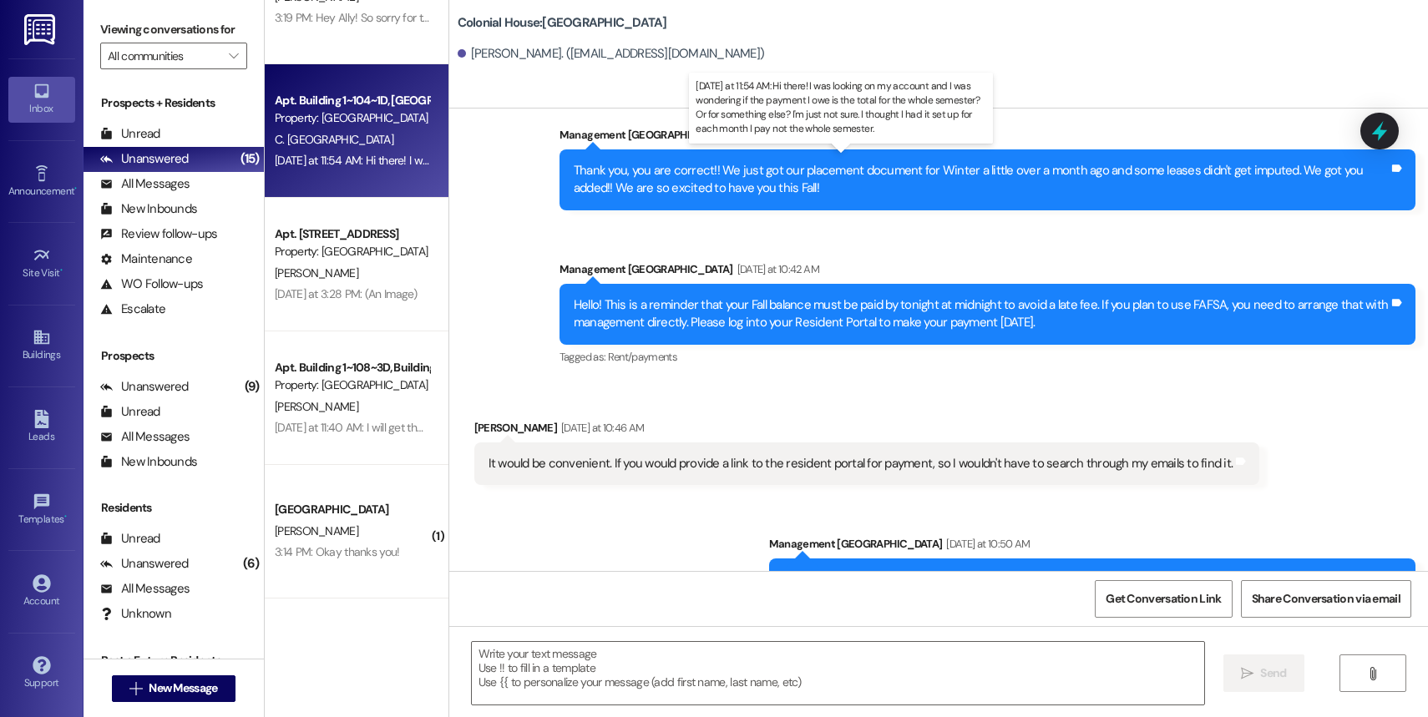
click at [376, 159] on div "[DATE] at 11:54 AM: Hi there! I was looking on my account and I was wondering i…" at bounding box center [862, 160] width 1175 height 15
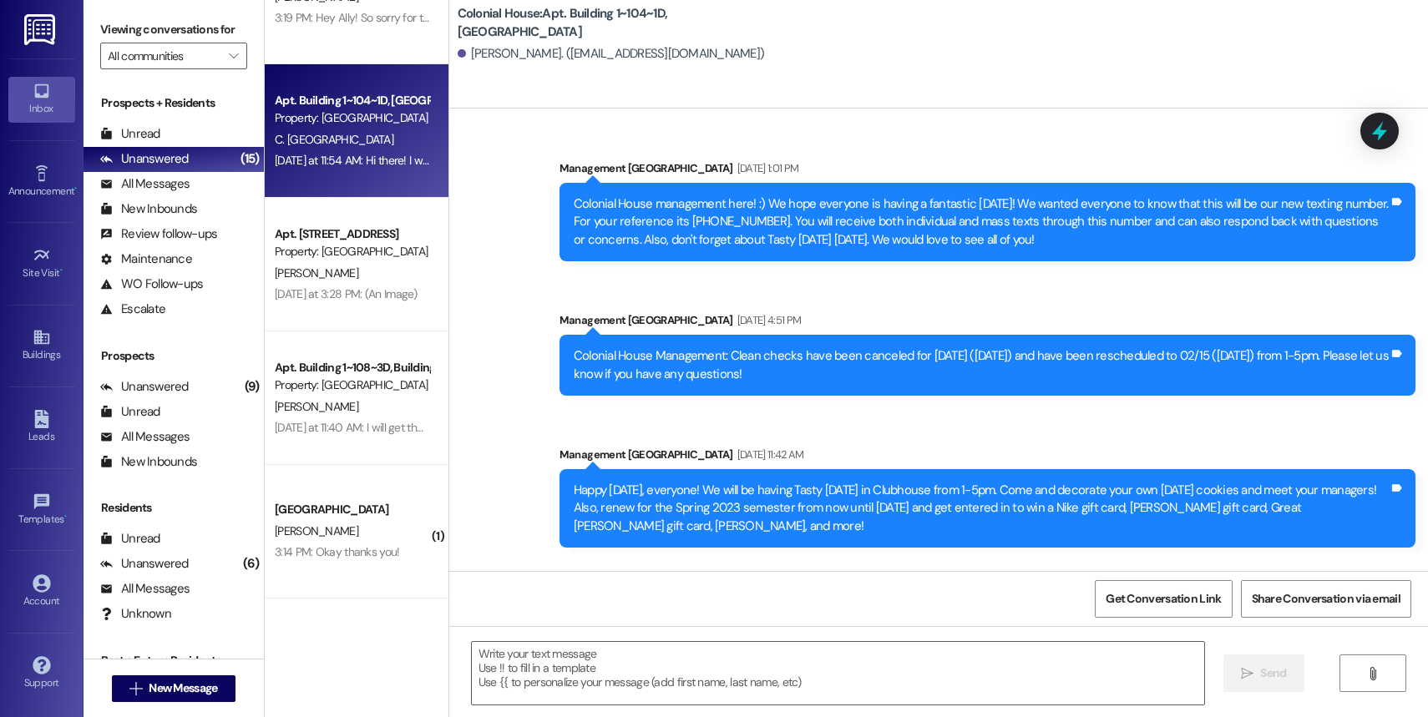
scroll to position [91722, 0]
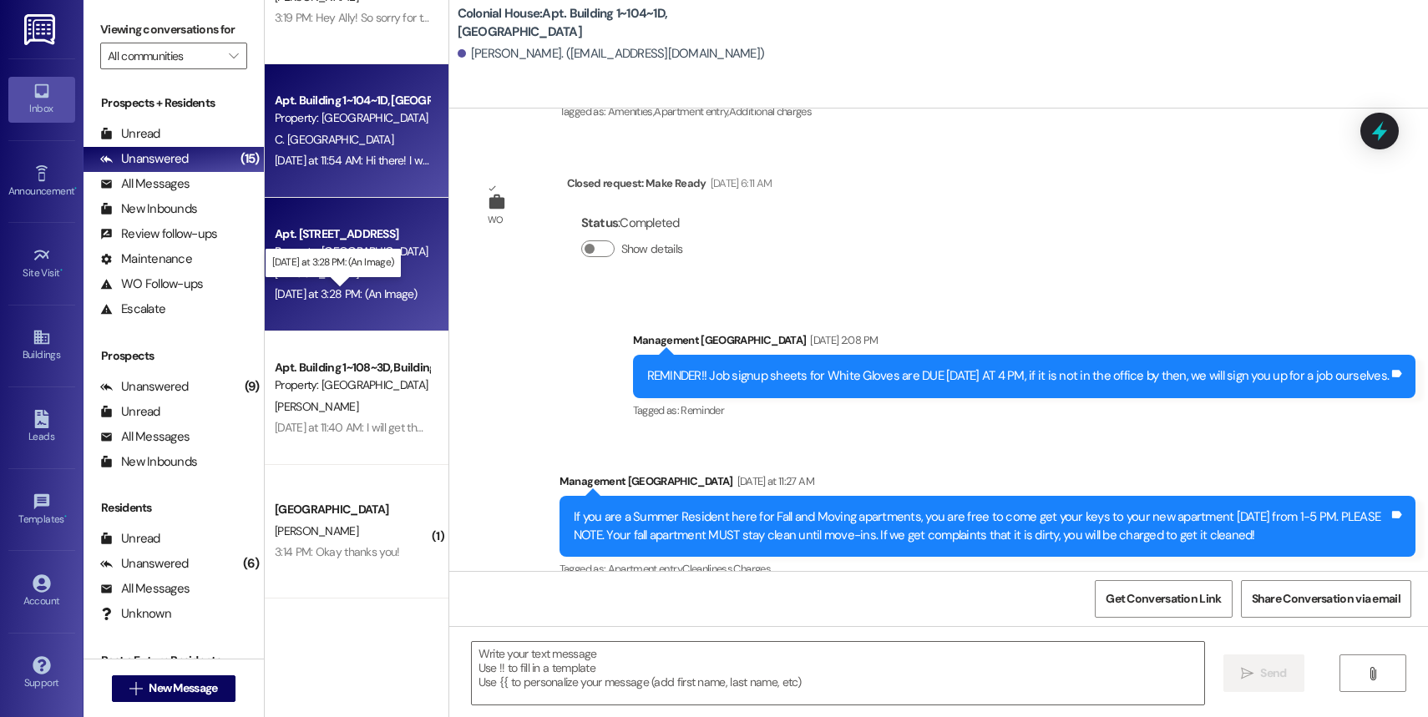
click at [322, 292] on div "[DATE] at 3:28 PM: (An Image) [DATE] at 3:28 PM: (An Image)" at bounding box center [346, 293] width 143 height 15
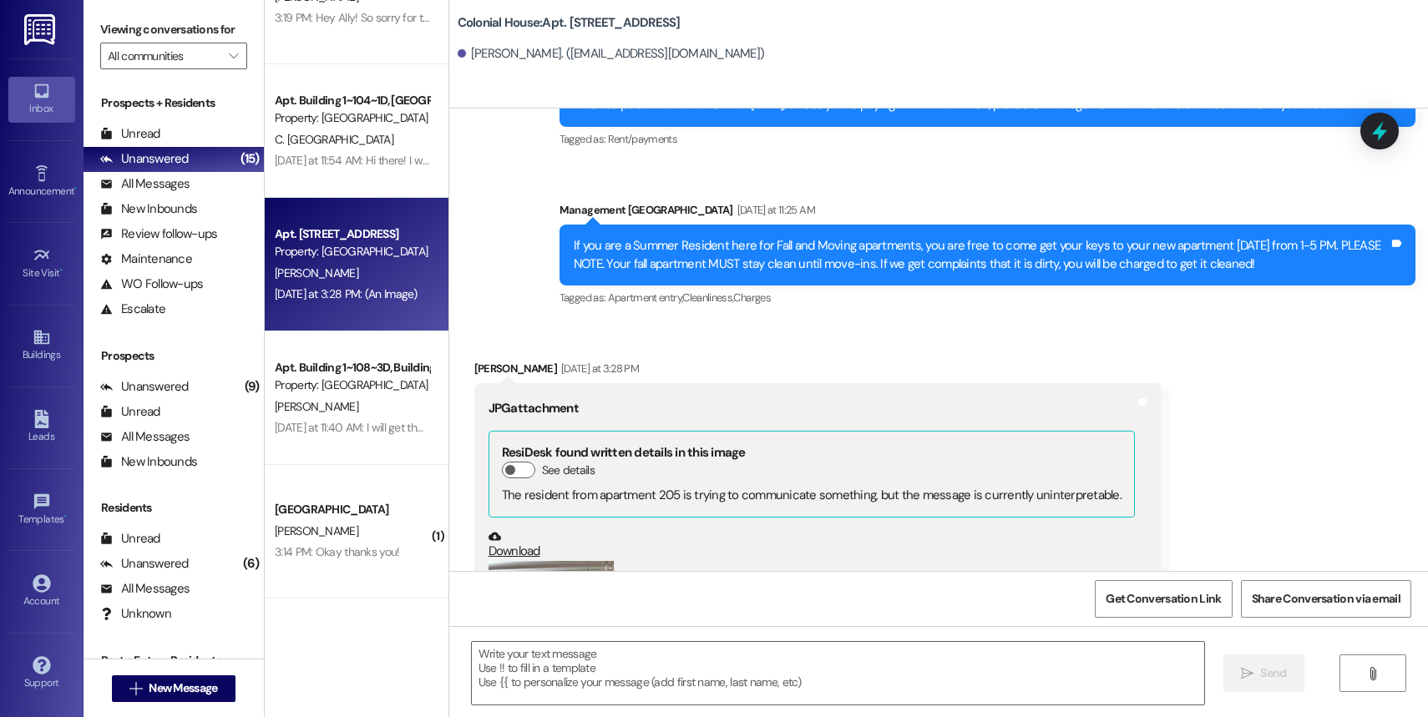
scroll to position [79486, 0]
click at [489, 560] on button "Zoom image" at bounding box center [551, 643] width 125 height 167
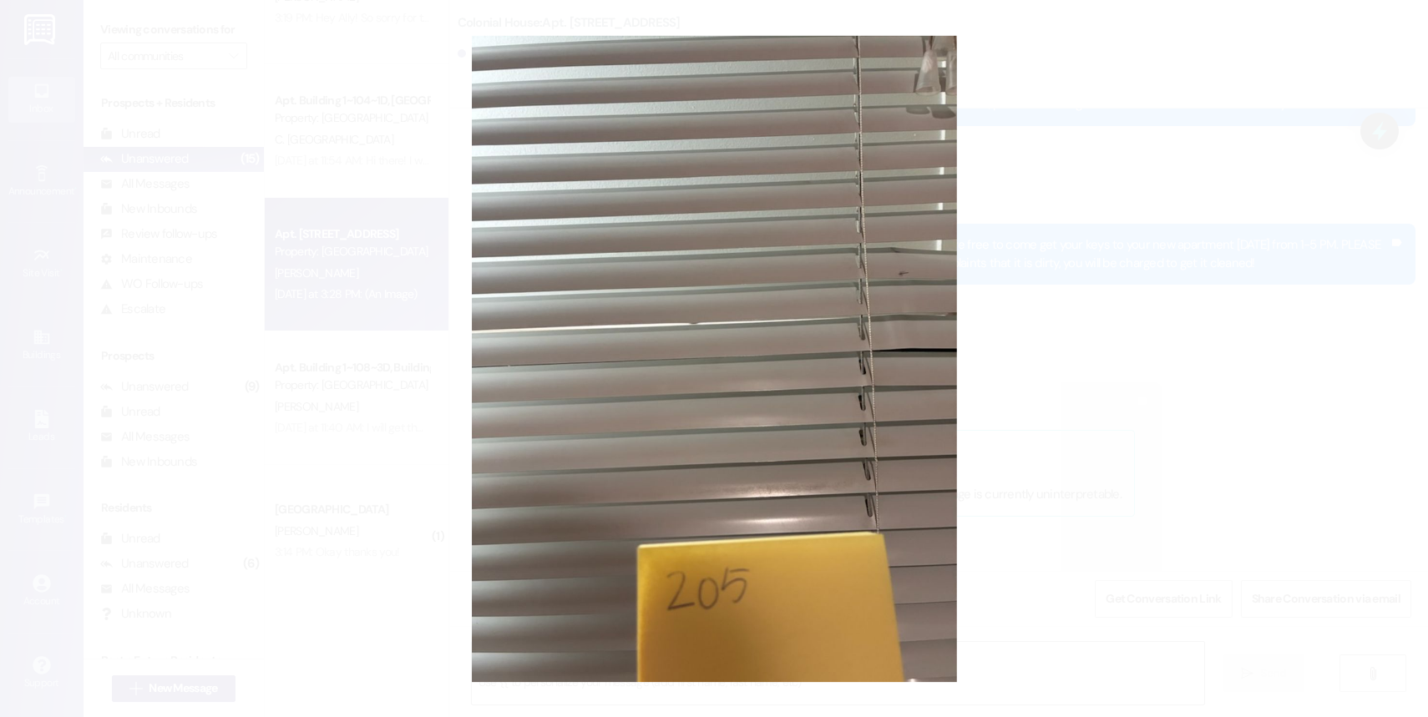
click at [1071, 291] on button "Unzoom image" at bounding box center [714, 358] width 1428 height 717
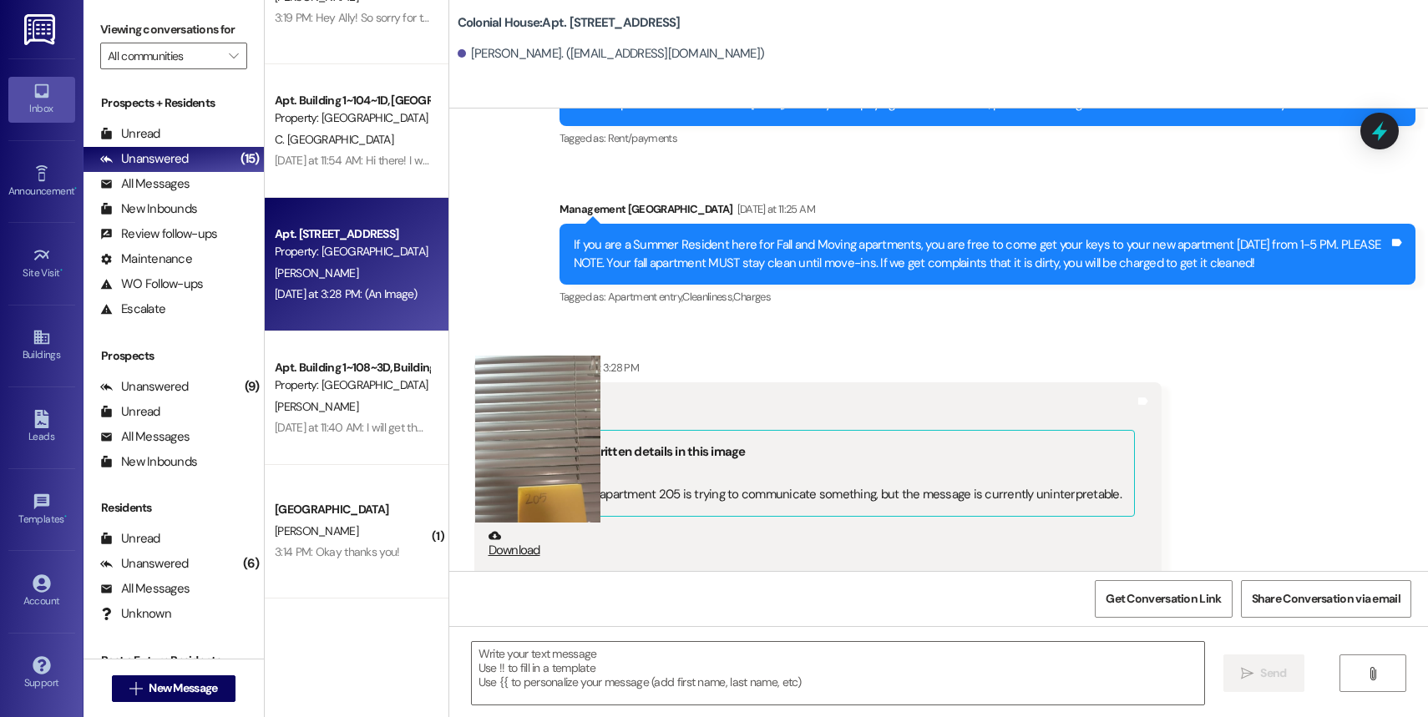
click at [1071, 291] on button "Unzoom image" at bounding box center [714, 358] width 1428 height 717
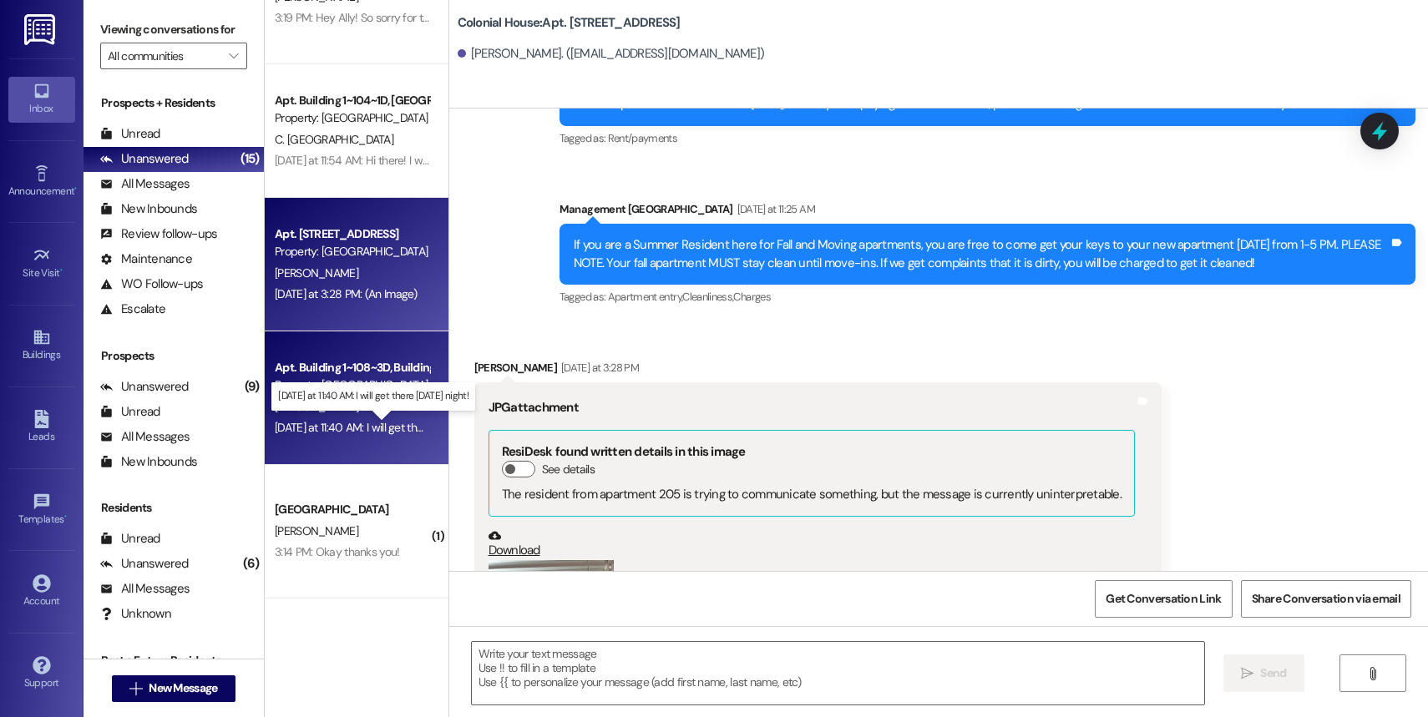
click at [393, 428] on div "[DATE] at 11:40 AM: I will get there [DATE] night! [DATE] at 11:40 AM: I will g…" at bounding box center [385, 427] width 220 height 15
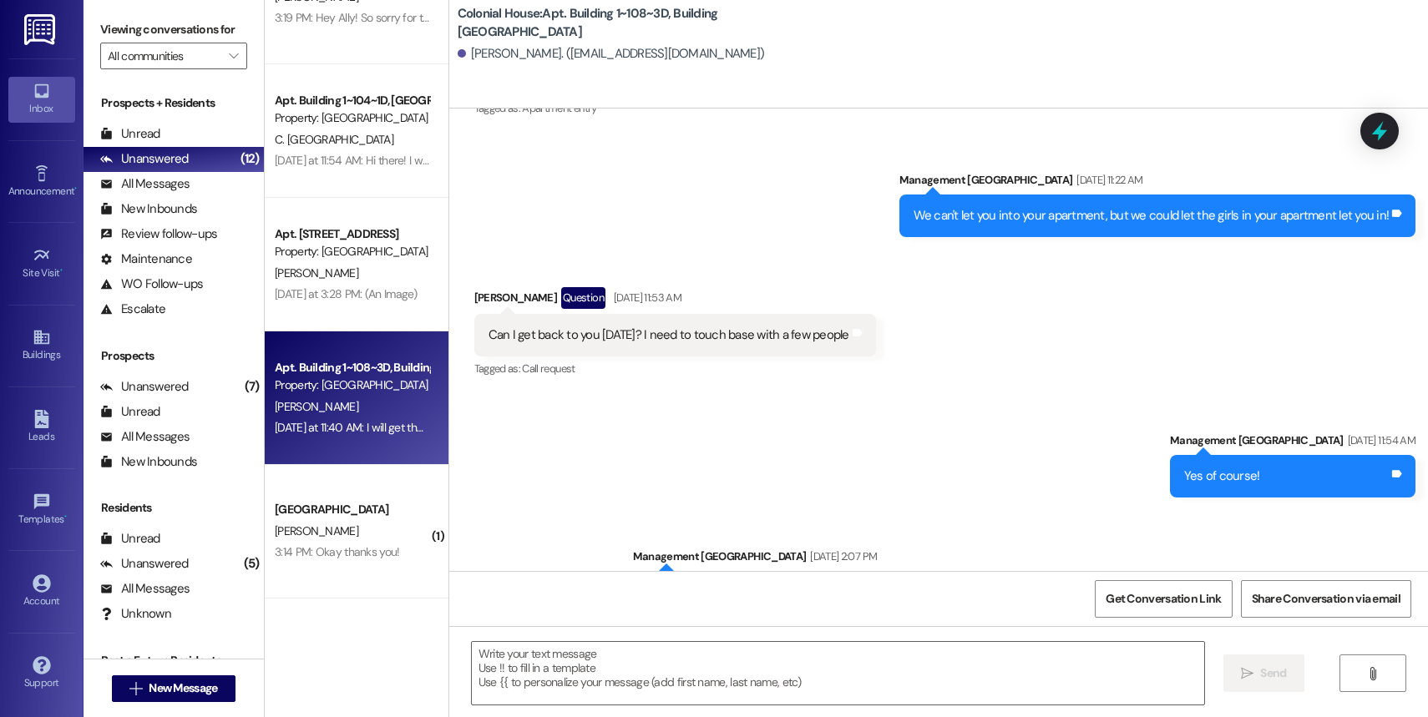
scroll to position [31188, 0]
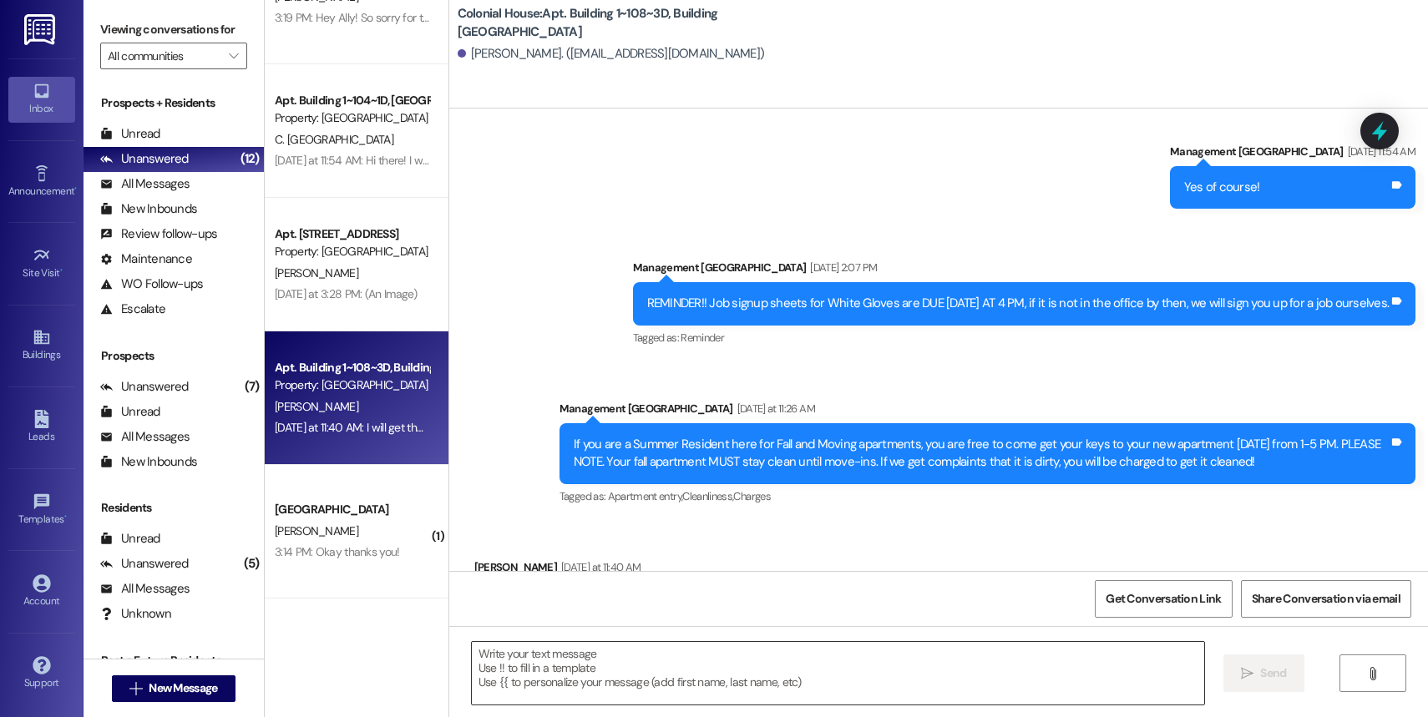
click at [548, 698] on textarea at bounding box center [838, 673] width 732 height 63
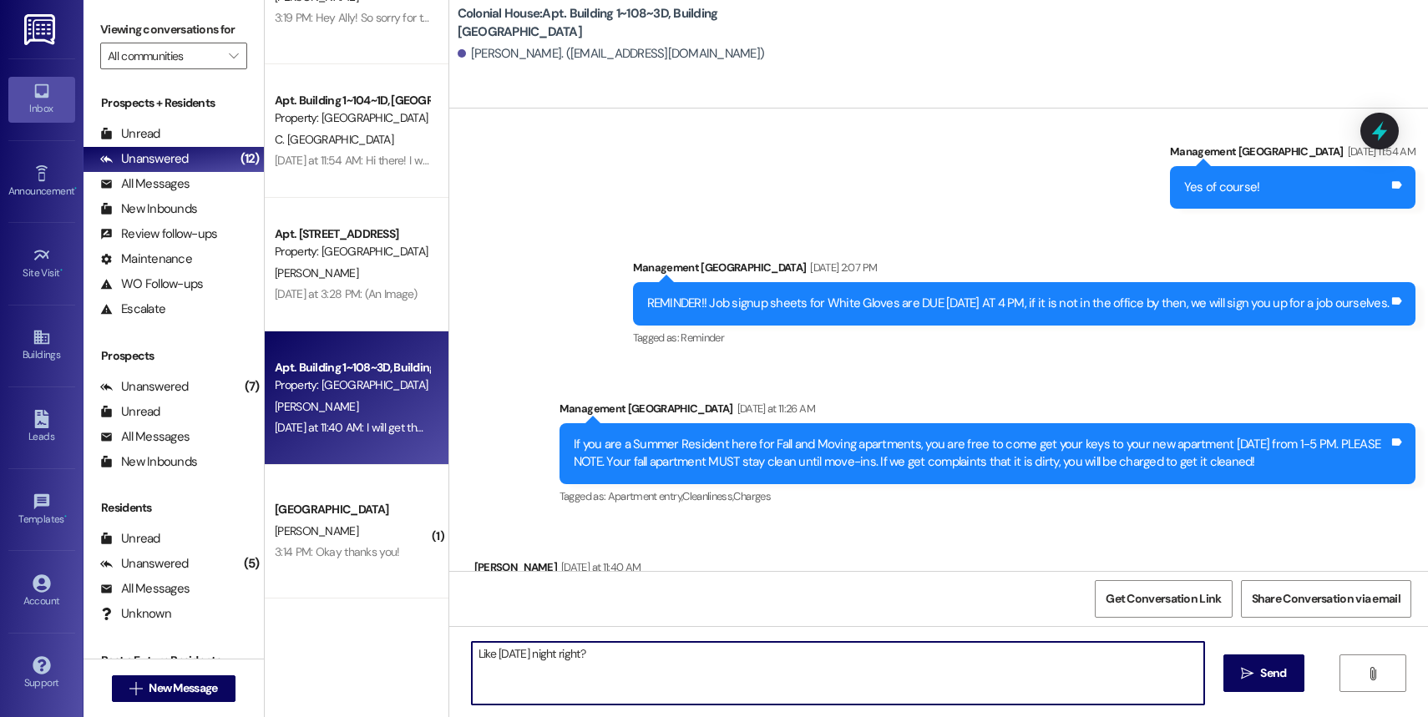
type textarea "Like [DATE] night right?"
